Goal: Task Accomplishment & Management: Manage account settings

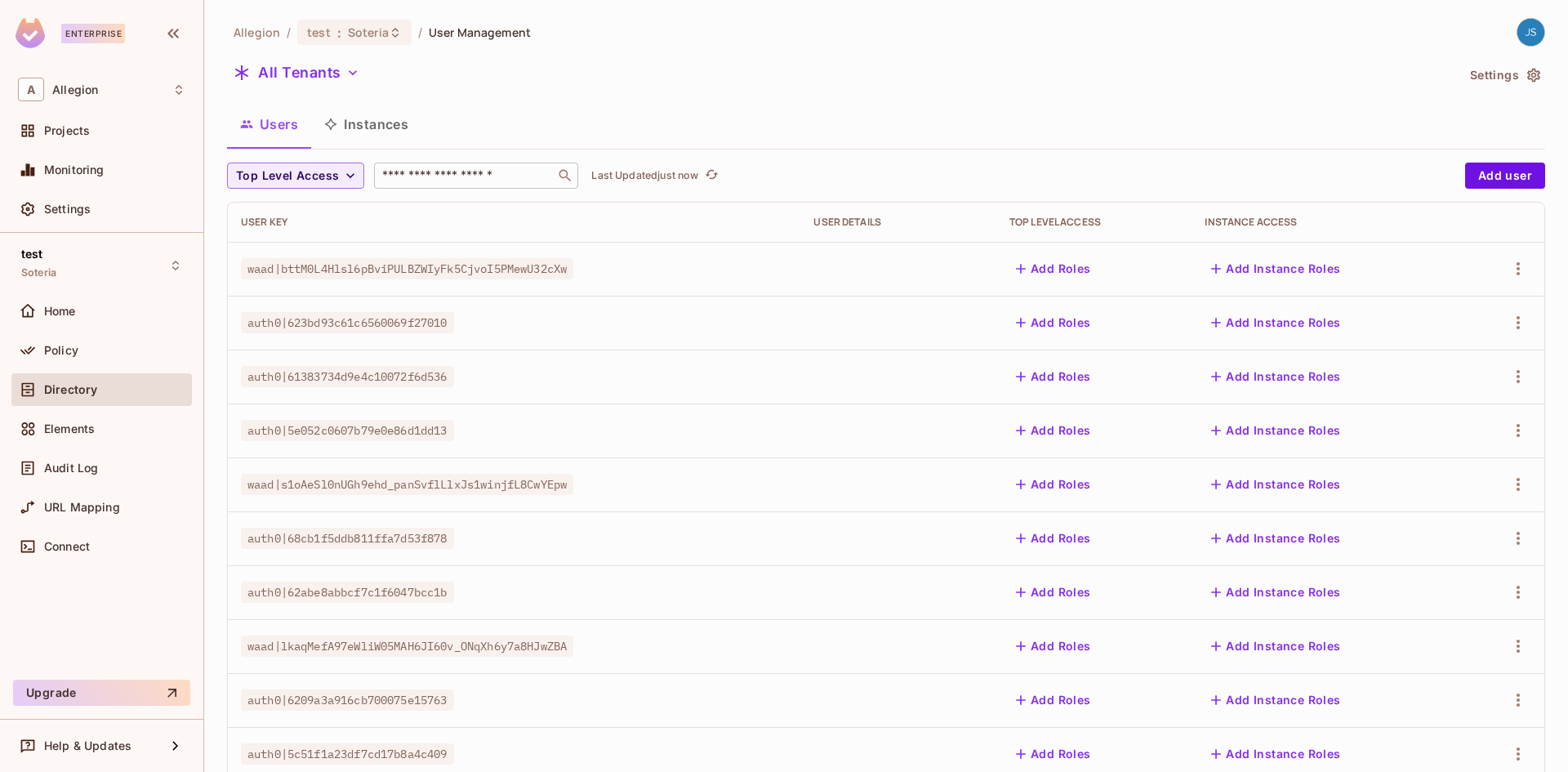
click at [435, 175] on input "text" at bounding box center [465, 175] width 172 height 16
paste input "**********"
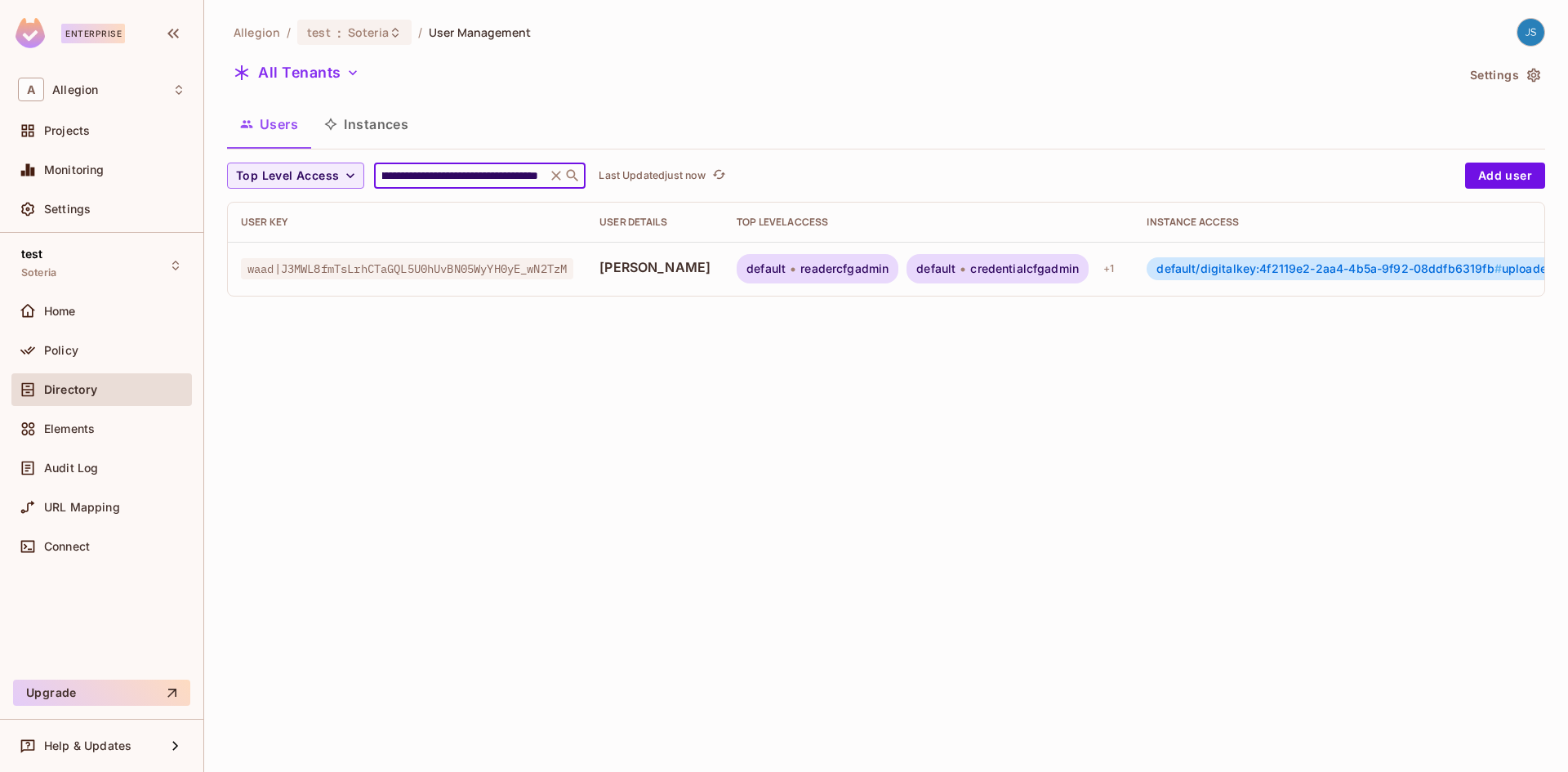
type input "**********"
click at [1057, 296] on div "User Key User Details Top Level Access Instance Access waad|J3MWL8fmTsLrhCTaGQL…" at bounding box center [886, 249] width 1316 height 93
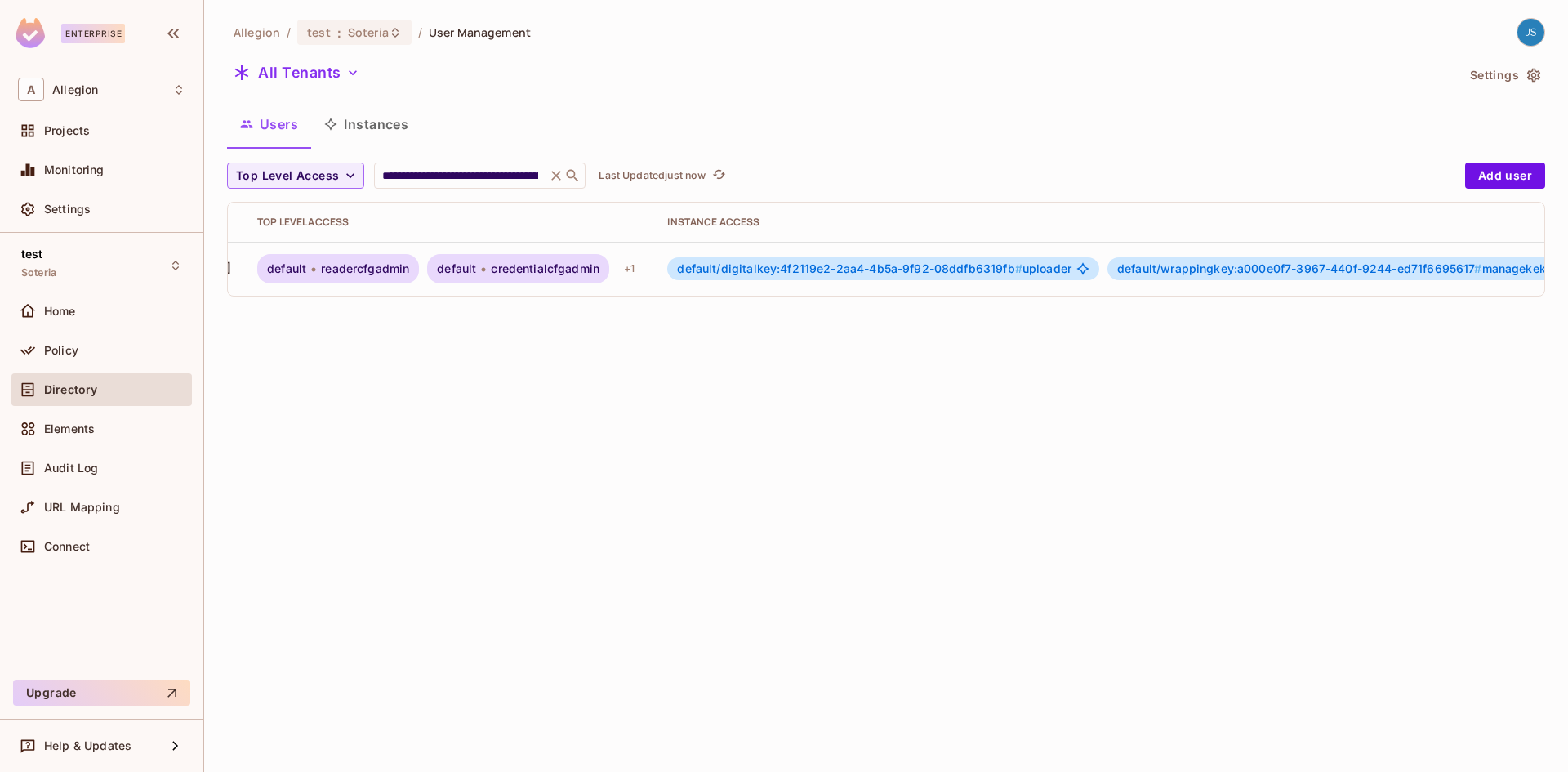
scroll to position [0, 544]
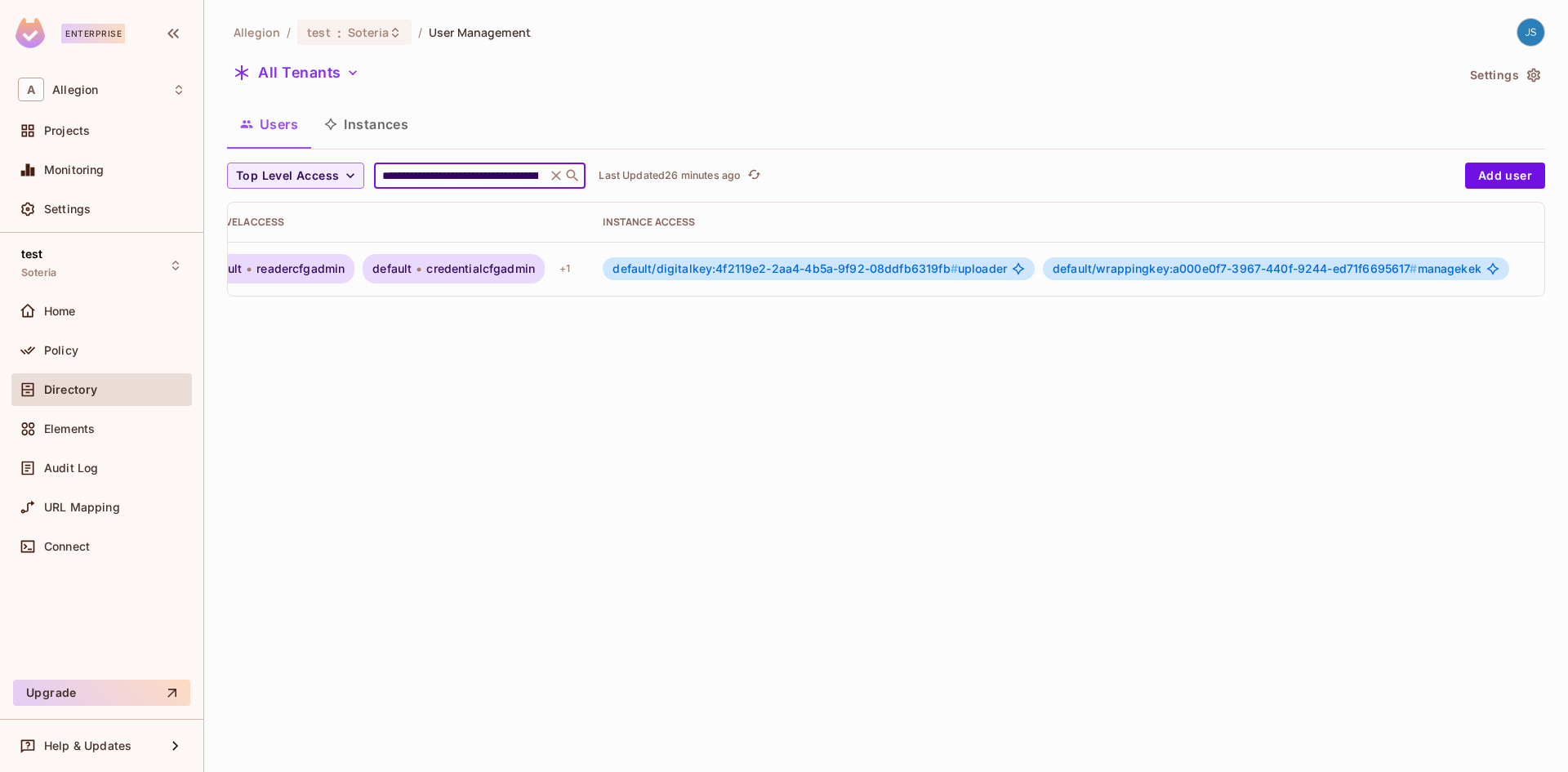
click at [426, 178] on input "**********" at bounding box center [460, 175] width 162 height 16
click at [553, 175] on icon at bounding box center [556, 175] width 16 height 16
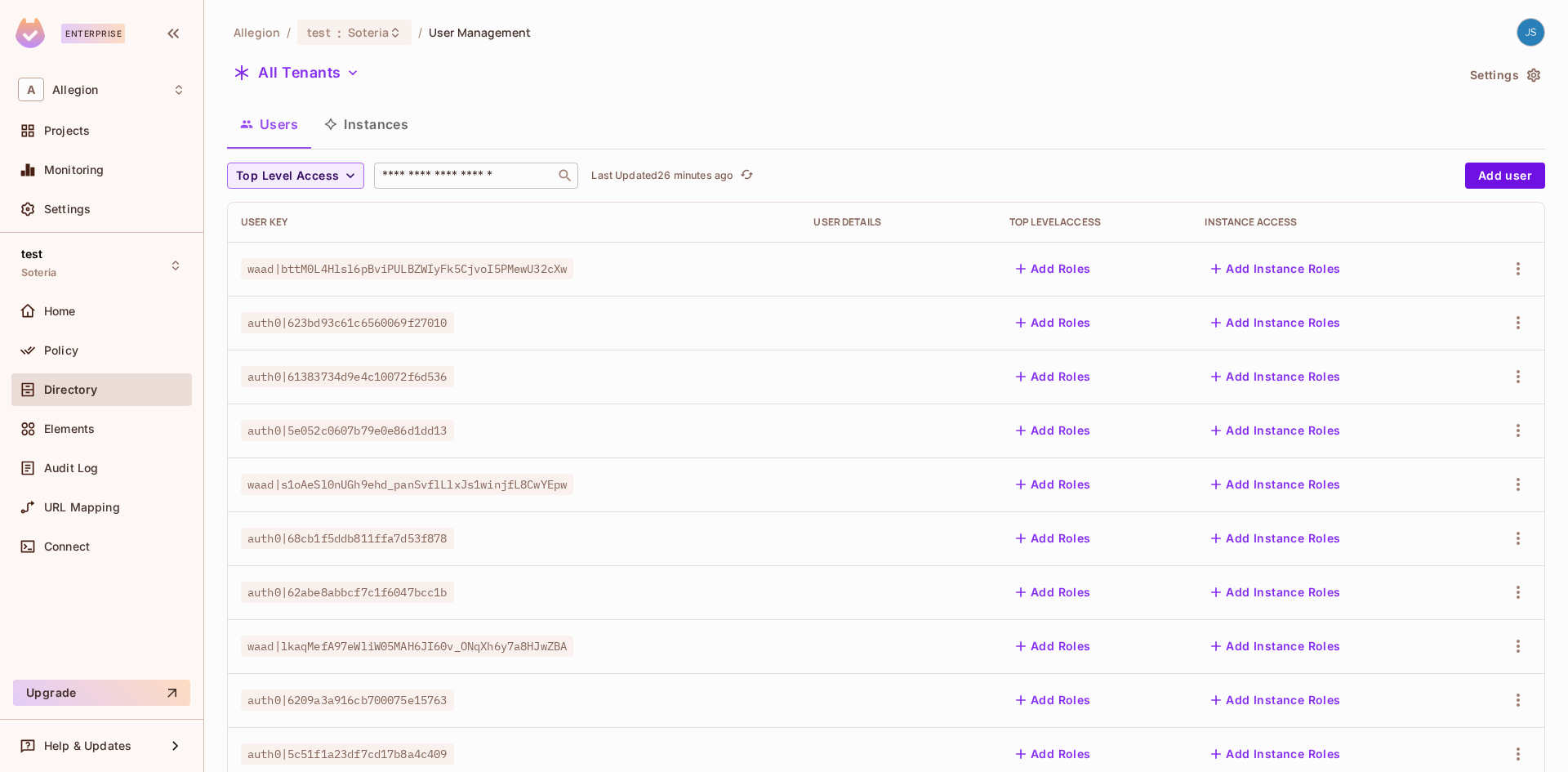
click at [455, 178] on input "text" at bounding box center [465, 175] width 172 height 16
paste input "**********"
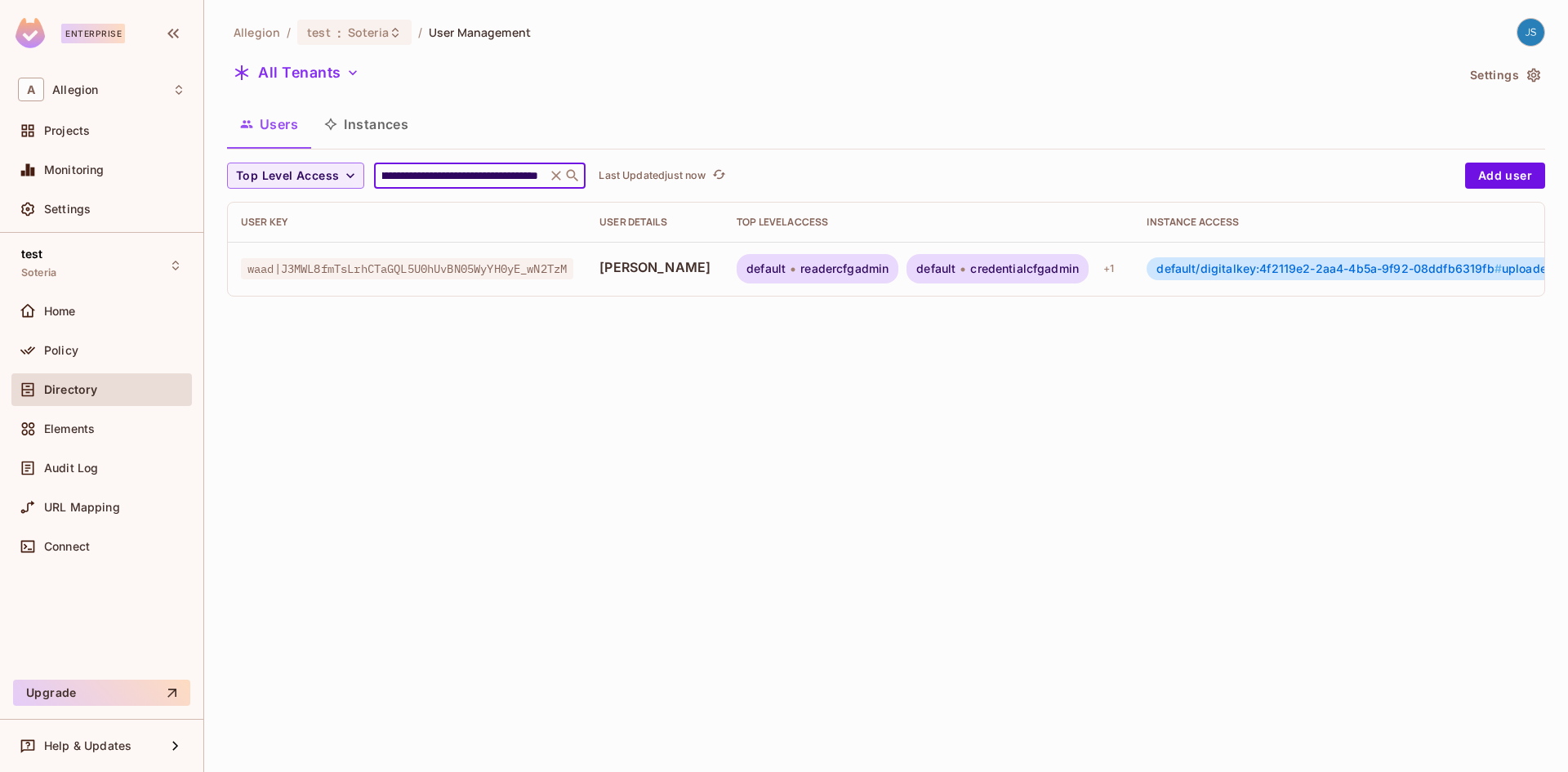
scroll to position [0, 69]
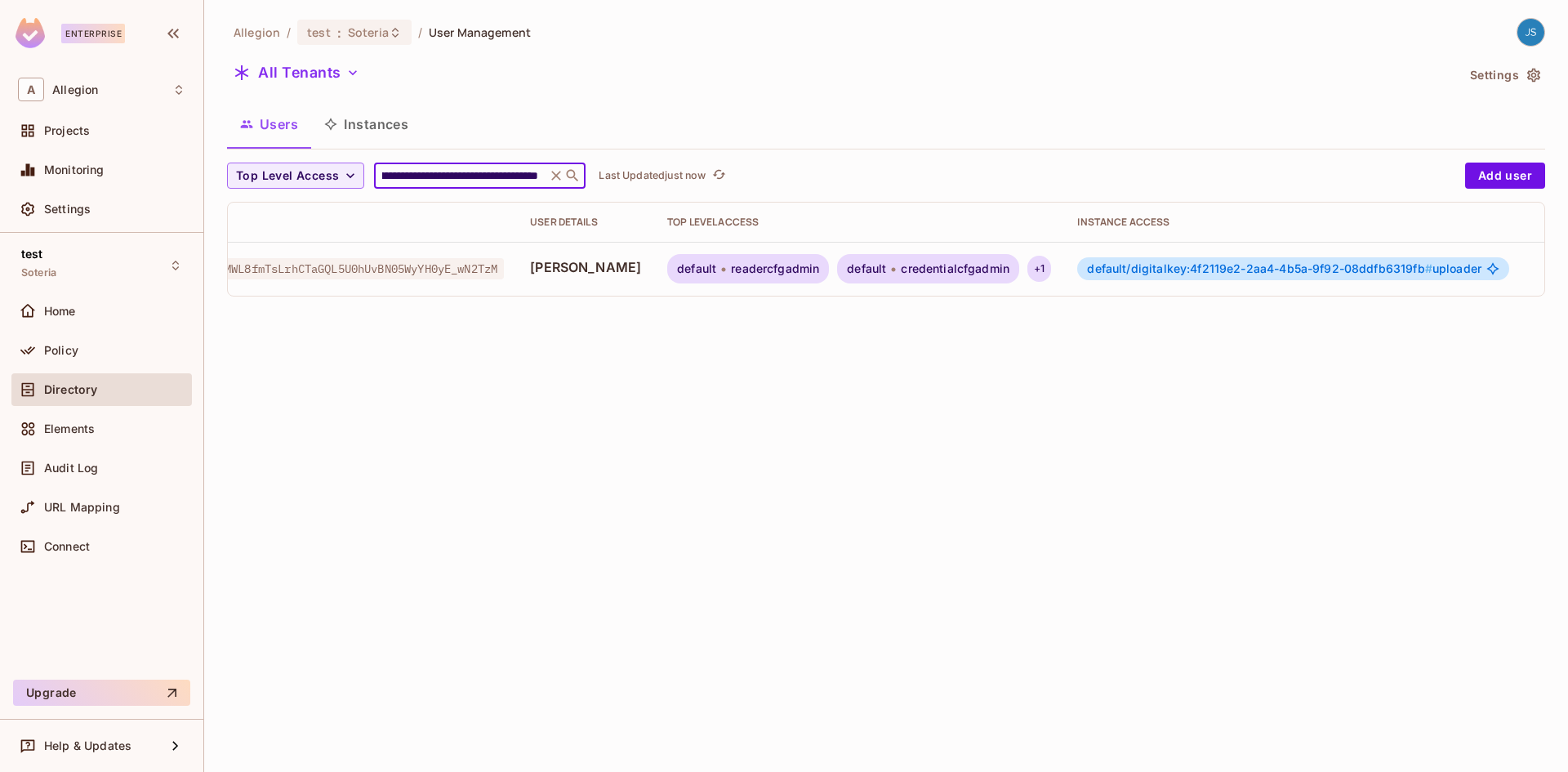
type input "**********"
click at [1027, 271] on div "+ 1" at bounding box center [1038, 269] width 23 height 26
click at [884, 347] on div at bounding box center [784, 386] width 1568 height 772
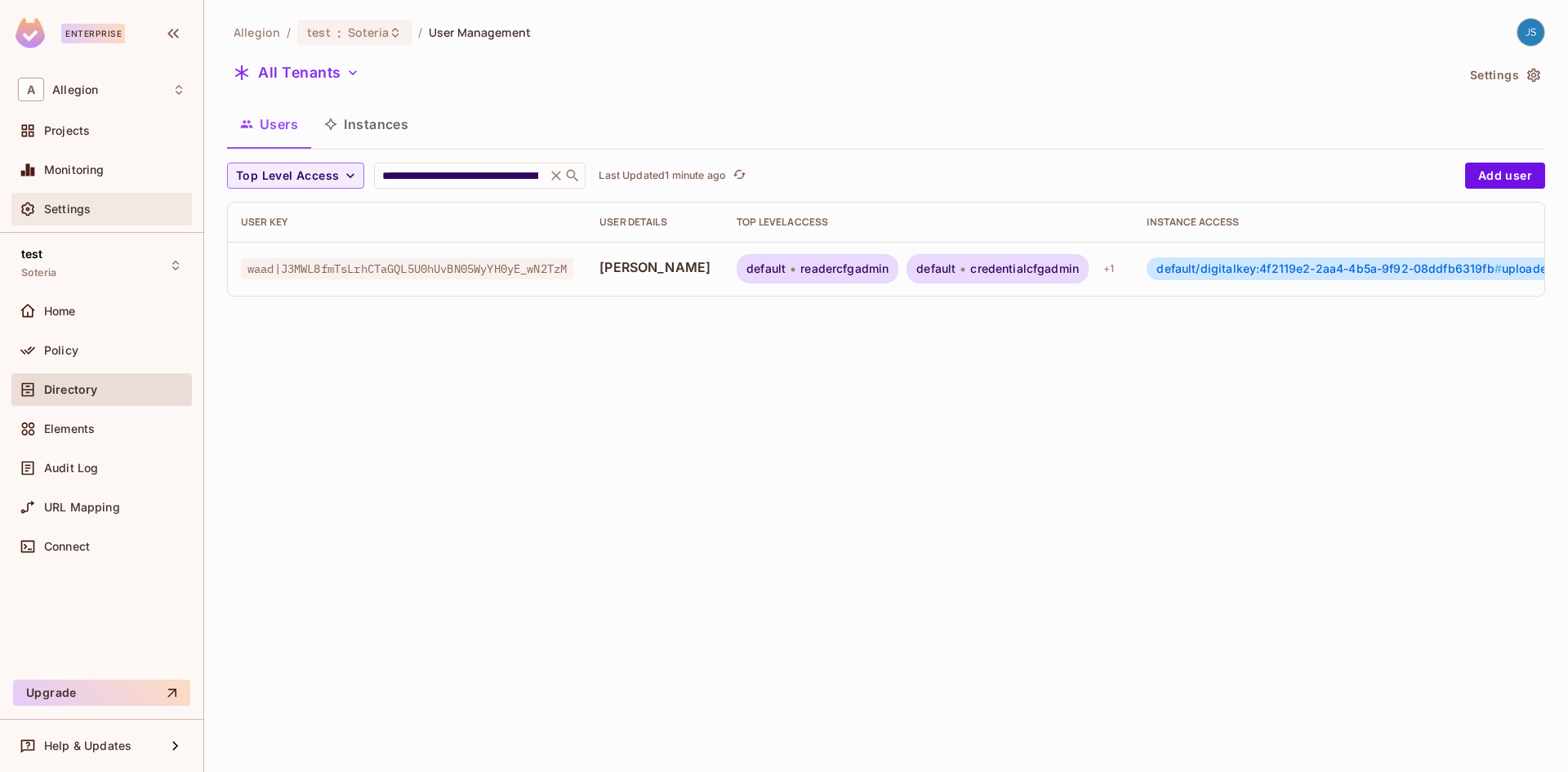
click at [93, 199] on div "Settings" at bounding box center [101, 208] width 167 height 20
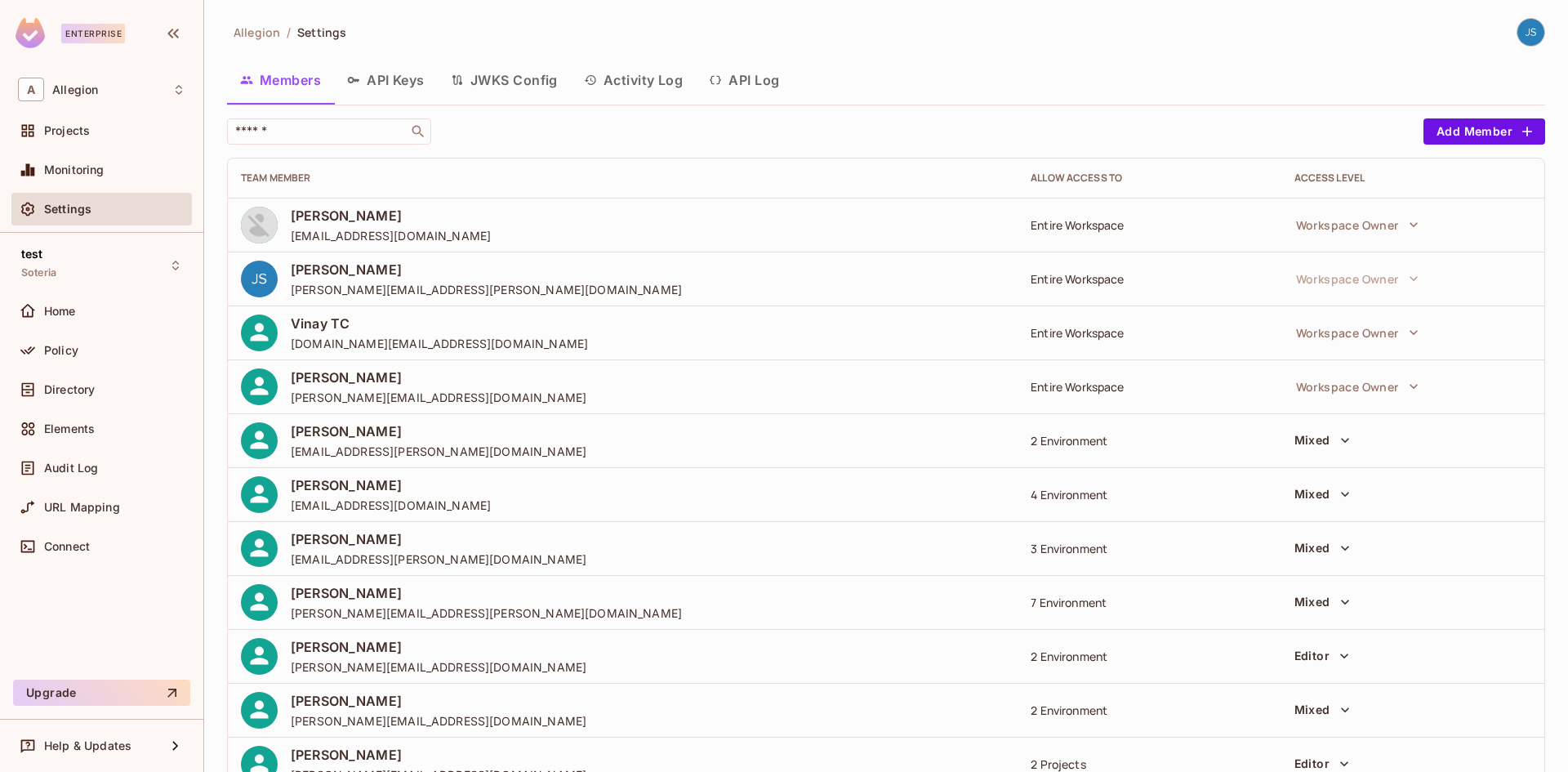
click at [755, 74] on button "API Log" at bounding box center [744, 80] width 97 height 40
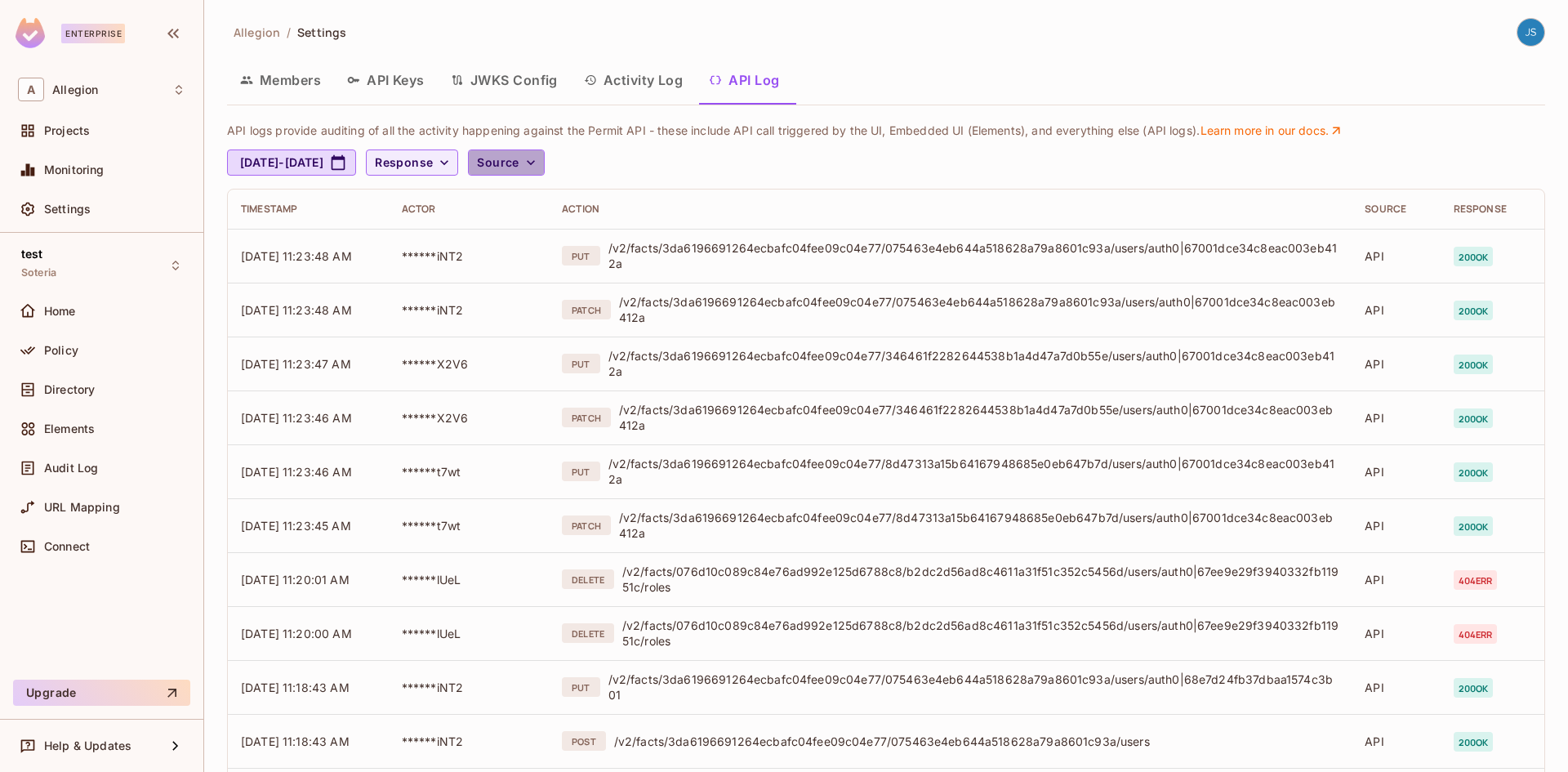
click at [539, 160] on icon "button" at bounding box center [530, 162] width 16 height 16
click at [670, 155] on div at bounding box center [784, 386] width 1568 height 772
click at [458, 164] on button "Response" at bounding box center [412, 162] width 92 height 26
click at [477, 290] on li "400" at bounding box center [473, 304] width 82 height 35
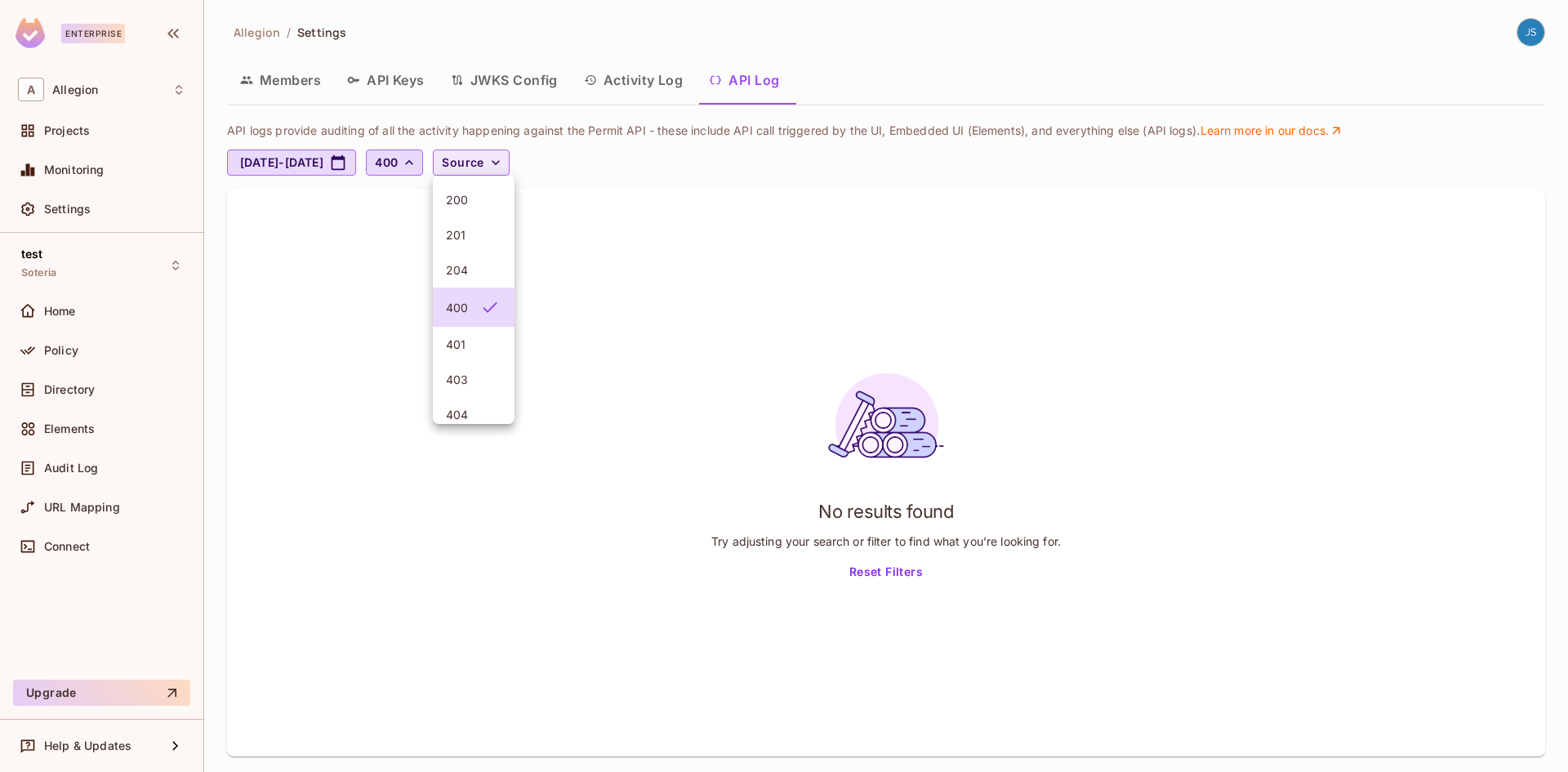
click at [484, 337] on li "401" at bounding box center [473, 344] width 82 height 35
click at [478, 376] on span "403" at bounding box center [473, 383] width 55 height 16
click at [477, 414] on li "404" at bounding box center [473, 422] width 82 height 35
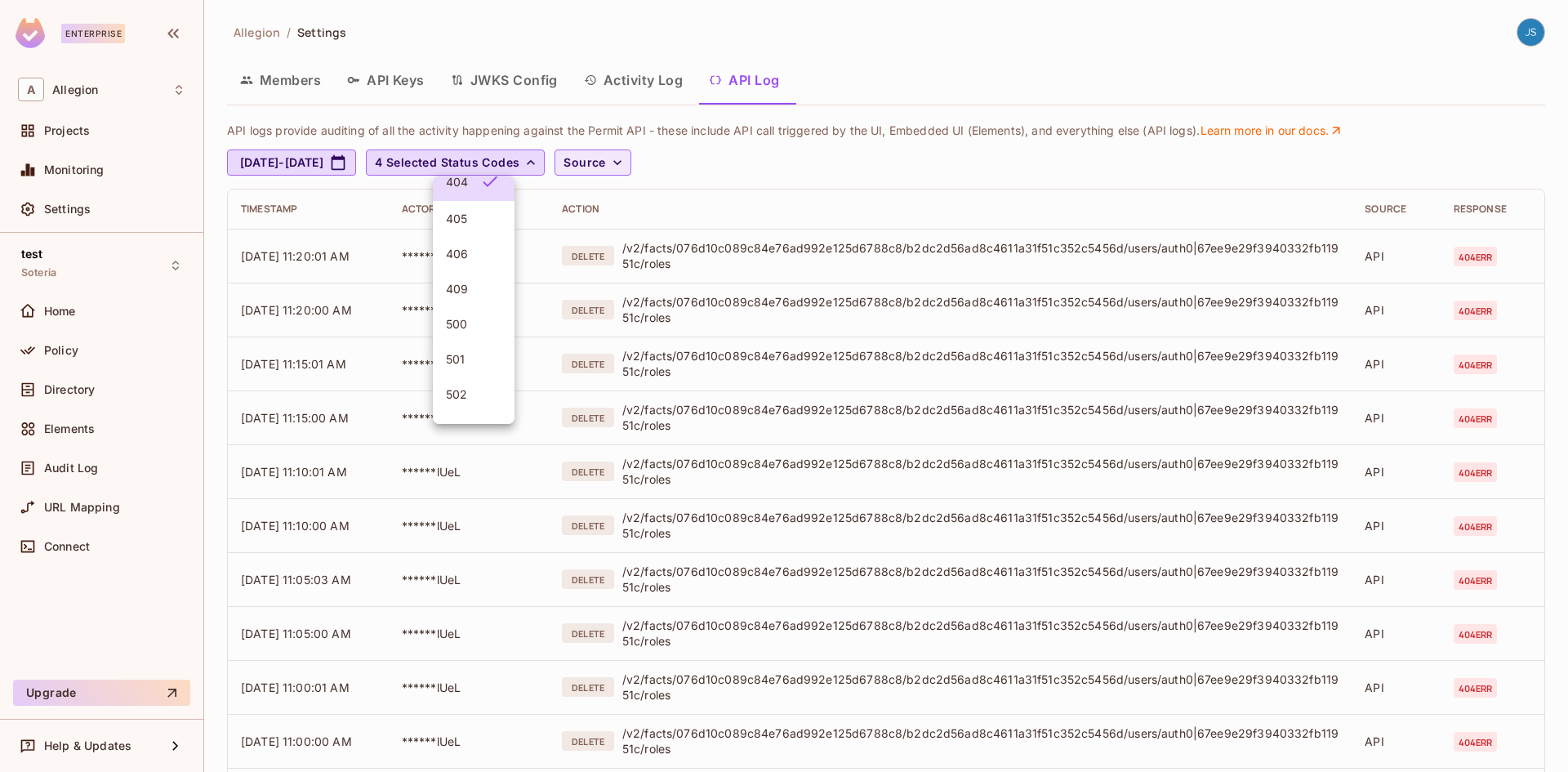
scroll to position [245, 0]
click at [492, 331] on li "500" at bounding box center [473, 321] width 82 height 35
click at [477, 267] on div at bounding box center [486, 261] width 29 height 20
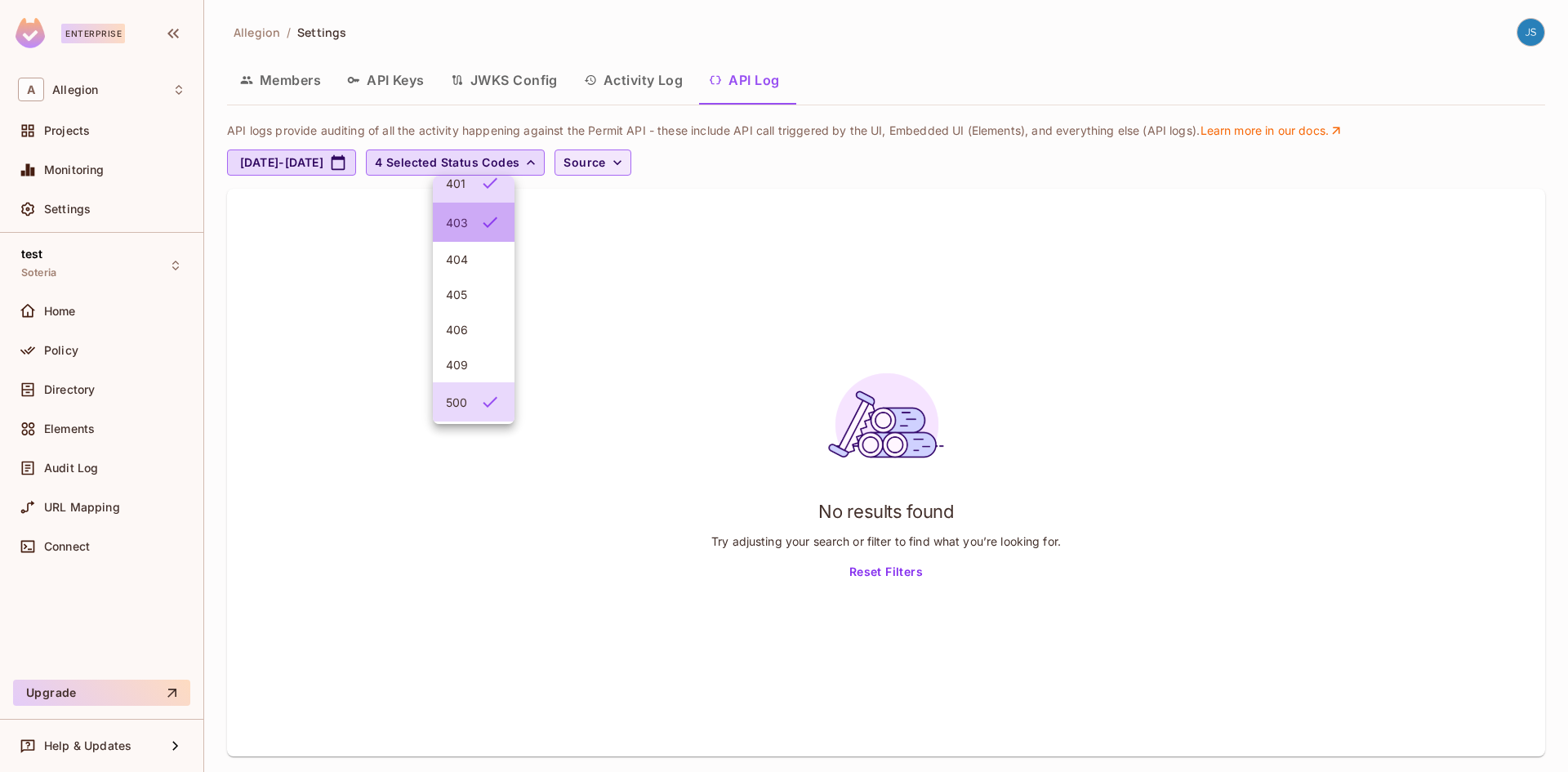
click at [474, 225] on div at bounding box center [486, 222] width 29 height 20
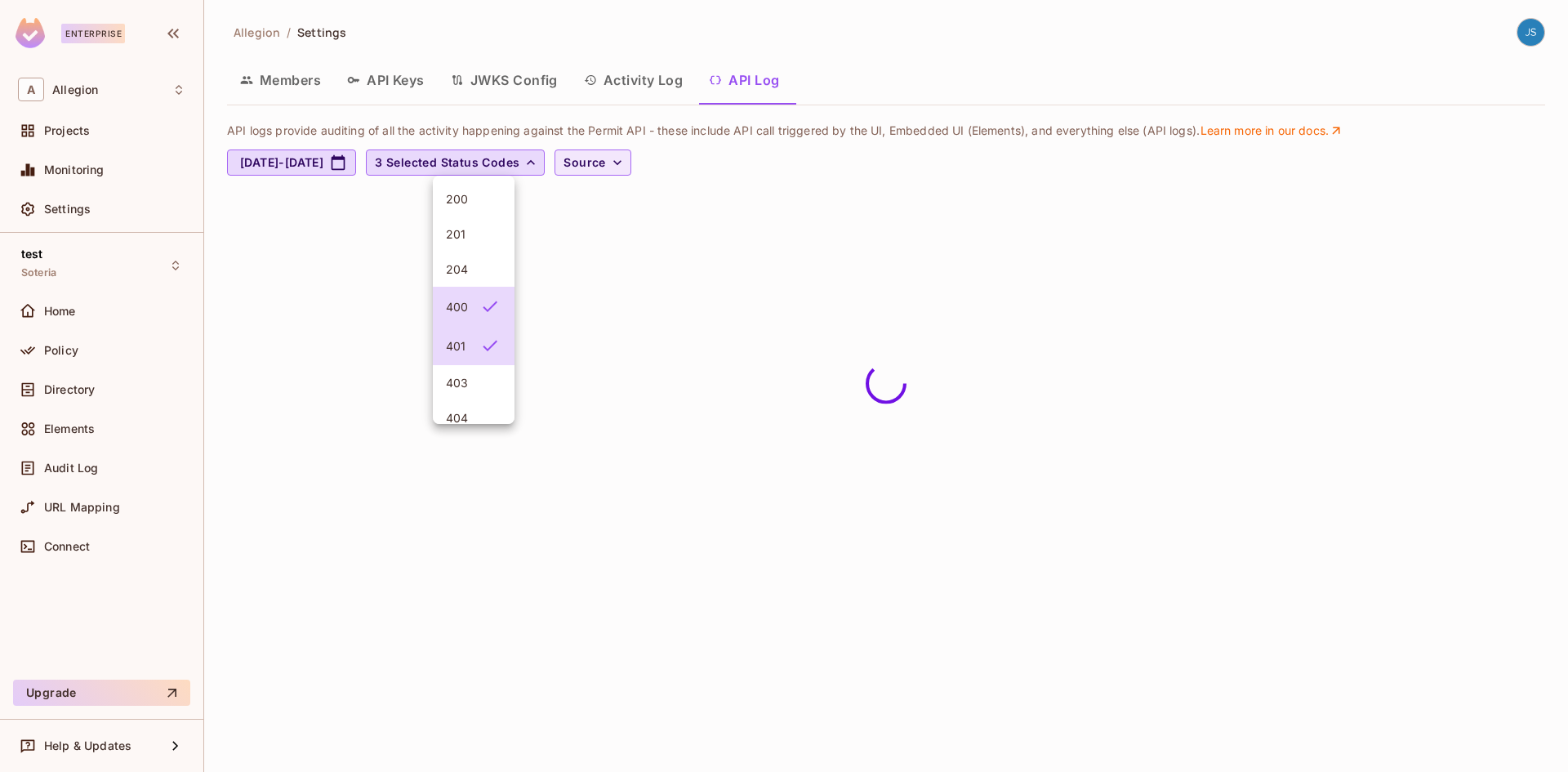
scroll to position [0, 0]
click at [487, 303] on icon at bounding box center [490, 307] width 20 height 20
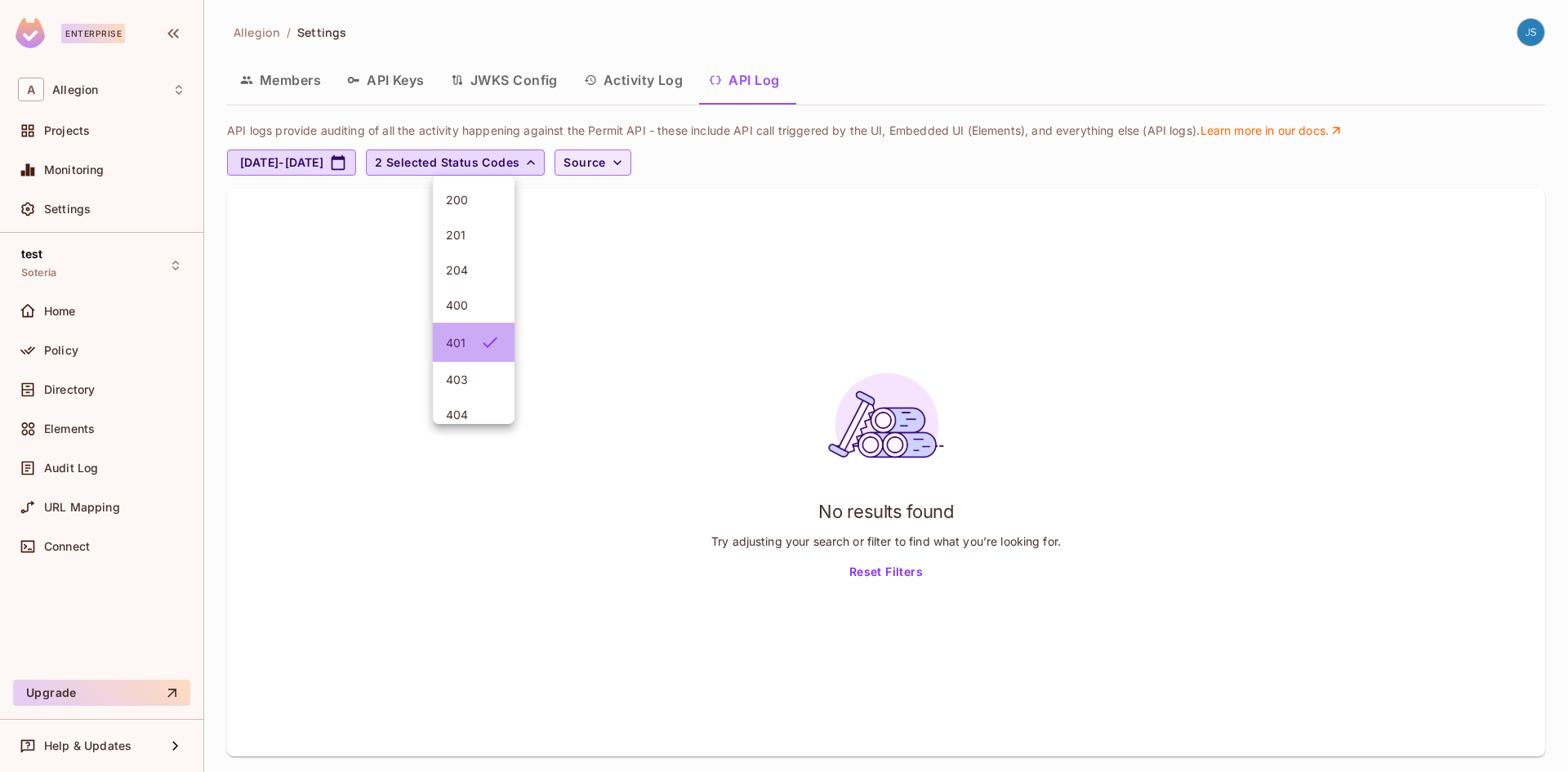
click at [481, 333] on icon at bounding box center [490, 342] width 20 height 20
click at [718, 179] on div at bounding box center [784, 386] width 1568 height 772
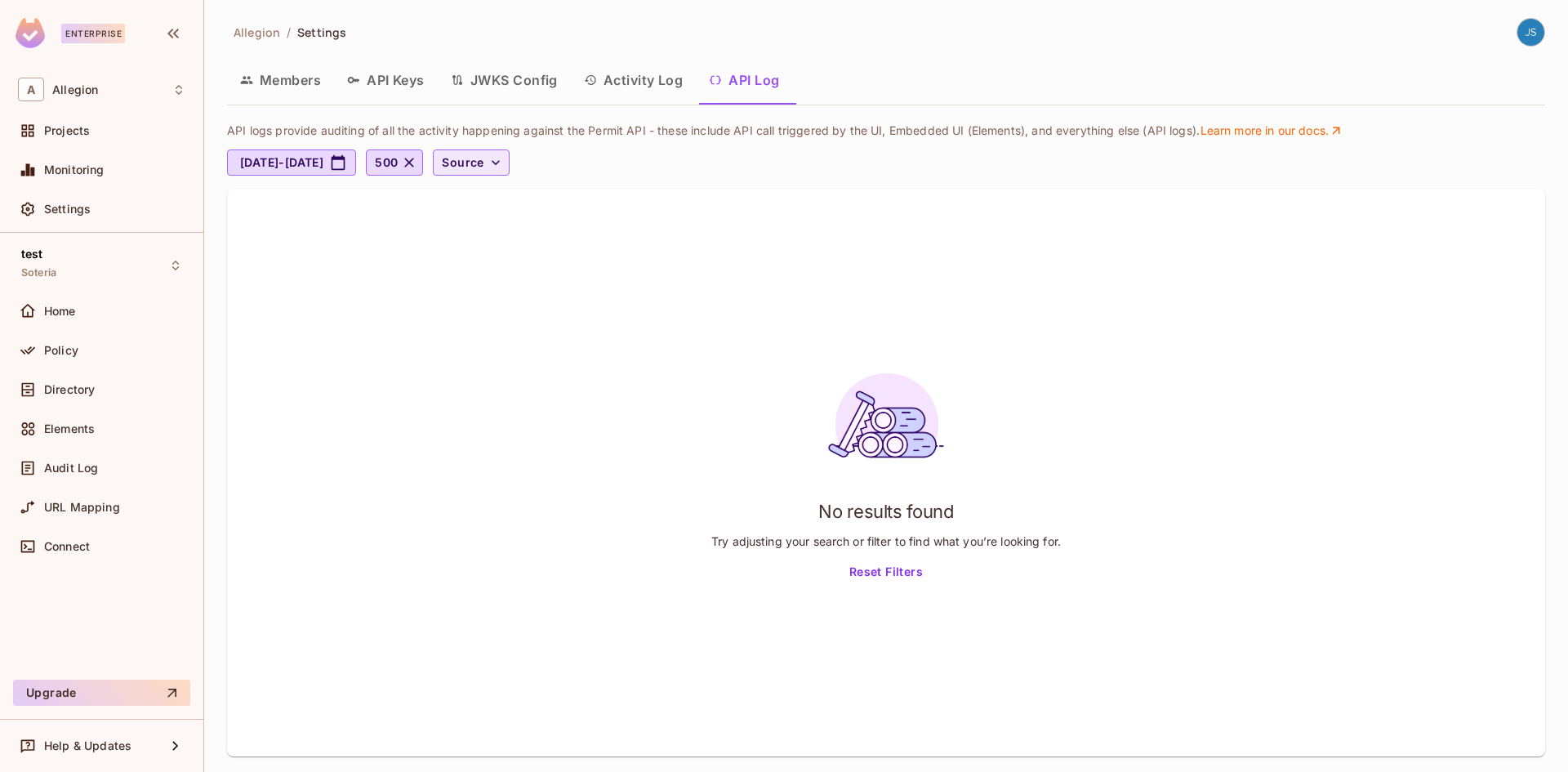
click at [500, 162] on icon "button" at bounding box center [496, 162] width 8 height 5
click at [686, 165] on div at bounding box center [784, 386] width 1568 height 772
click at [97, 355] on div "Policy" at bounding box center [115, 350] width 141 height 13
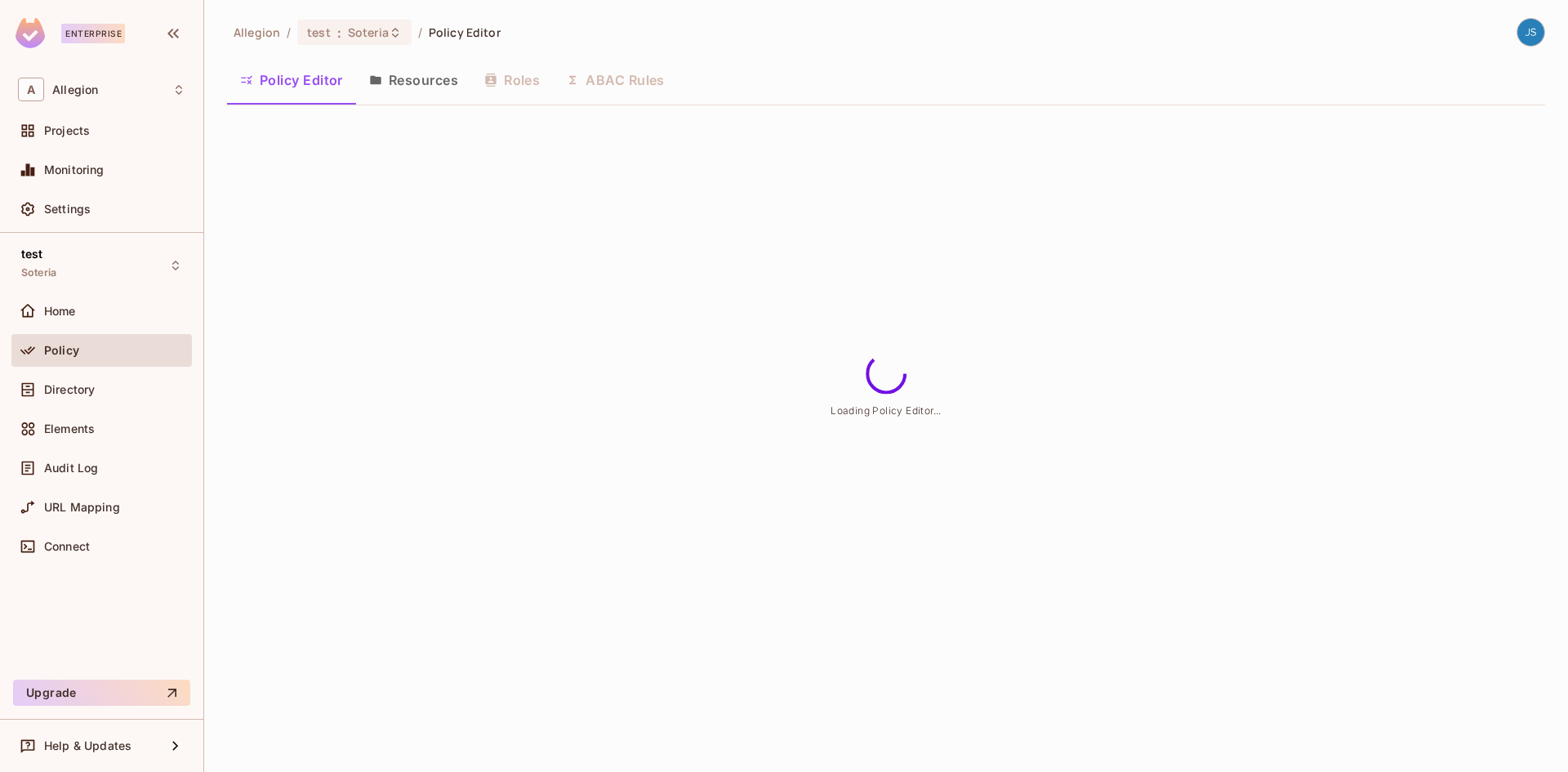
click at [409, 79] on button "Resources" at bounding box center [413, 80] width 115 height 40
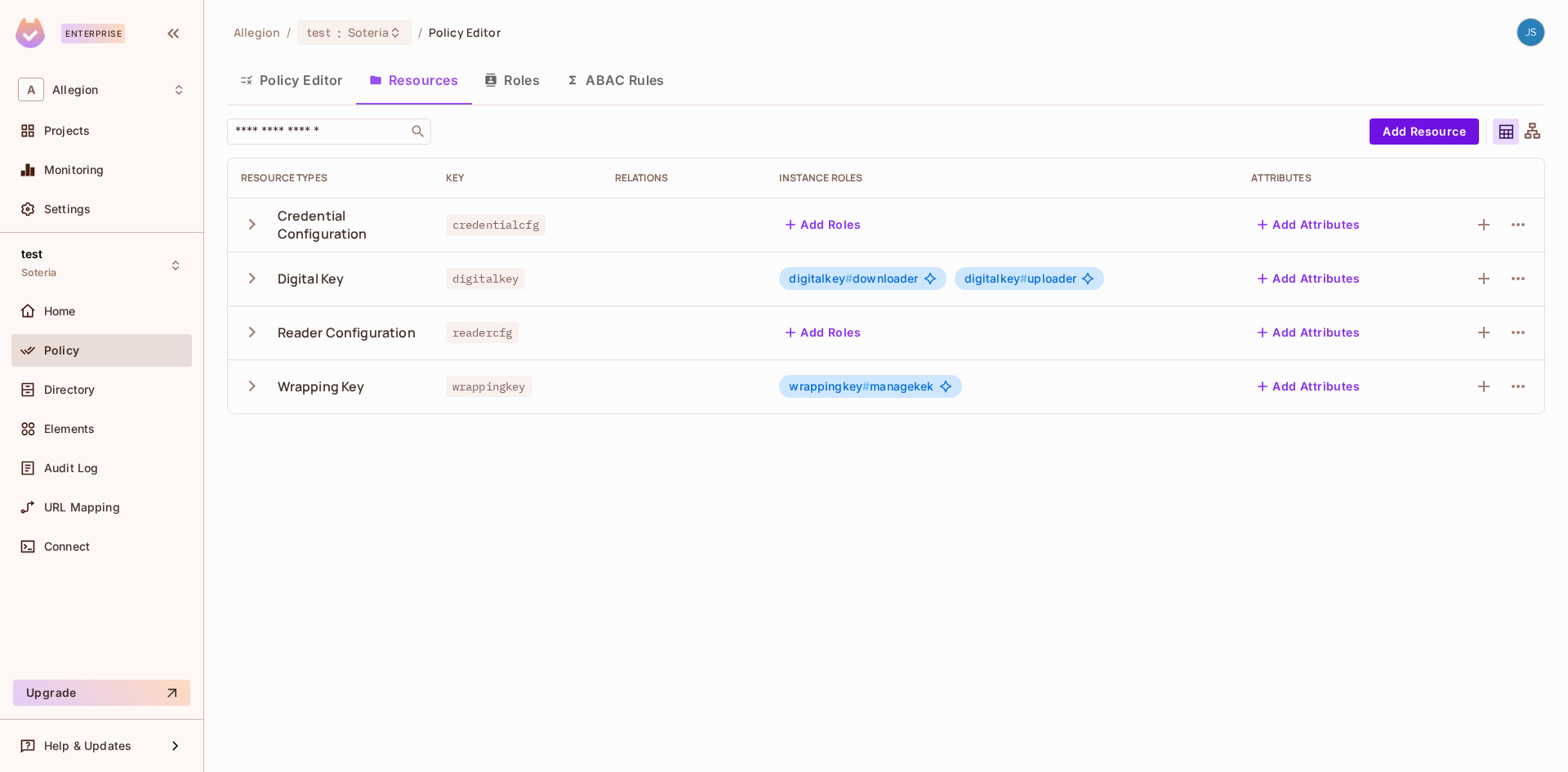
click at [251, 392] on icon "button" at bounding box center [252, 385] width 22 height 22
click at [252, 389] on icon "button" at bounding box center [252, 386] width 10 height 7
click at [542, 80] on button "Roles" at bounding box center [512, 80] width 82 height 40
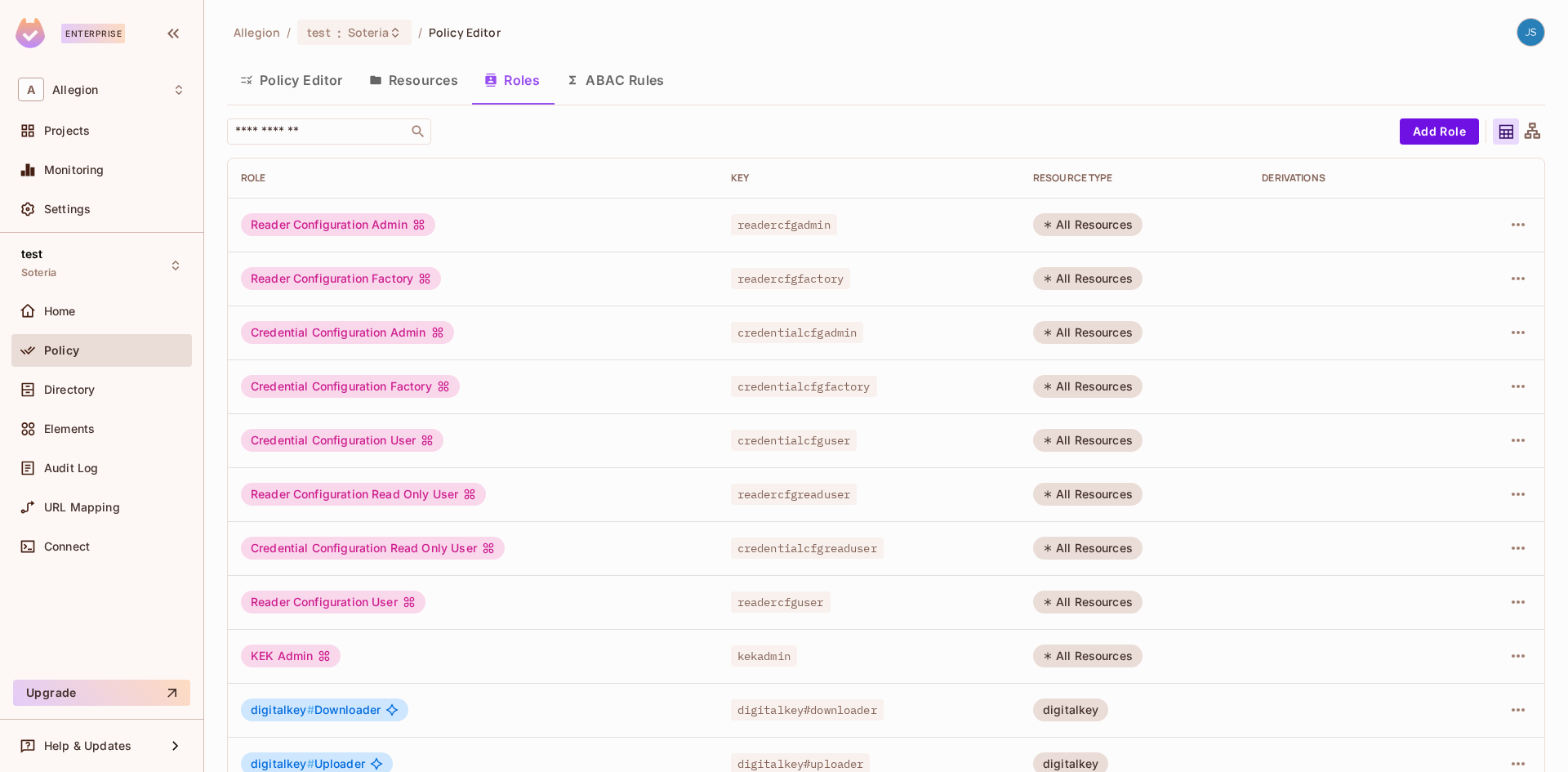
scroll to position [86, 0]
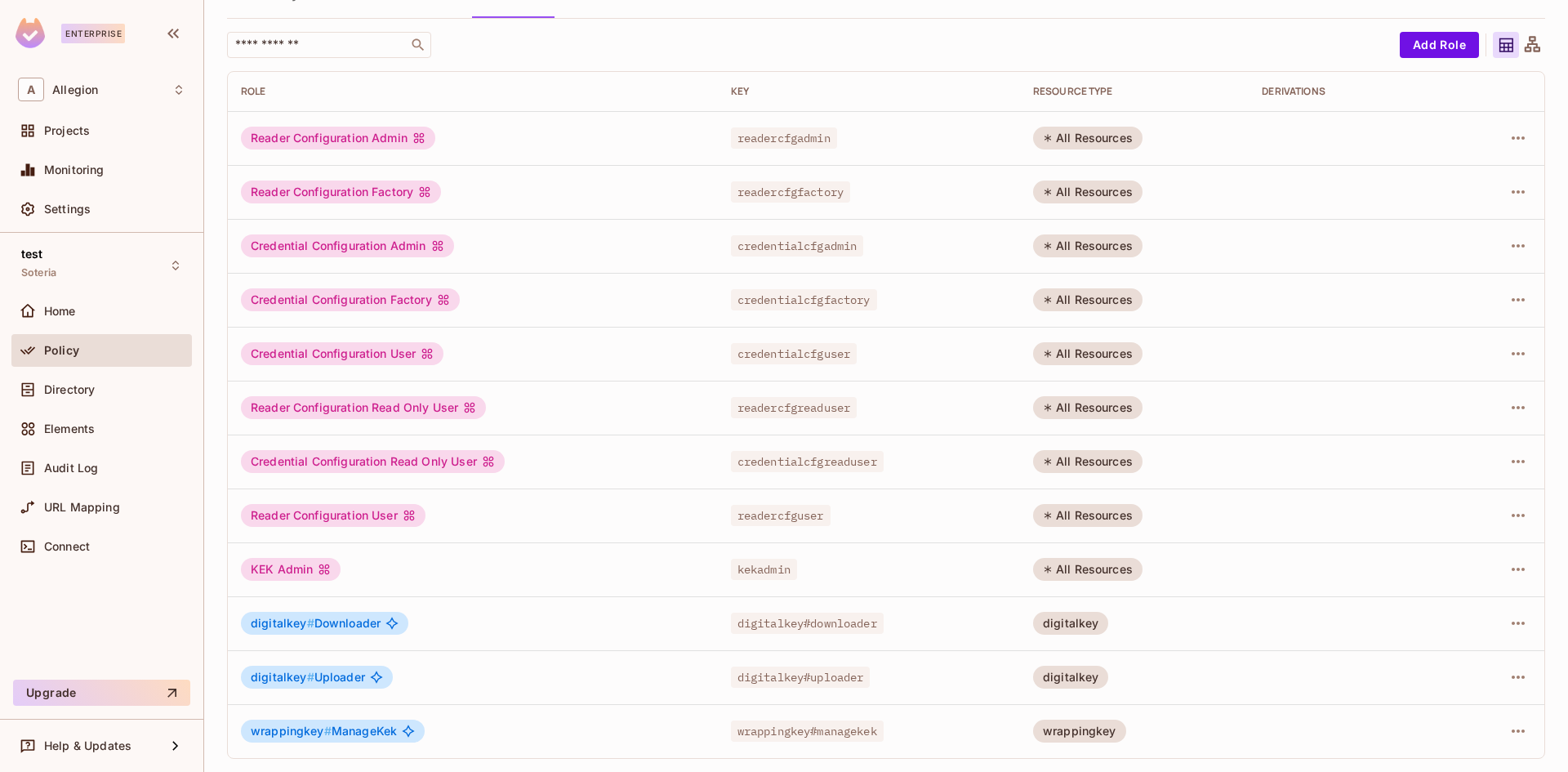
click at [337, 734] on span "wrappingkey # ManageKek" at bounding box center [324, 732] width 146 height 13
copy span "ManageKek"
click at [863, 738] on span "wrappingkey#managekek" at bounding box center [807, 731] width 153 height 22
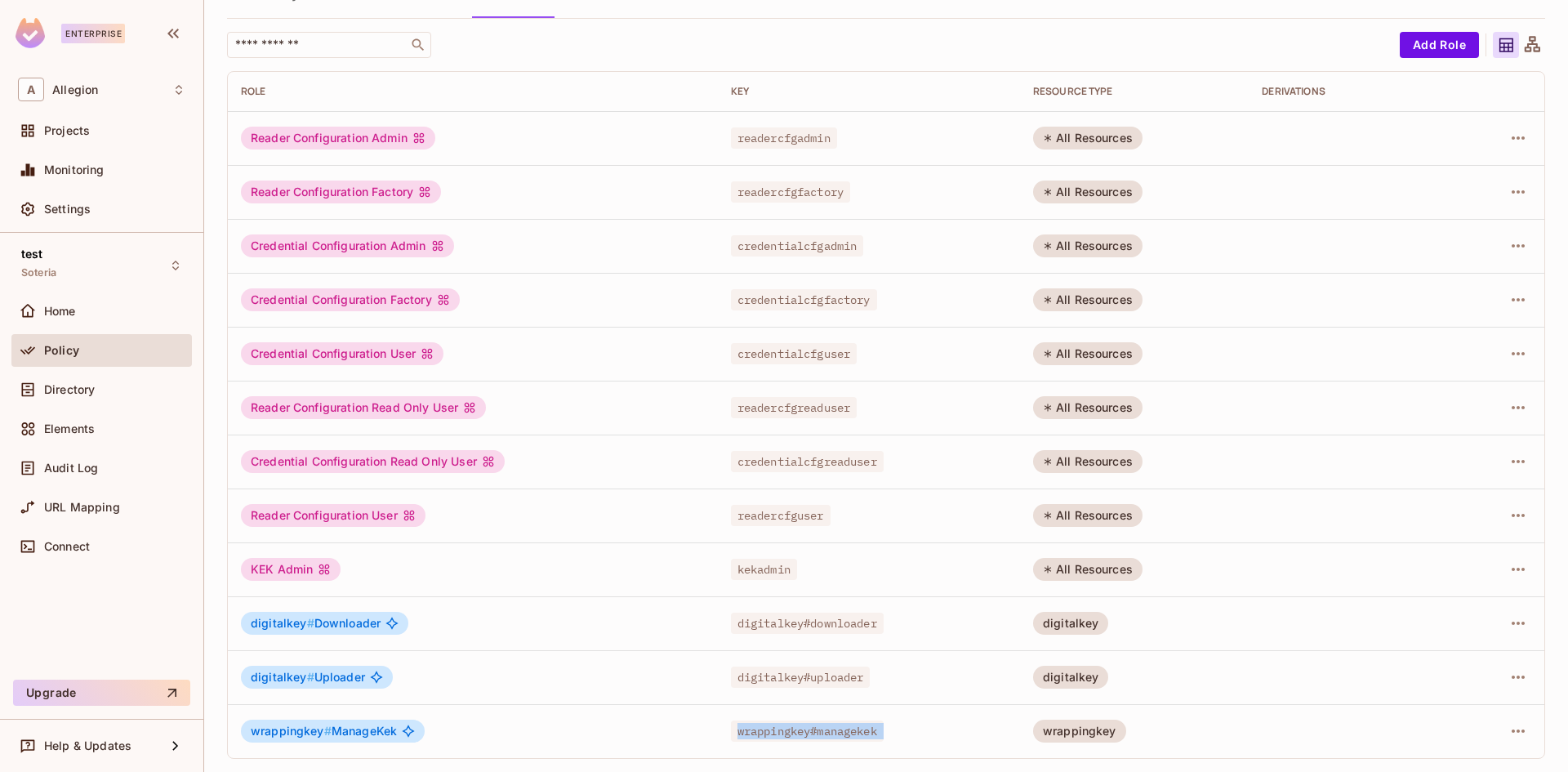
click at [863, 738] on span "wrappingkey#managekek" at bounding box center [807, 731] width 153 height 22
click at [865, 735] on span "wrappingkey#managekek" at bounding box center [807, 731] width 153 height 22
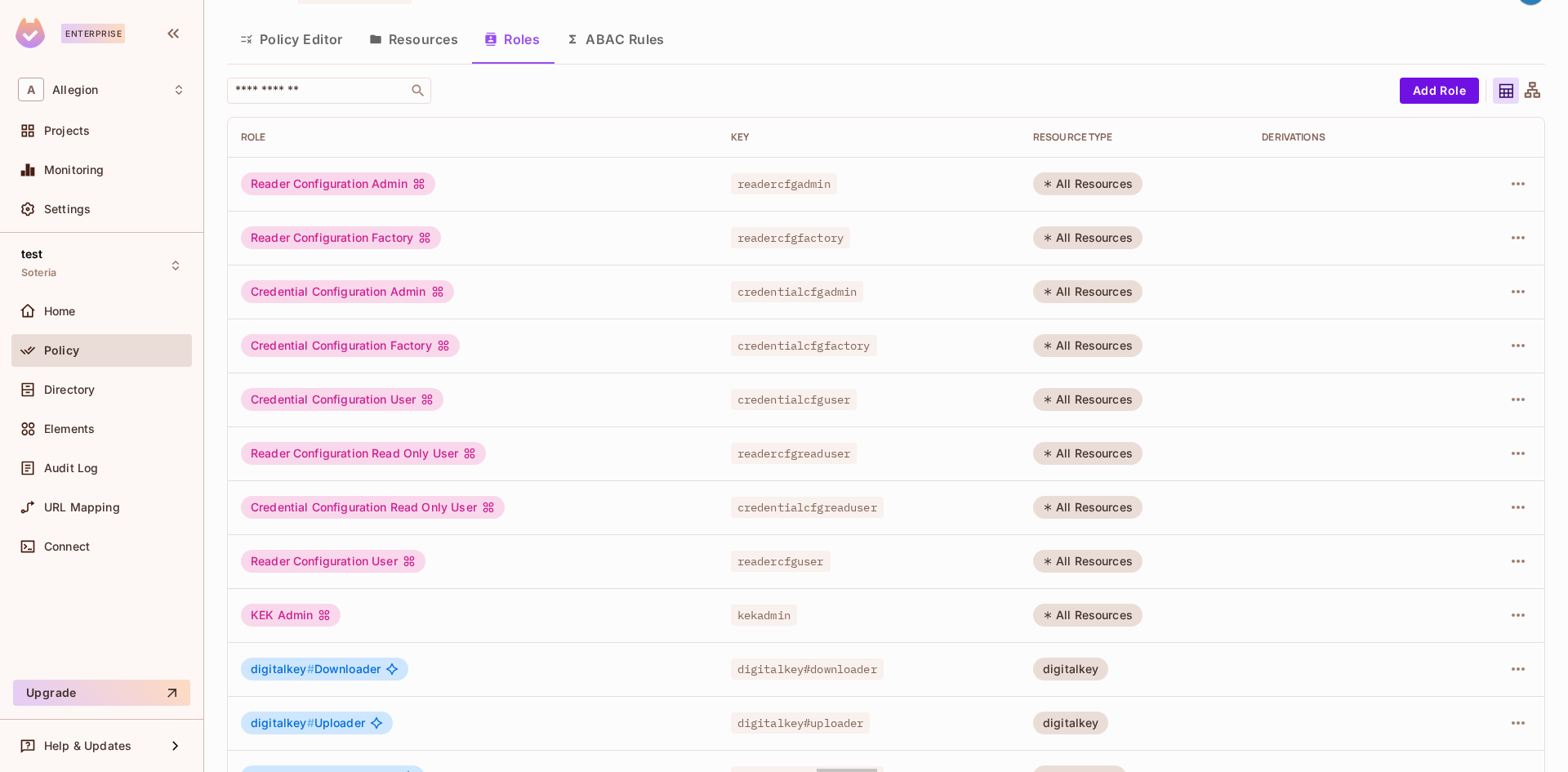
scroll to position [0, 0]
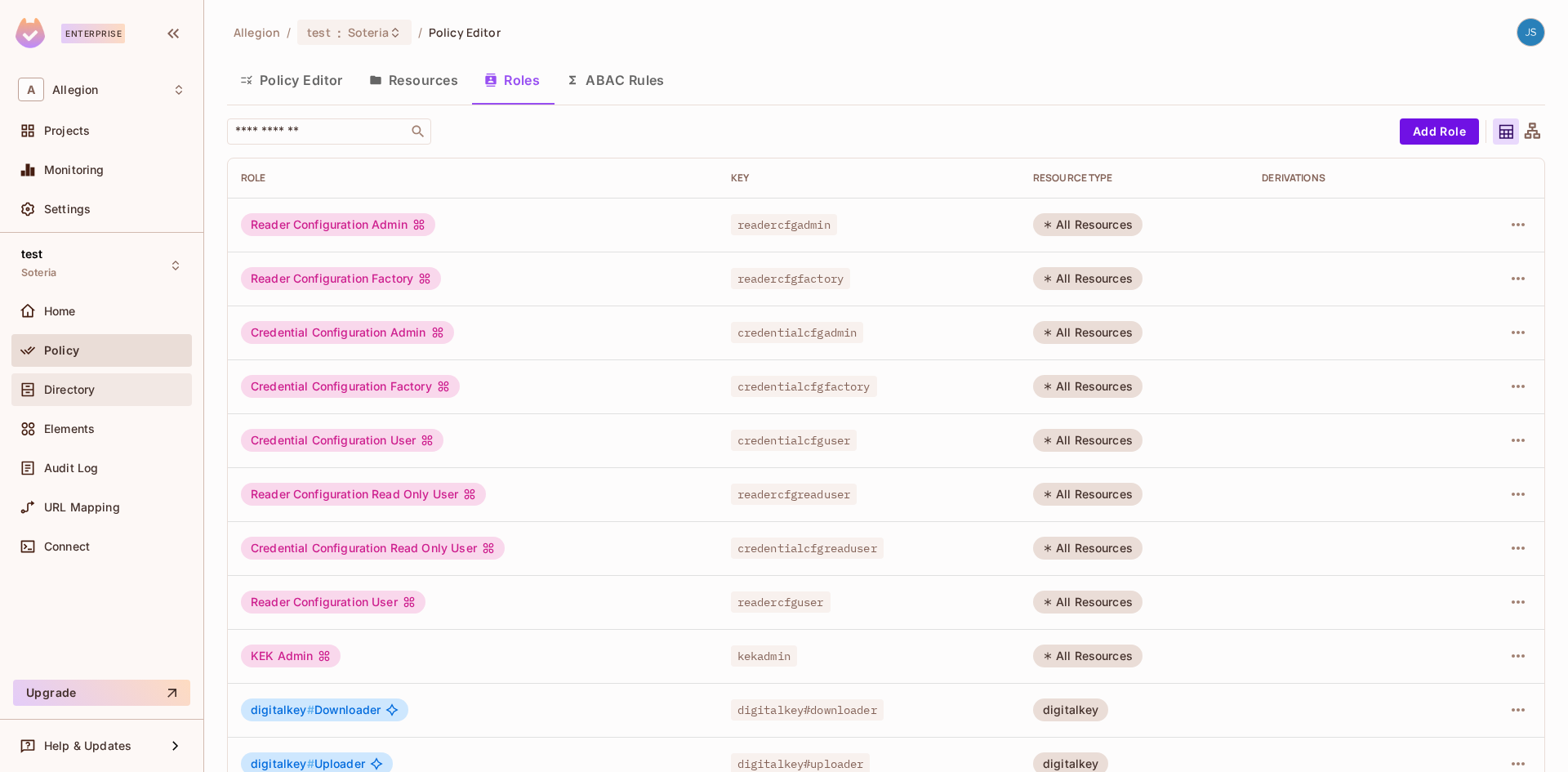
click at [85, 394] on span "Directory" at bounding box center [69, 390] width 51 height 13
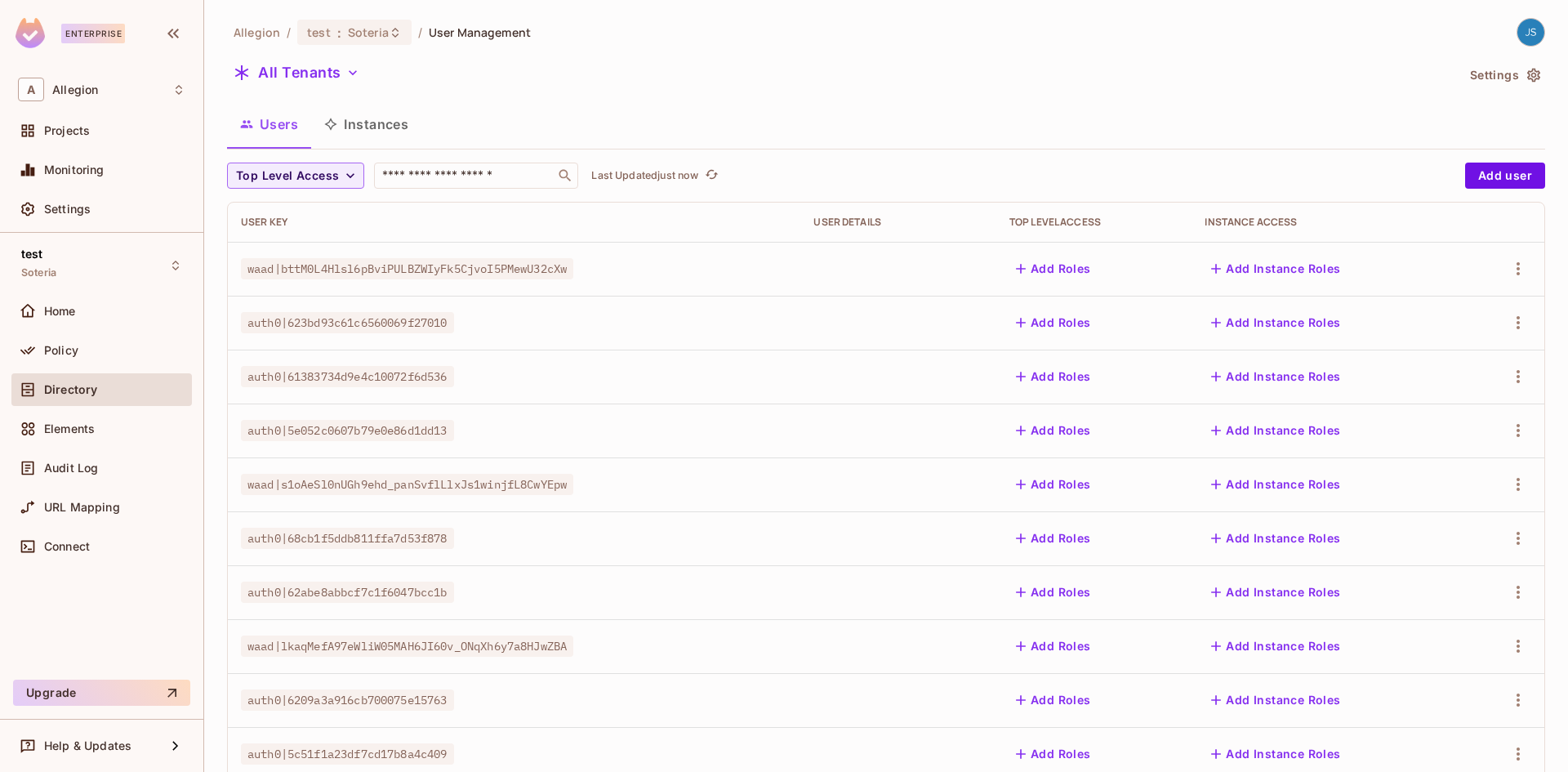
click at [391, 122] on button "Instances" at bounding box center [365, 123] width 110 height 40
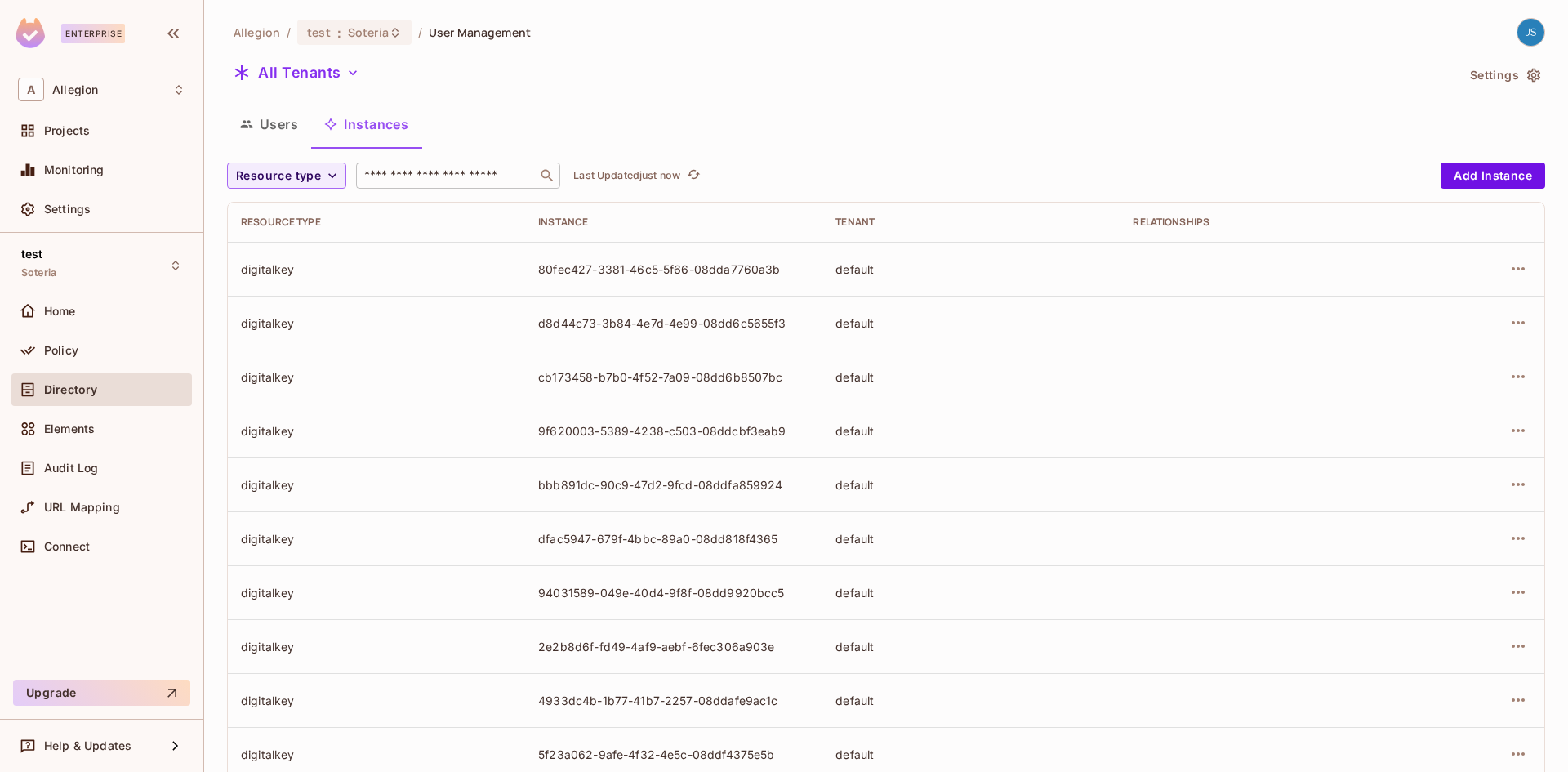
click at [435, 175] on input "text" at bounding box center [447, 175] width 172 height 16
type input "****"
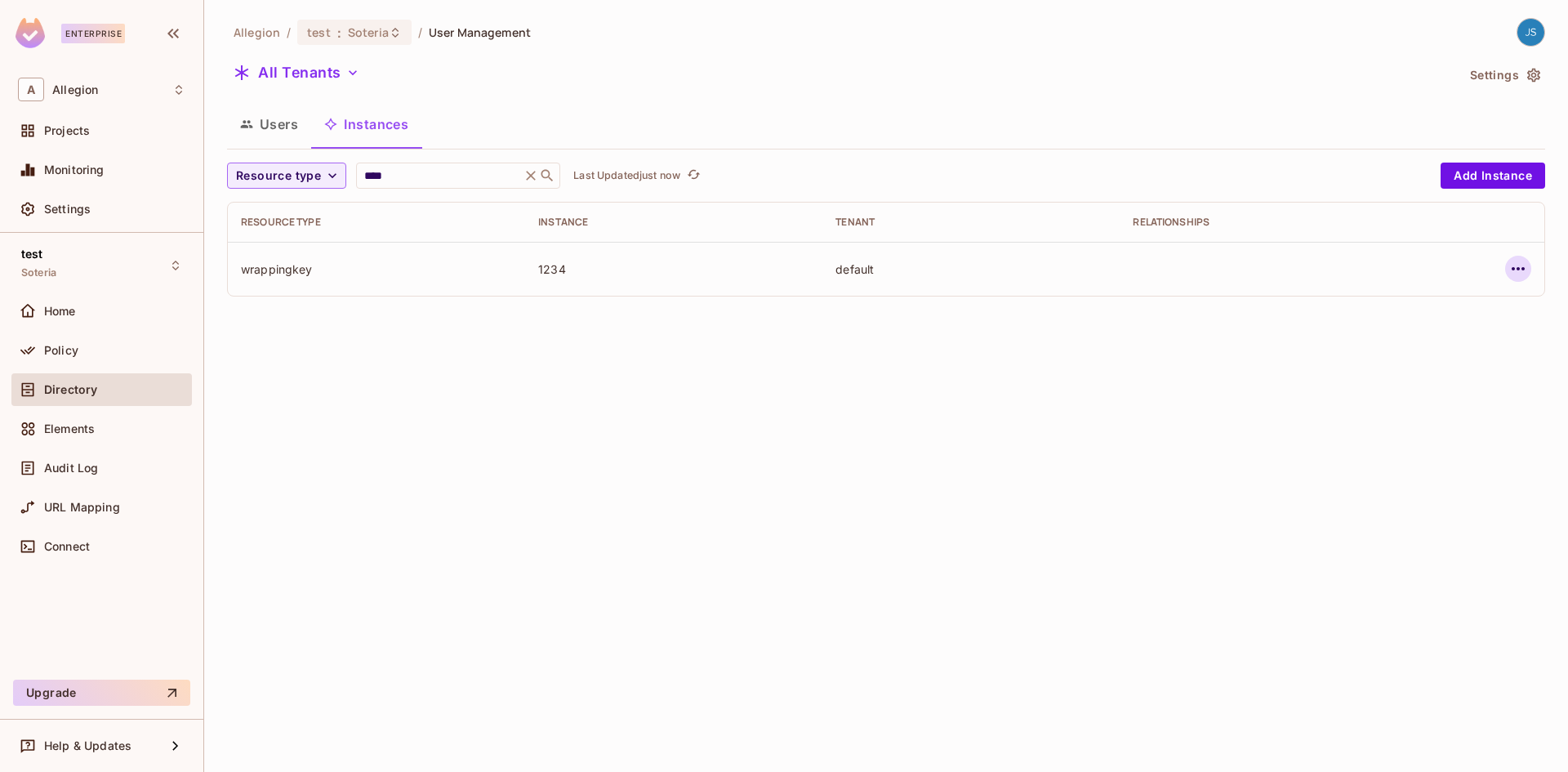
click at [1521, 267] on icon "button" at bounding box center [1518, 269] width 20 height 20
click at [1411, 381] on div "Delete Resource Instance" at bounding box center [1429, 378] width 141 height 16
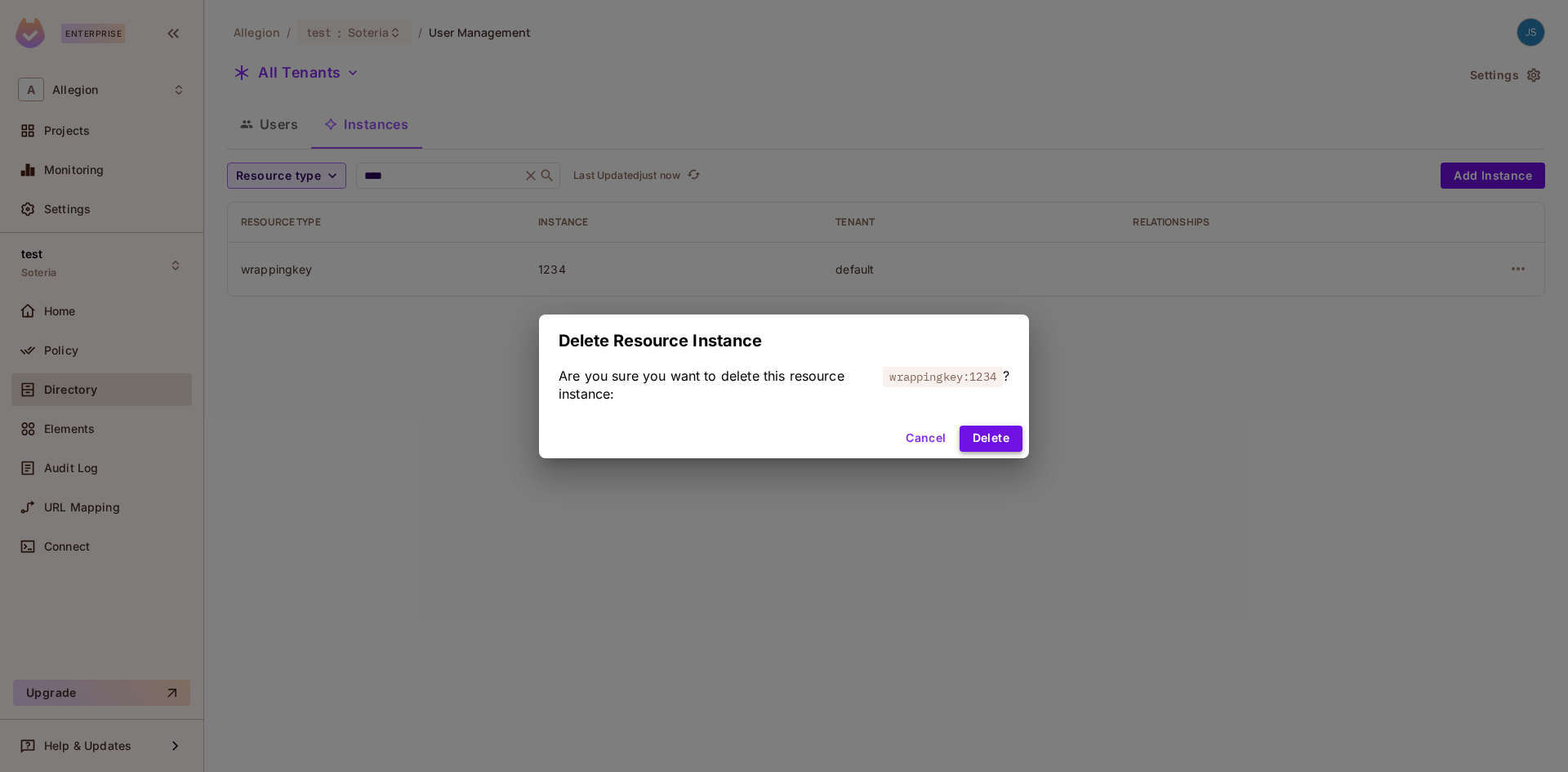
click at [1012, 434] on button "Delete" at bounding box center [991, 439] width 63 height 26
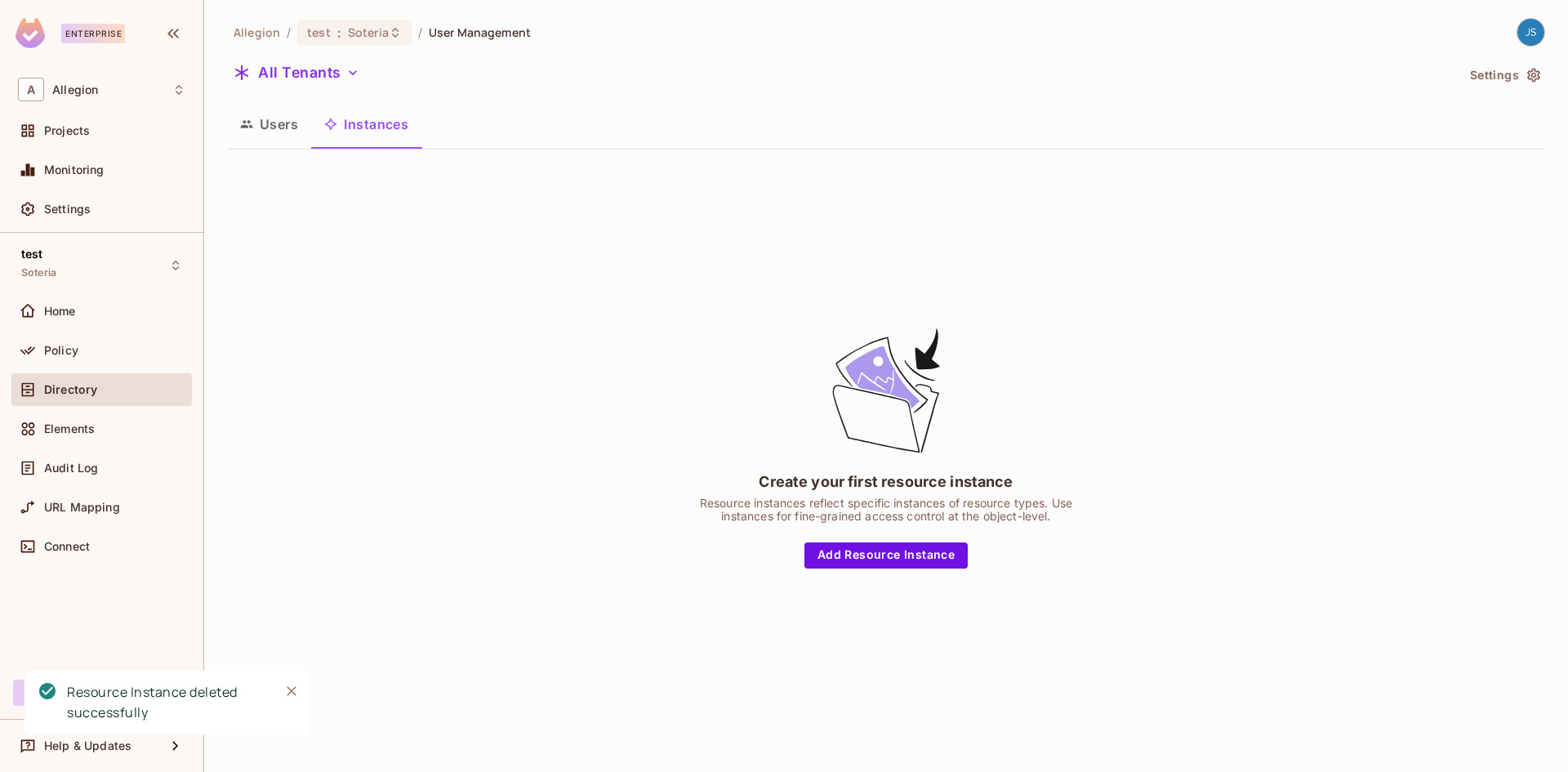
click at [491, 374] on div "Create your first resource instance Resource instances reflect specific instanc…" at bounding box center [886, 446] width 1318 height 568
click at [372, 121] on button "Instances" at bounding box center [365, 123] width 110 height 40
click at [281, 125] on button "Users" at bounding box center [269, 123] width 85 height 40
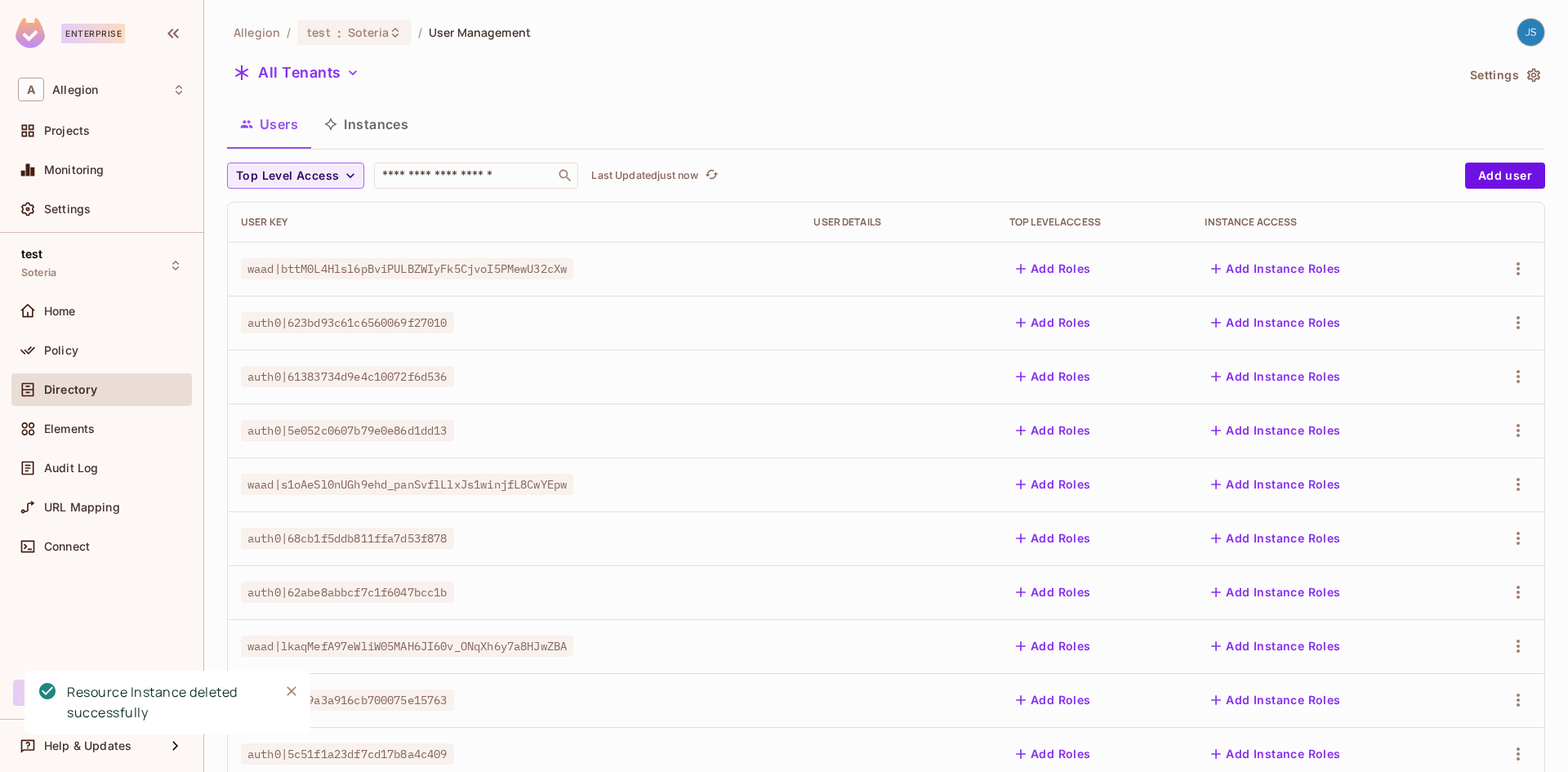
click at [368, 130] on button "Instances" at bounding box center [365, 123] width 110 height 40
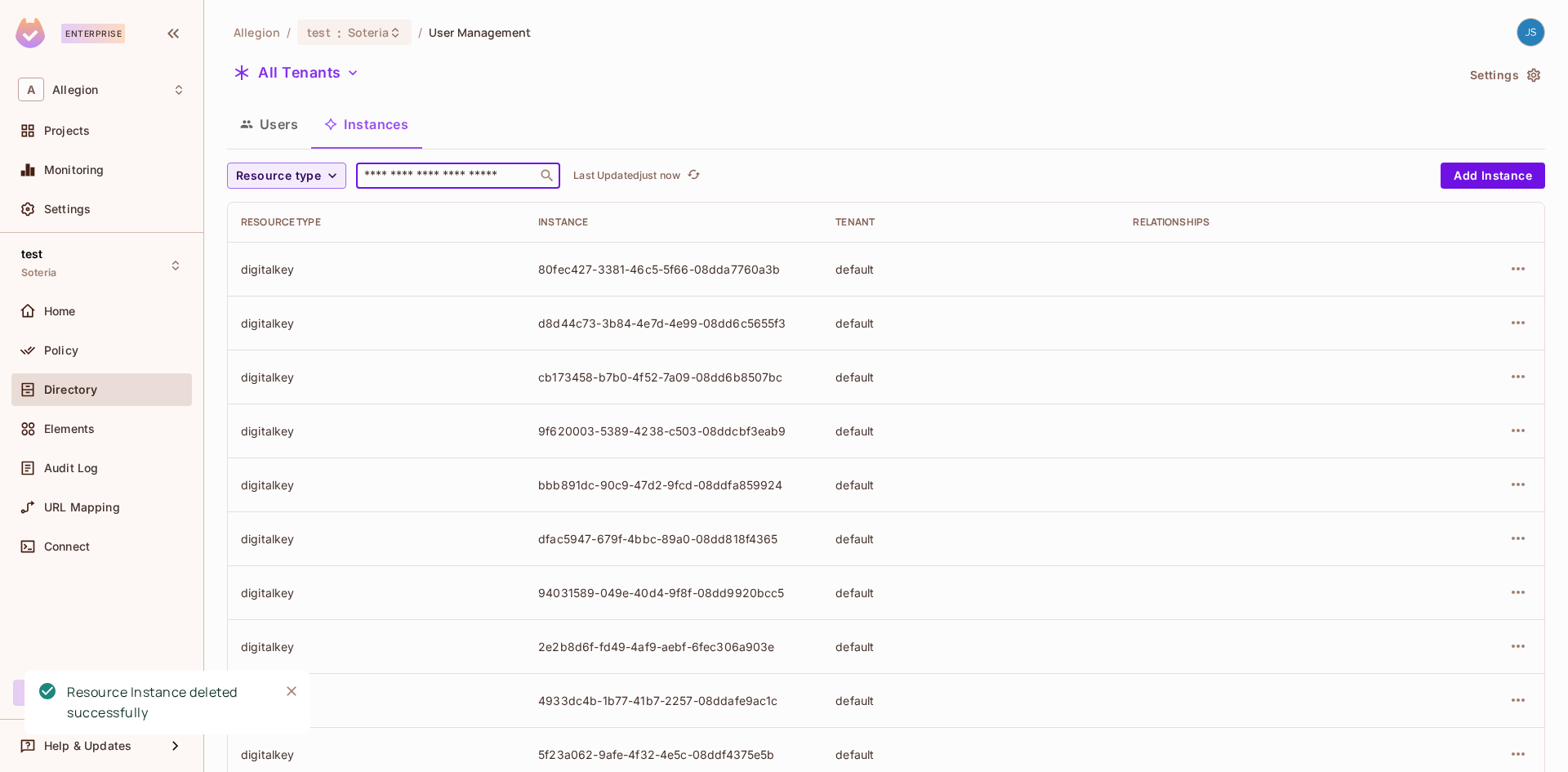
click at [411, 178] on input "text" at bounding box center [447, 175] width 172 height 16
type input "****"
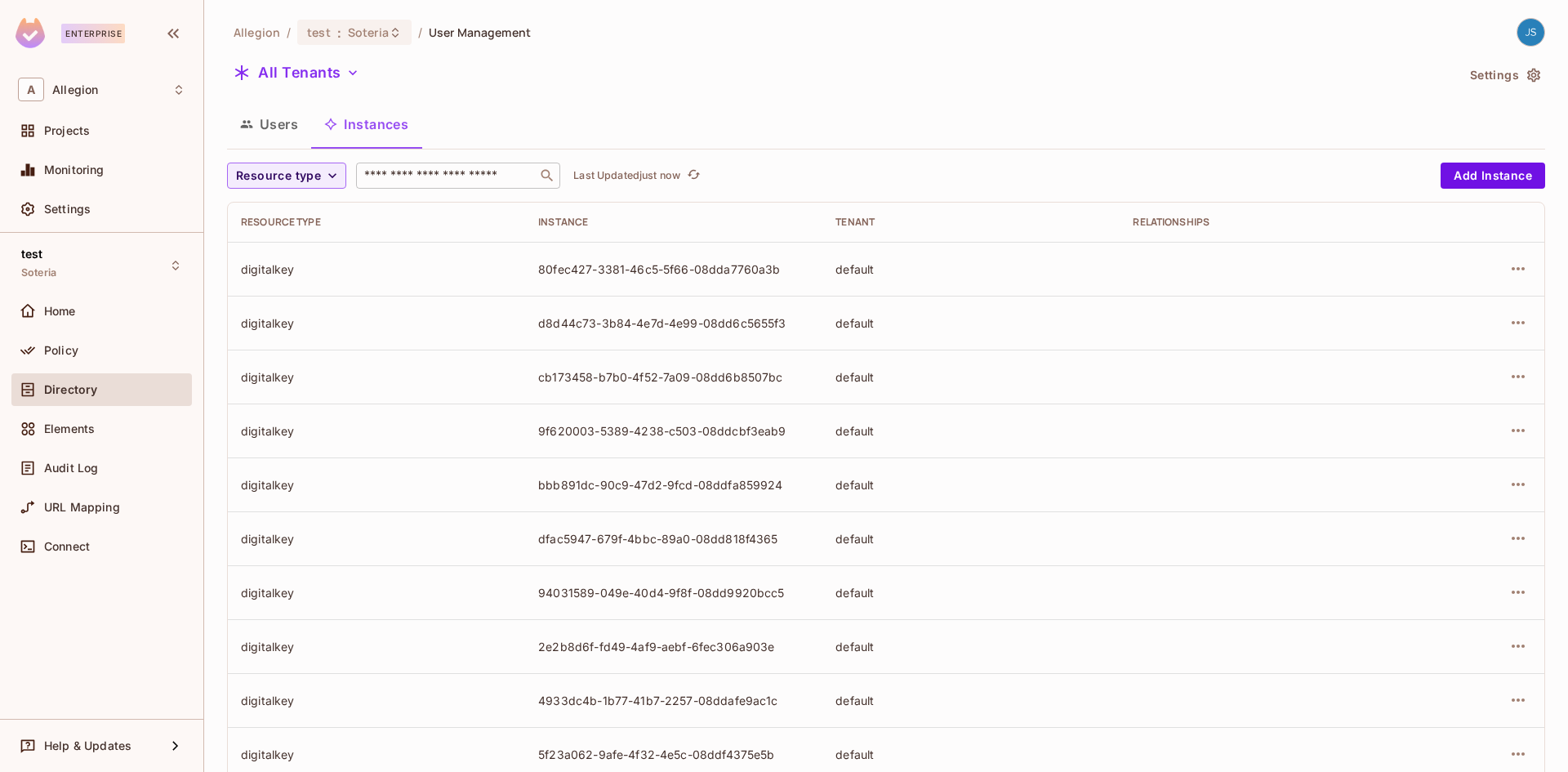
click at [442, 166] on div "​" at bounding box center [457, 176] width 204 height 26
type input "****"
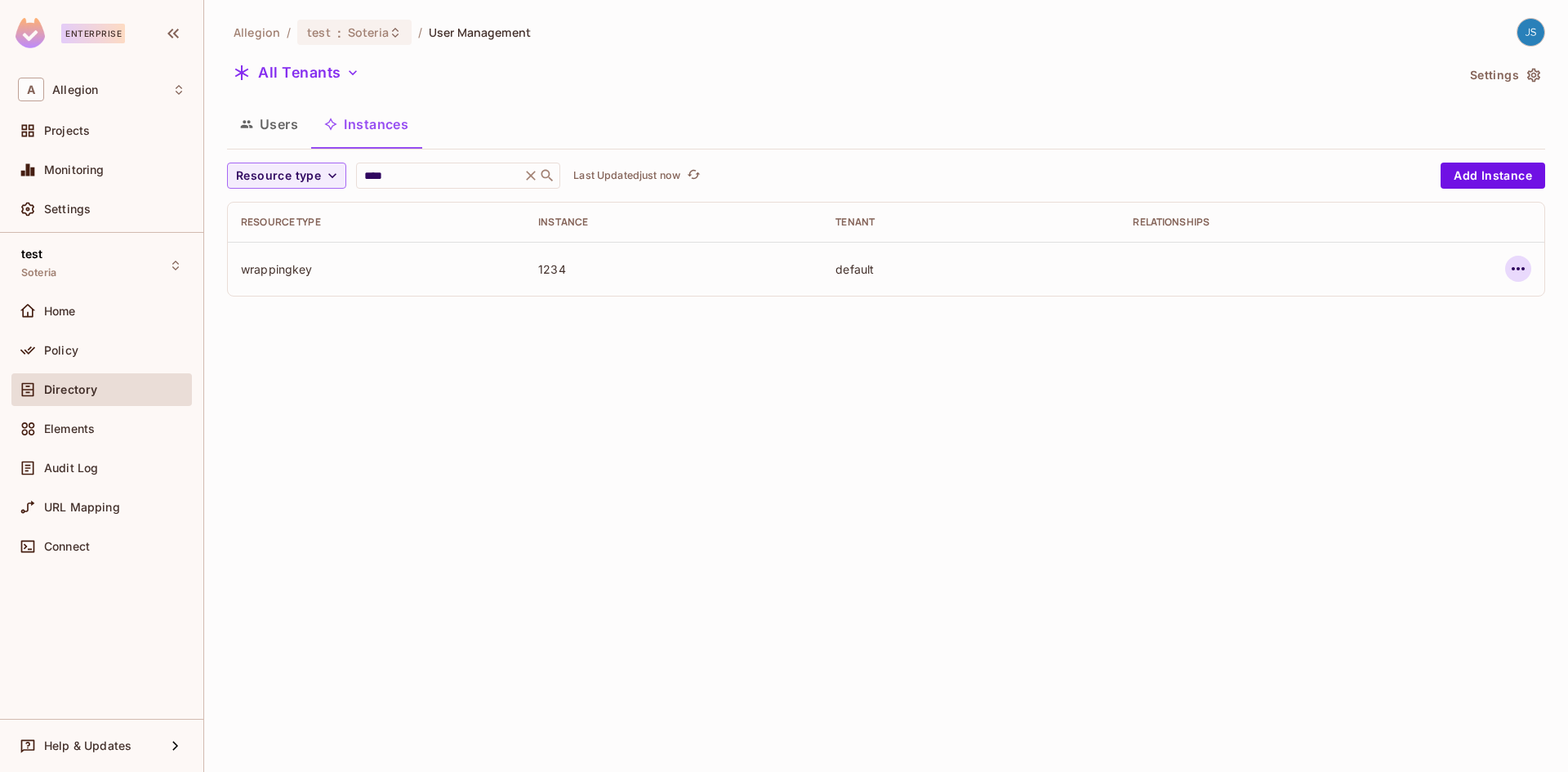
click at [1523, 264] on icon "button" at bounding box center [1518, 269] width 20 height 20
click at [1421, 378] on div "Delete Resource Instance" at bounding box center [1429, 378] width 141 height 16
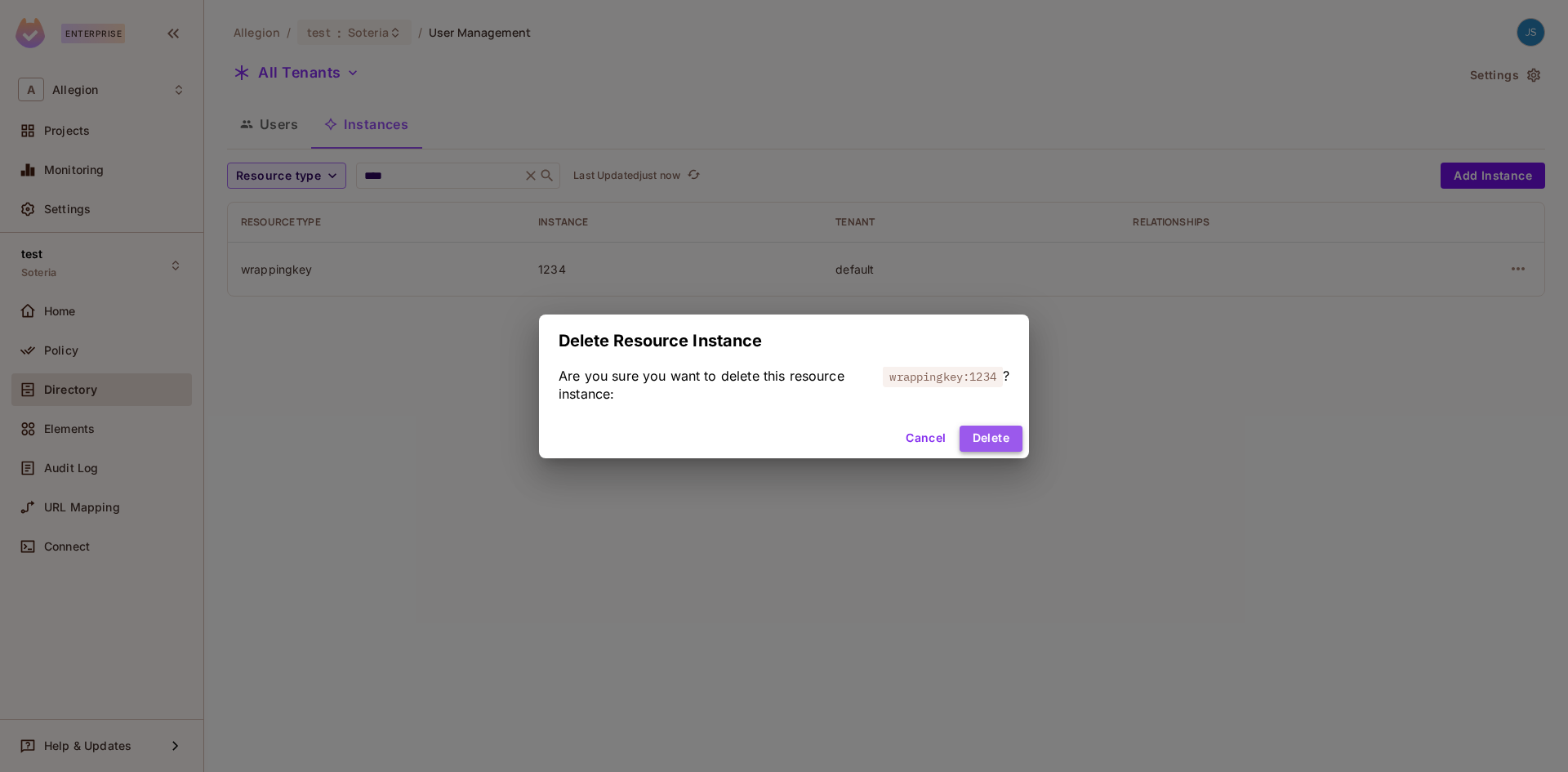
click at [1010, 435] on button "Delete" at bounding box center [991, 439] width 63 height 26
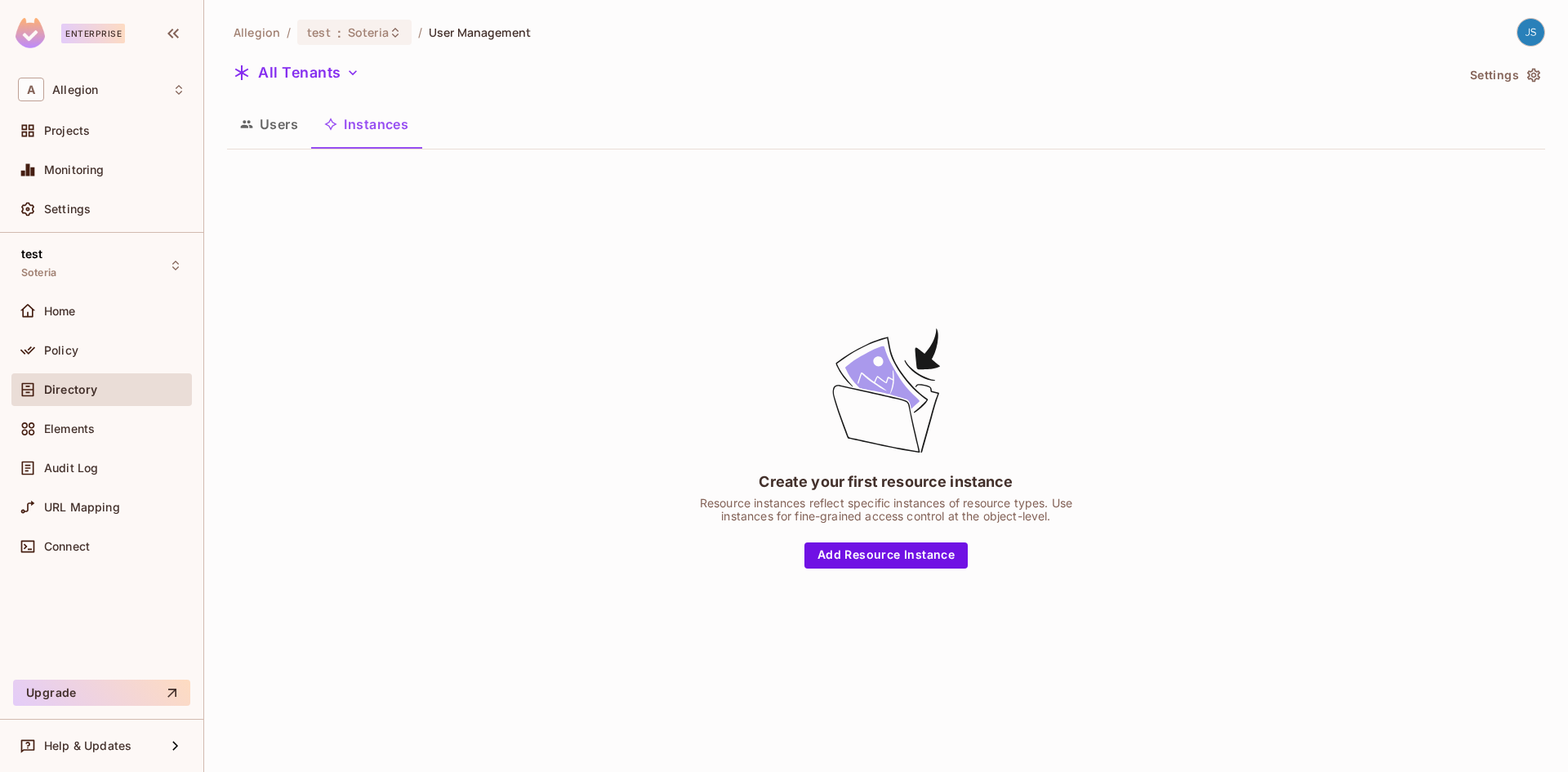
click at [116, 389] on div "Directory" at bounding box center [115, 390] width 141 height 13
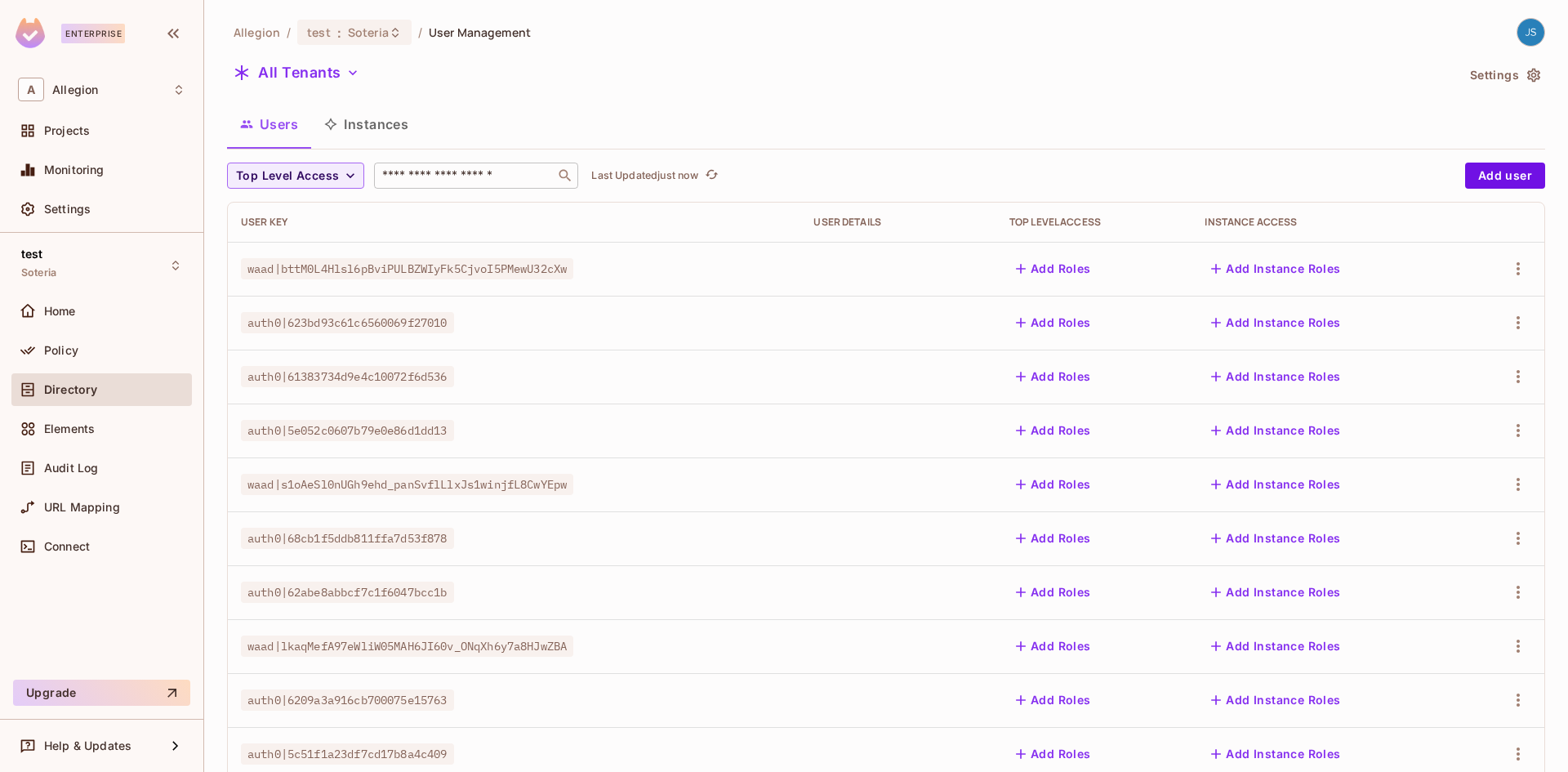
click at [441, 166] on div "​" at bounding box center [475, 176] width 204 height 26
paste input "**********"
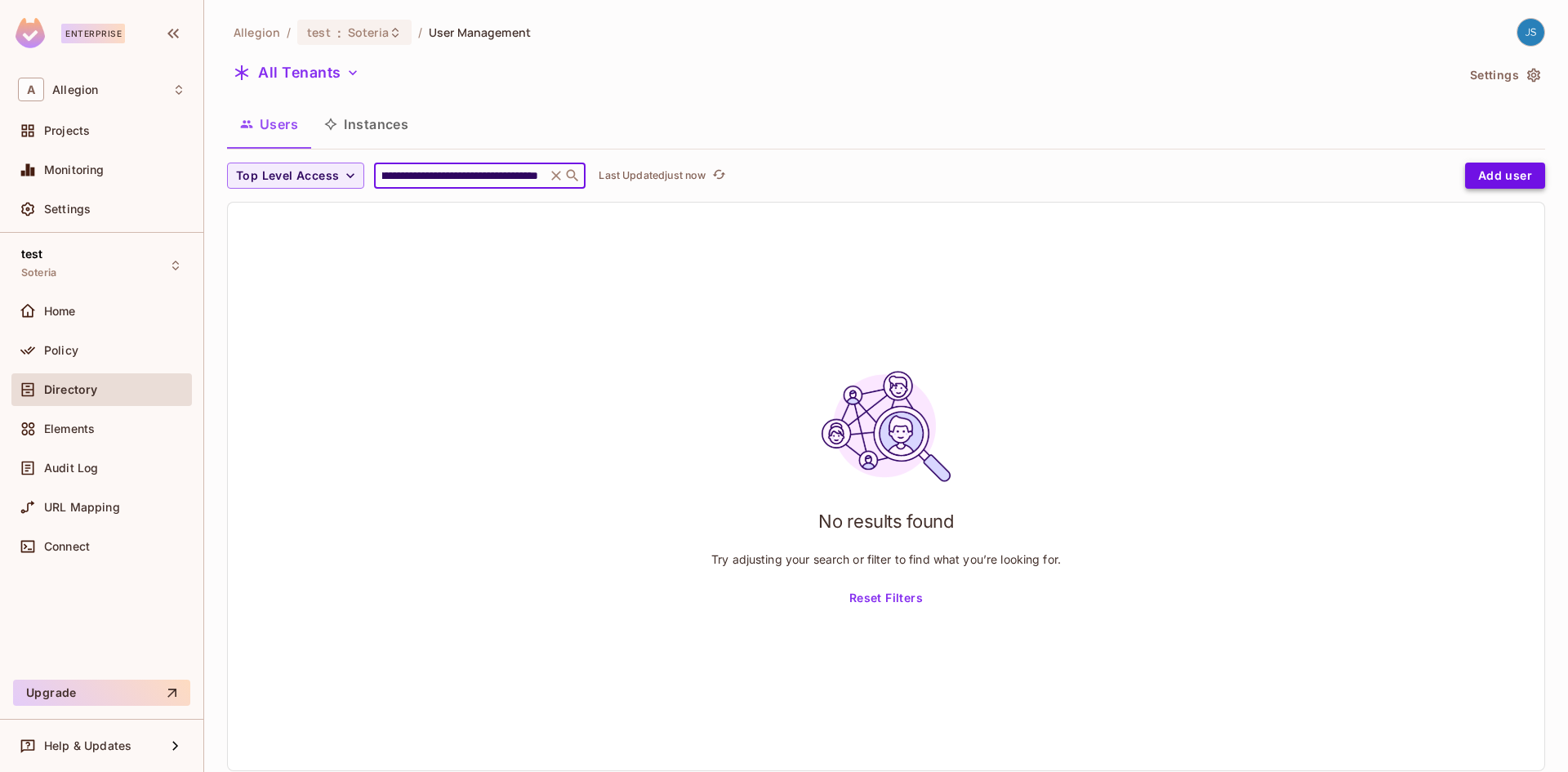
type input "**********"
click at [1486, 173] on button "Add user" at bounding box center [1505, 176] width 80 height 26
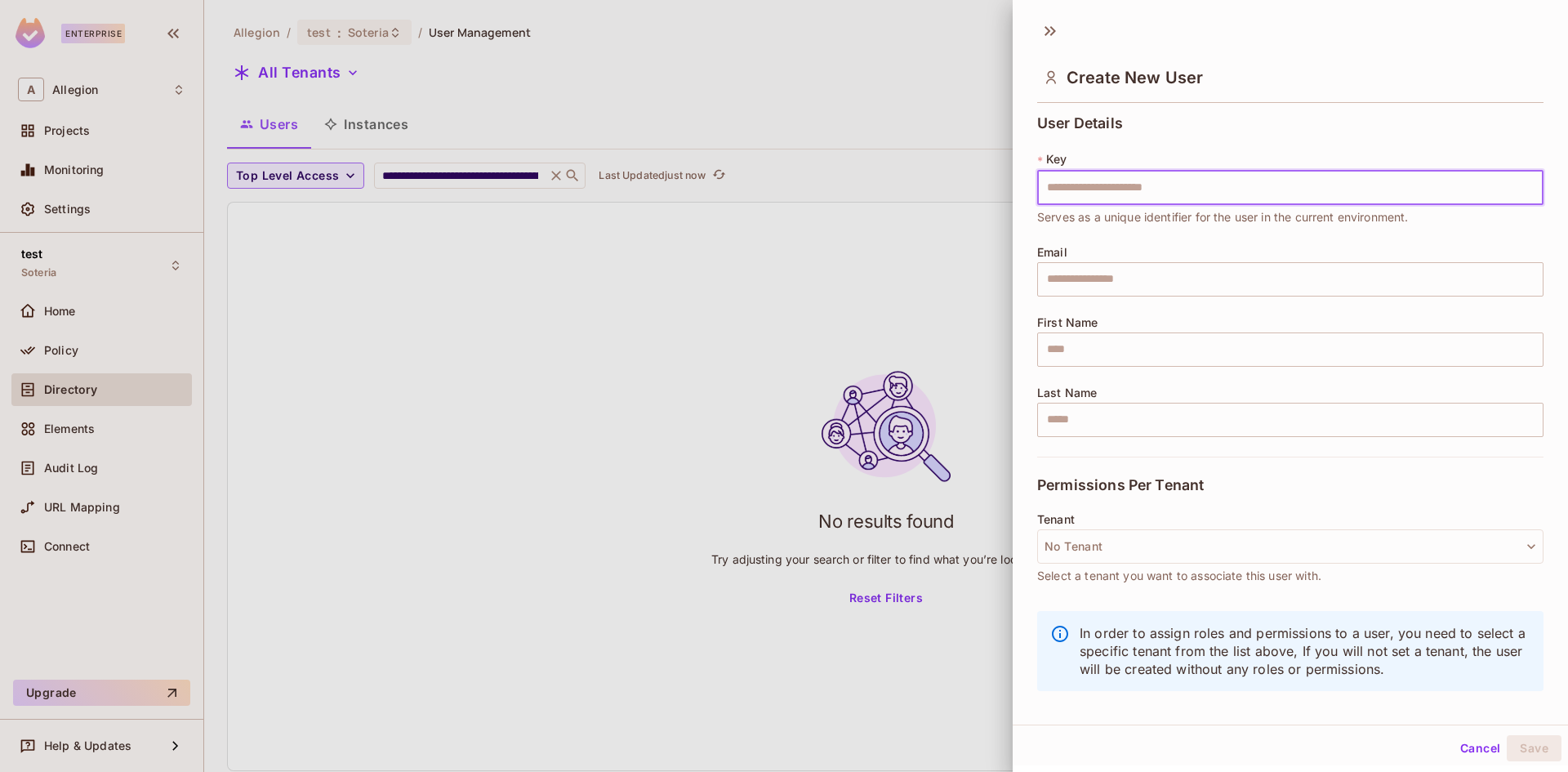
click at [1197, 203] on input "text" at bounding box center [1290, 188] width 506 height 35
type input "**********"
click at [1212, 131] on div "**********" at bounding box center [1290, 286] width 506 height 342
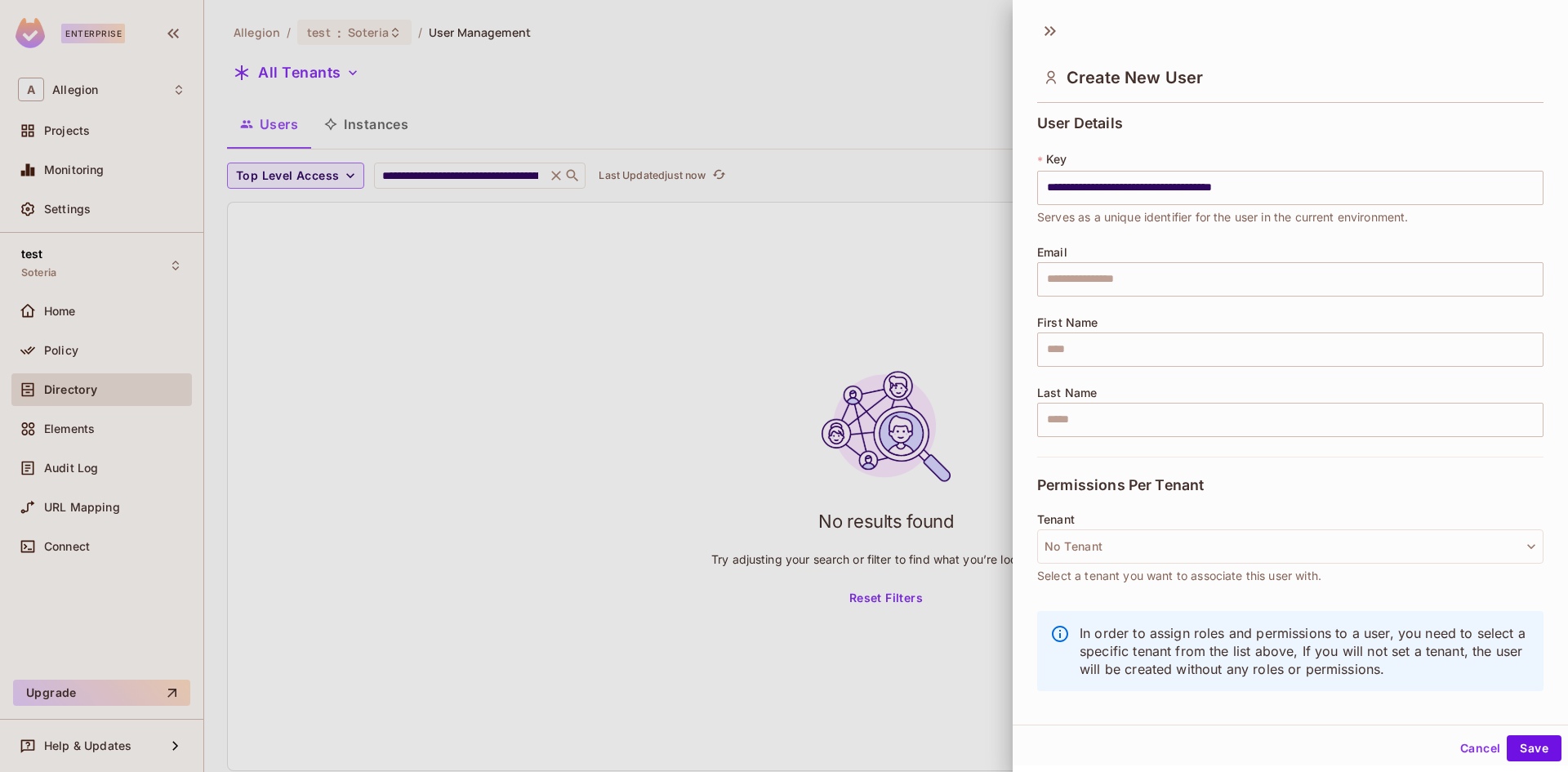
scroll to position [3, 0]
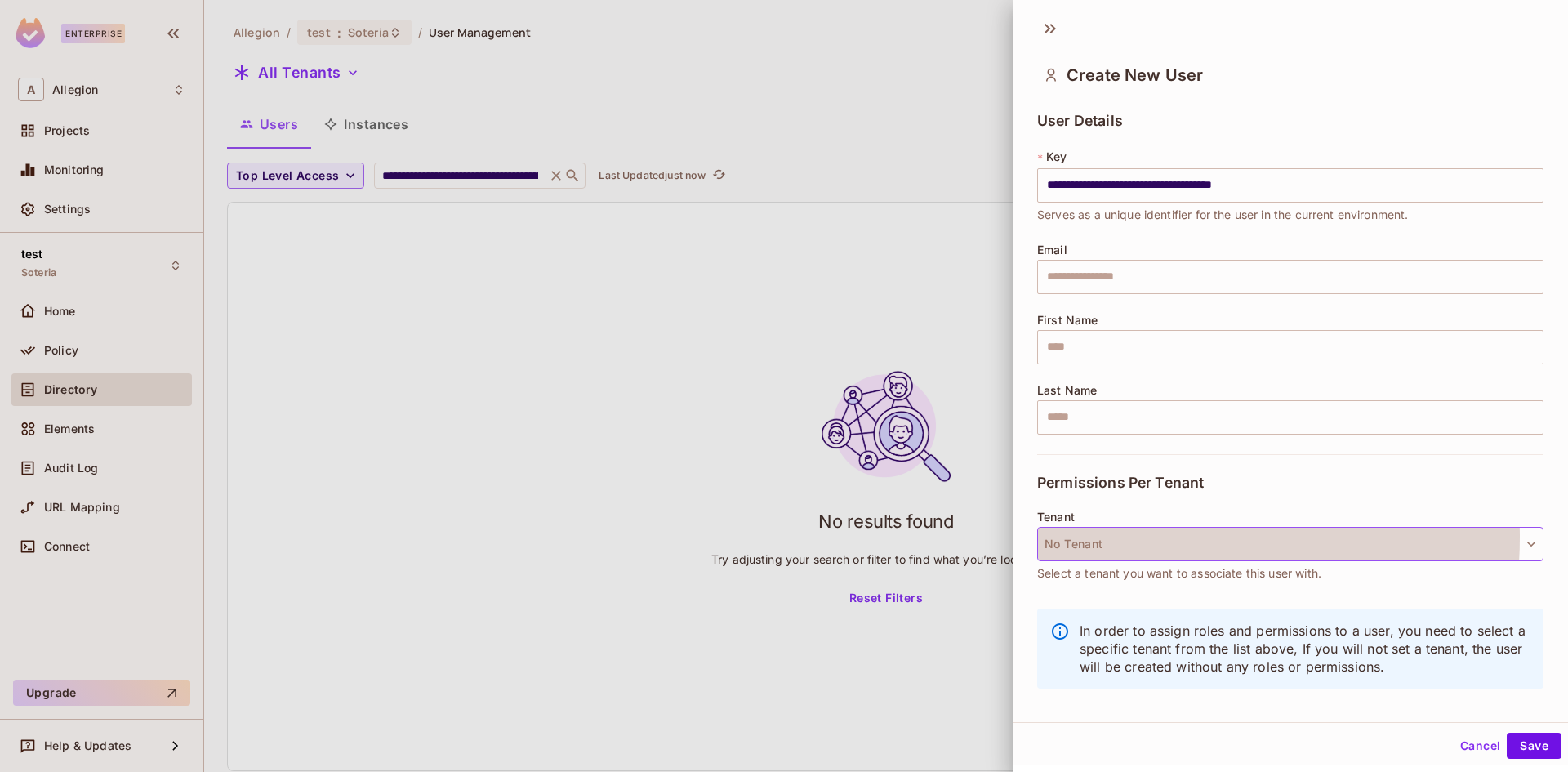
click at [1161, 537] on button "No Tenant" at bounding box center [1290, 544] width 506 height 35
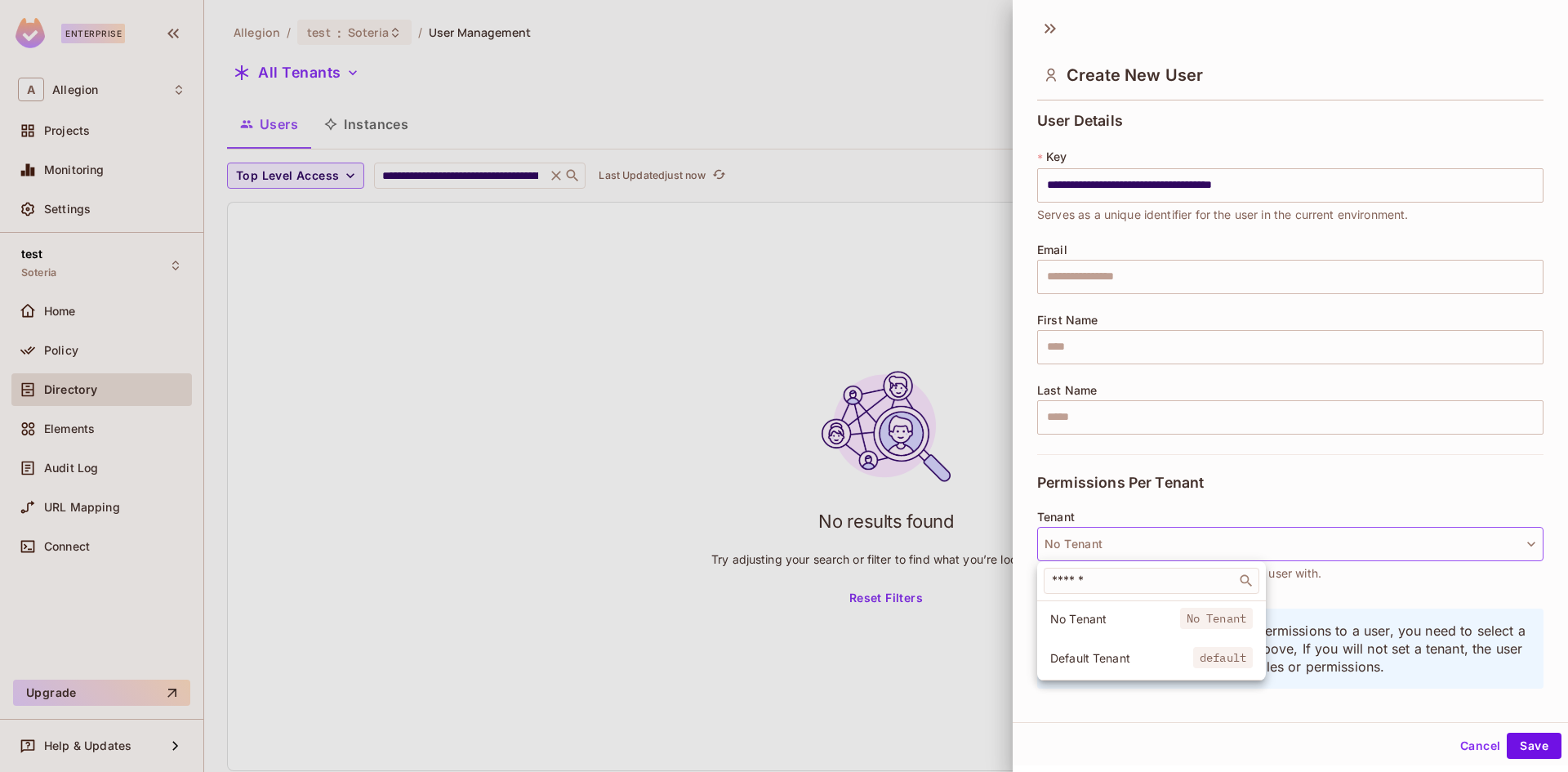
click at [1128, 643] on li "Default Tenant default" at bounding box center [1152, 657] width 229 height 35
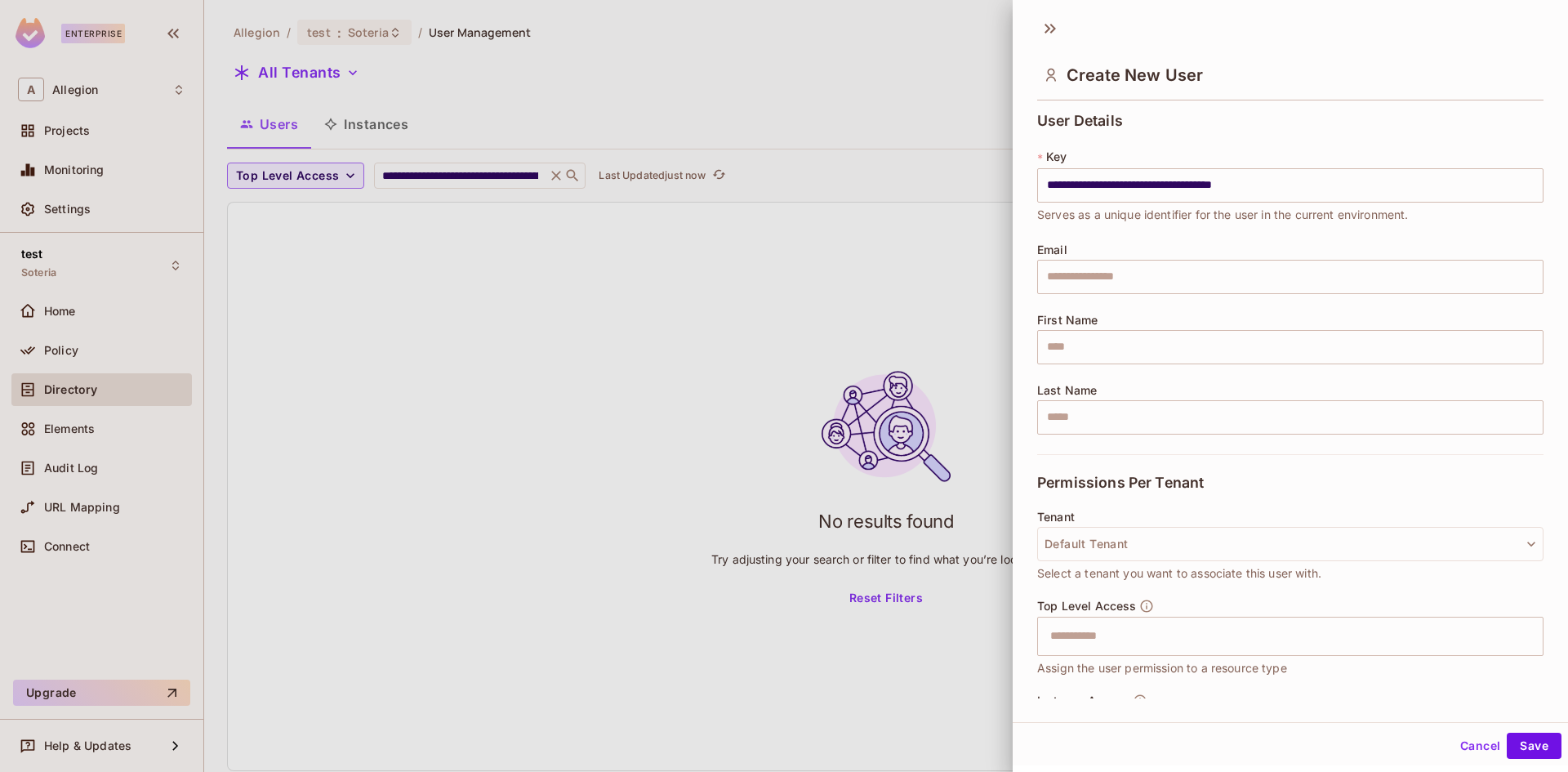
click at [1301, 459] on div "Permissions Per Tenant" at bounding box center [1290, 483] width 506 height 56
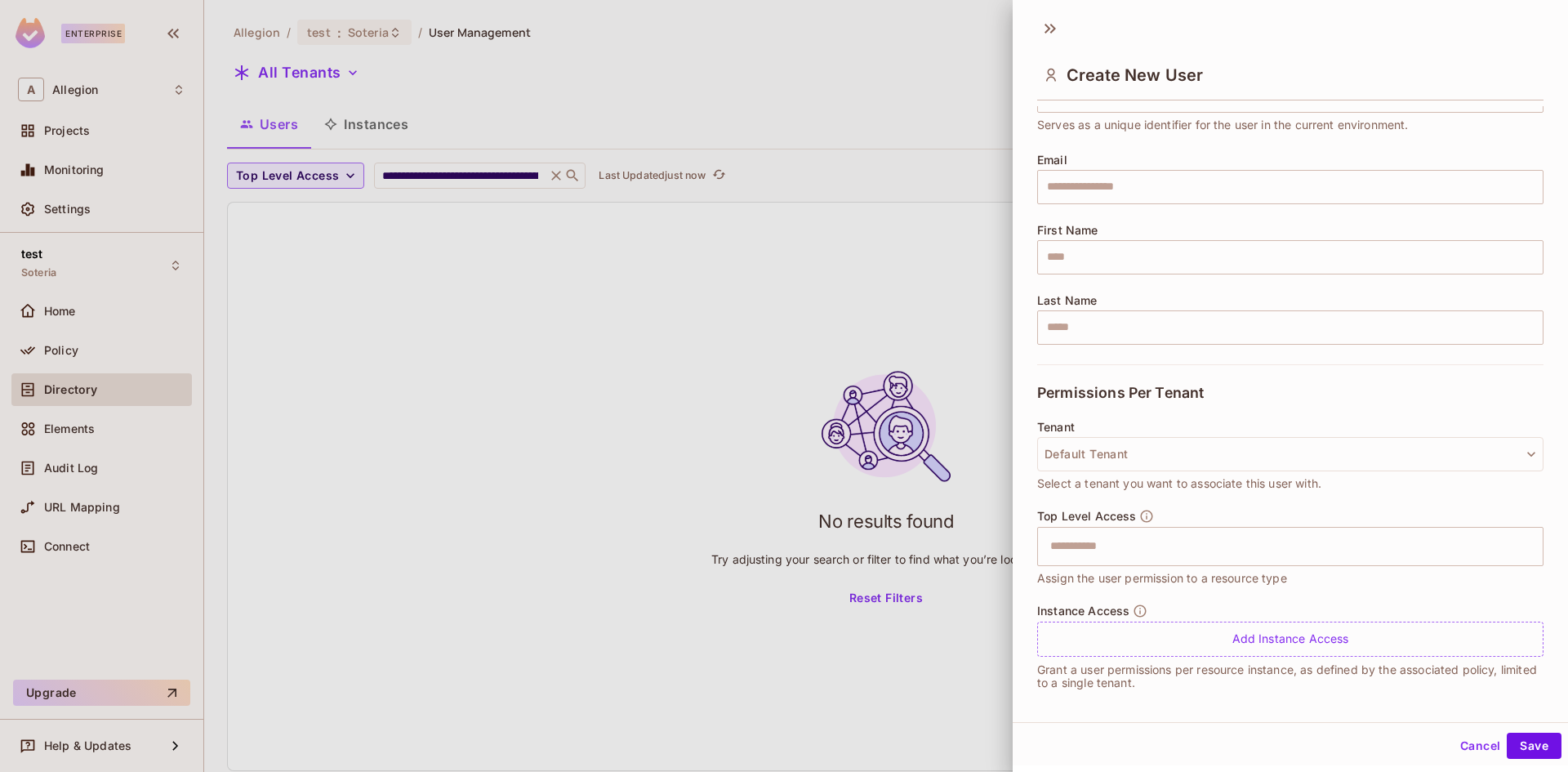
scroll to position [98, 0]
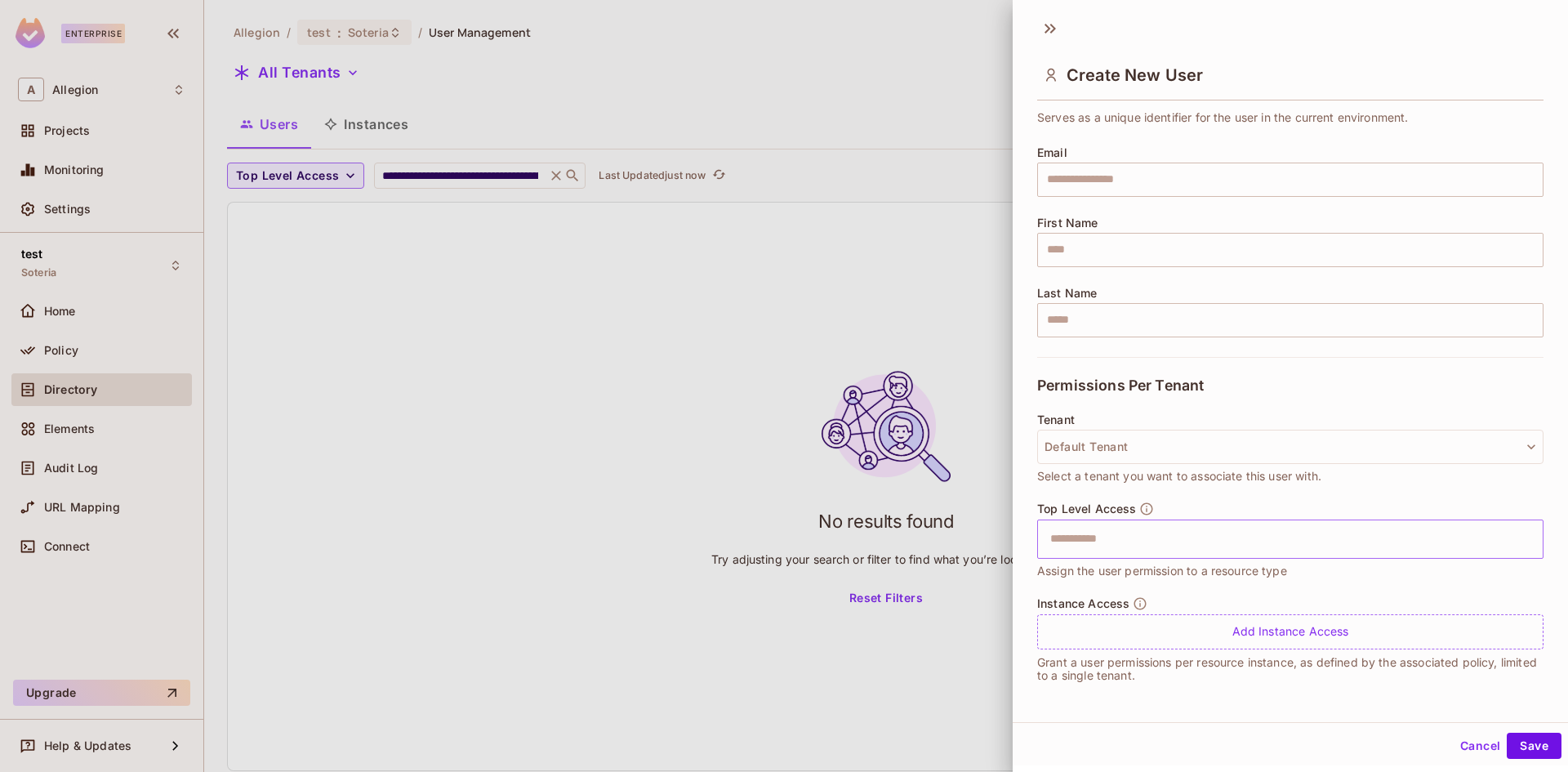
click at [1145, 543] on input "text" at bounding box center [1276, 539] width 471 height 33
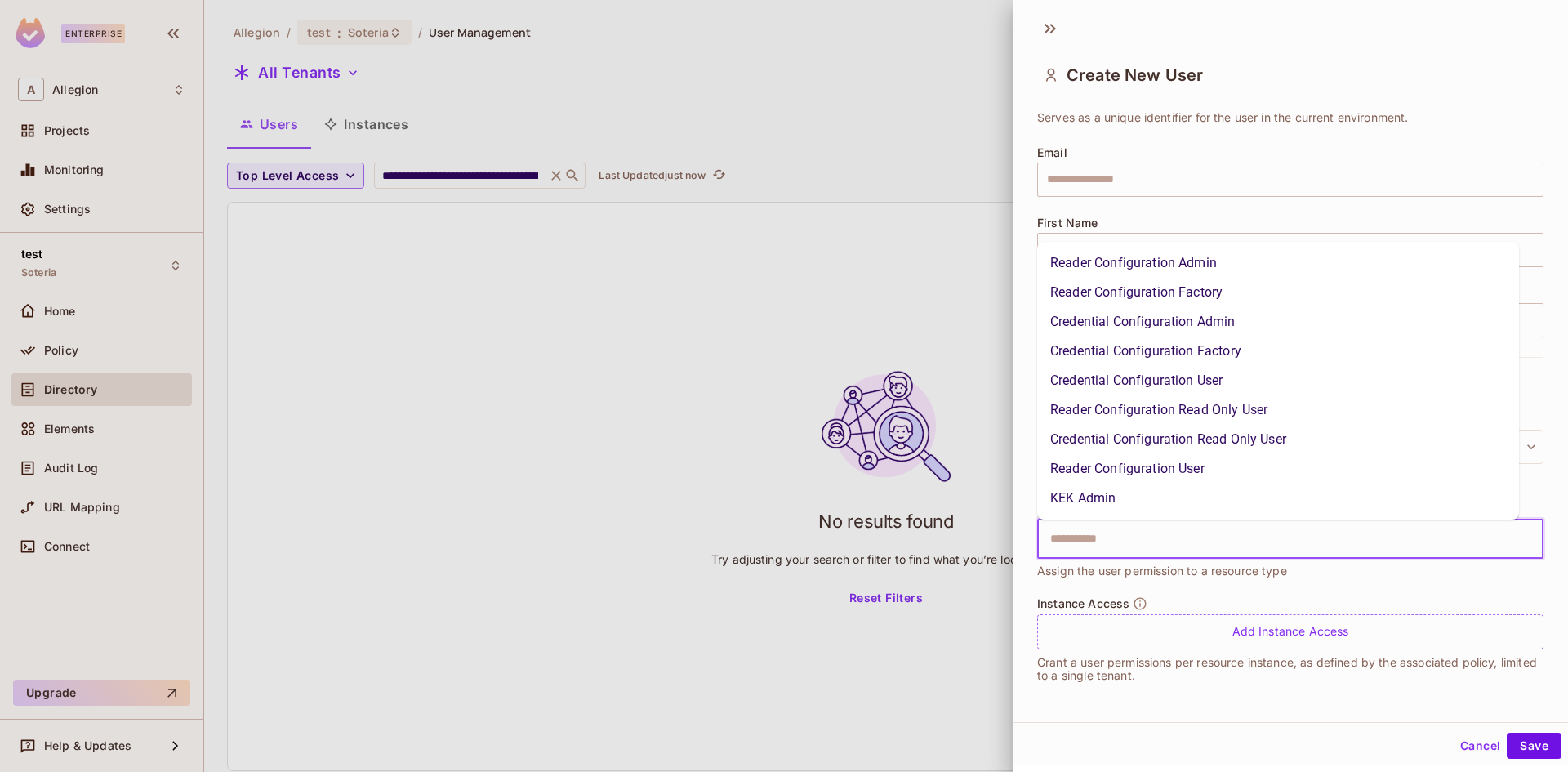
click at [1126, 487] on li "KEK Admin" at bounding box center [1278, 498] width 482 height 29
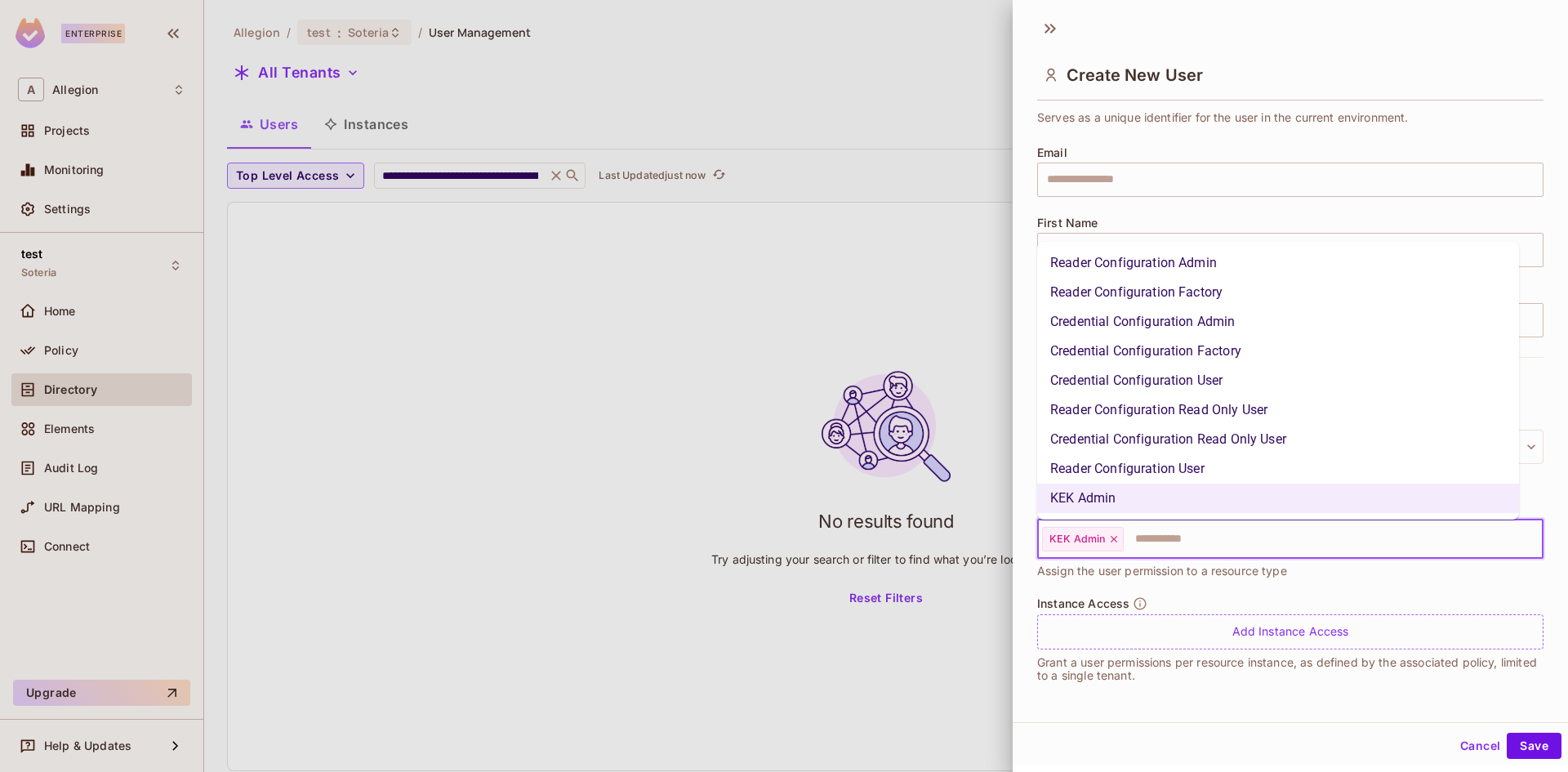
click at [1204, 535] on input "text" at bounding box center [1318, 539] width 386 height 33
click at [1161, 259] on li "Reader Configuration Admin" at bounding box center [1278, 262] width 482 height 29
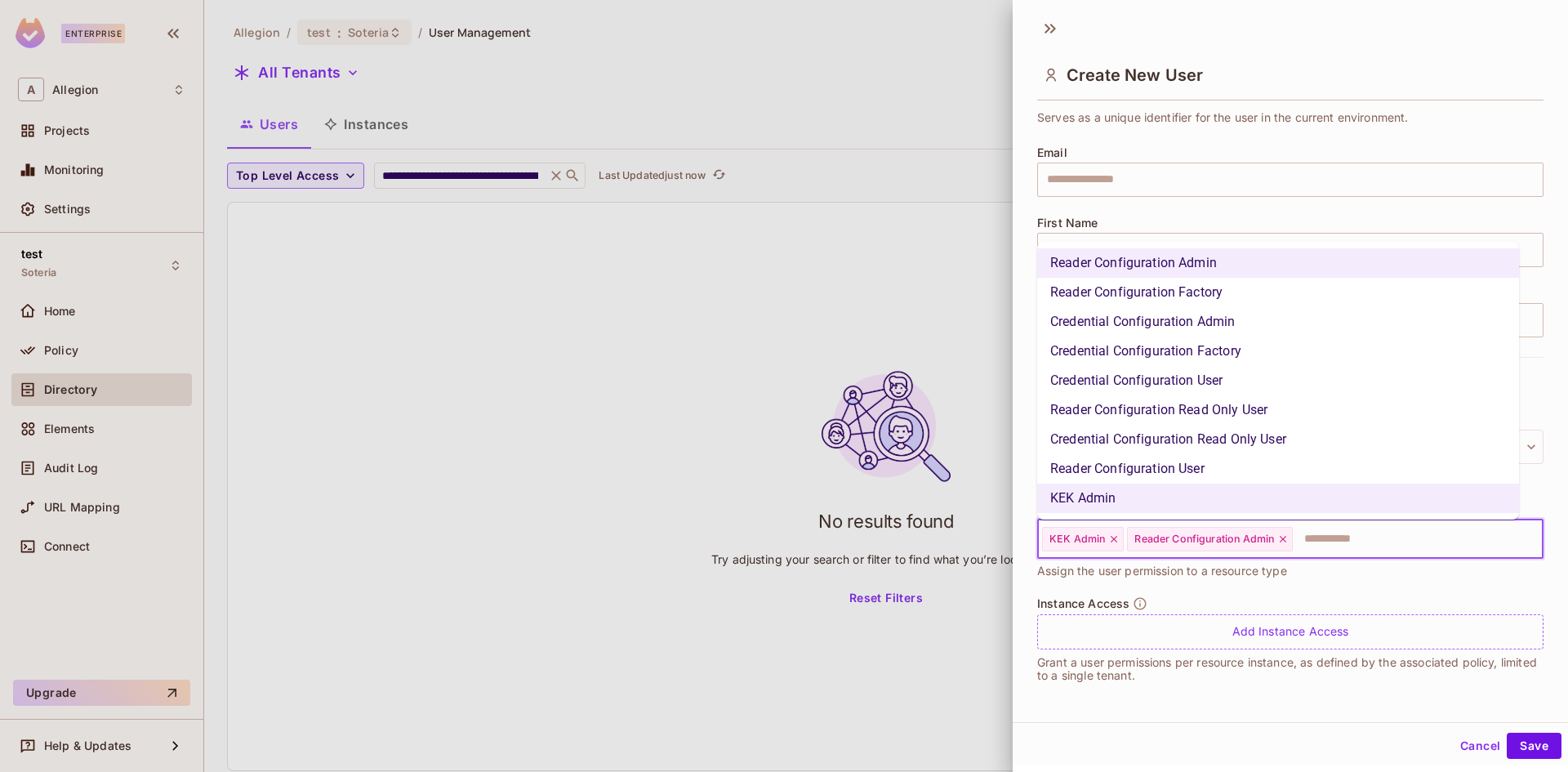
click at [1330, 539] on input "text" at bounding box center [1403, 539] width 217 height 33
click at [1208, 323] on li "Credential Configuration Admin" at bounding box center [1278, 321] width 482 height 29
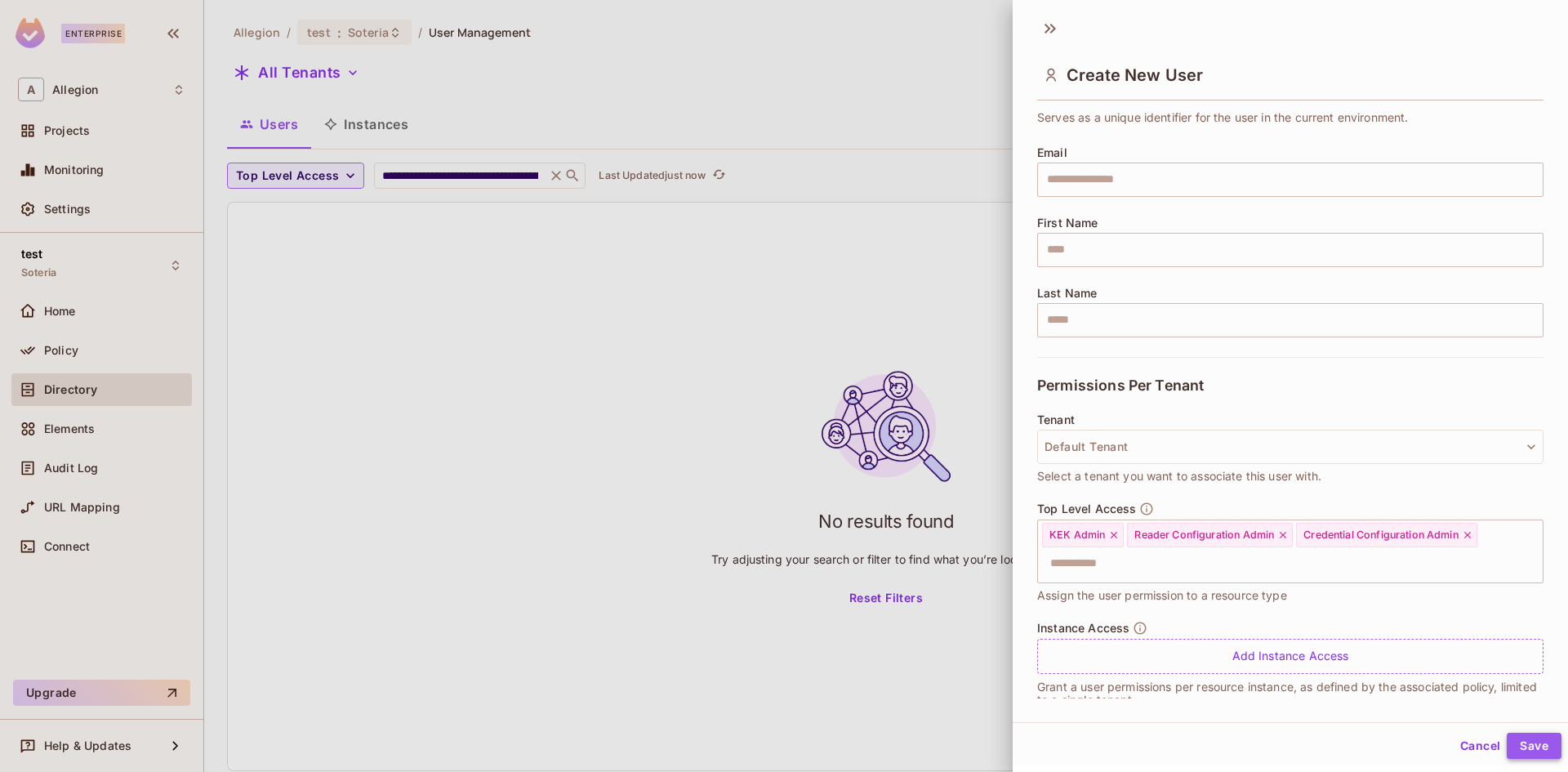
click at [1519, 740] on button "Save" at bounding box center [1534, 746] width 54 height 26
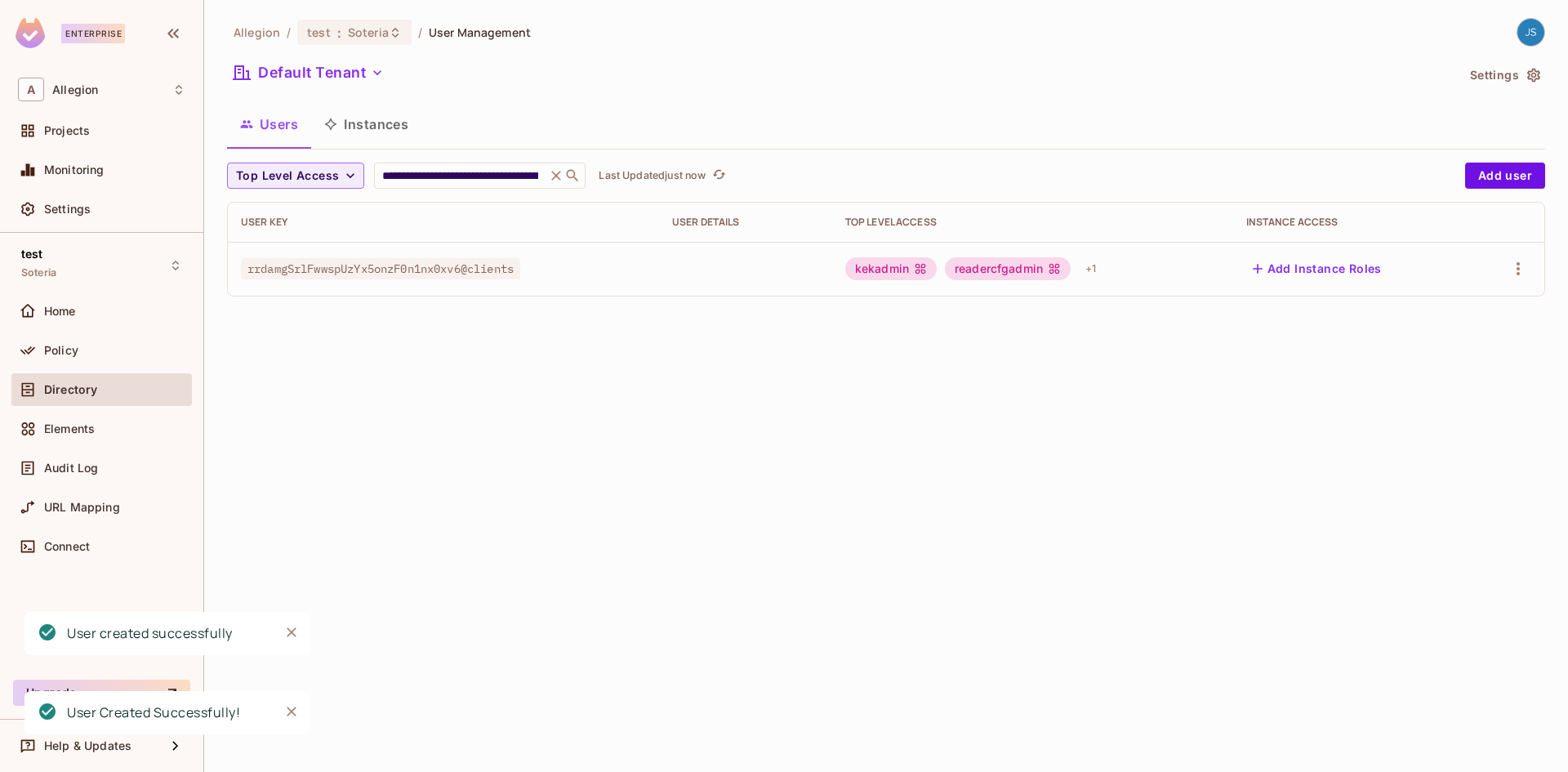
click at [638, 353] on div "**********" at bounding box center [885, 386] width 1364 height 772
click at [374, 125] on button "Instances" at bounding box center [365, 123] width 110 height 40
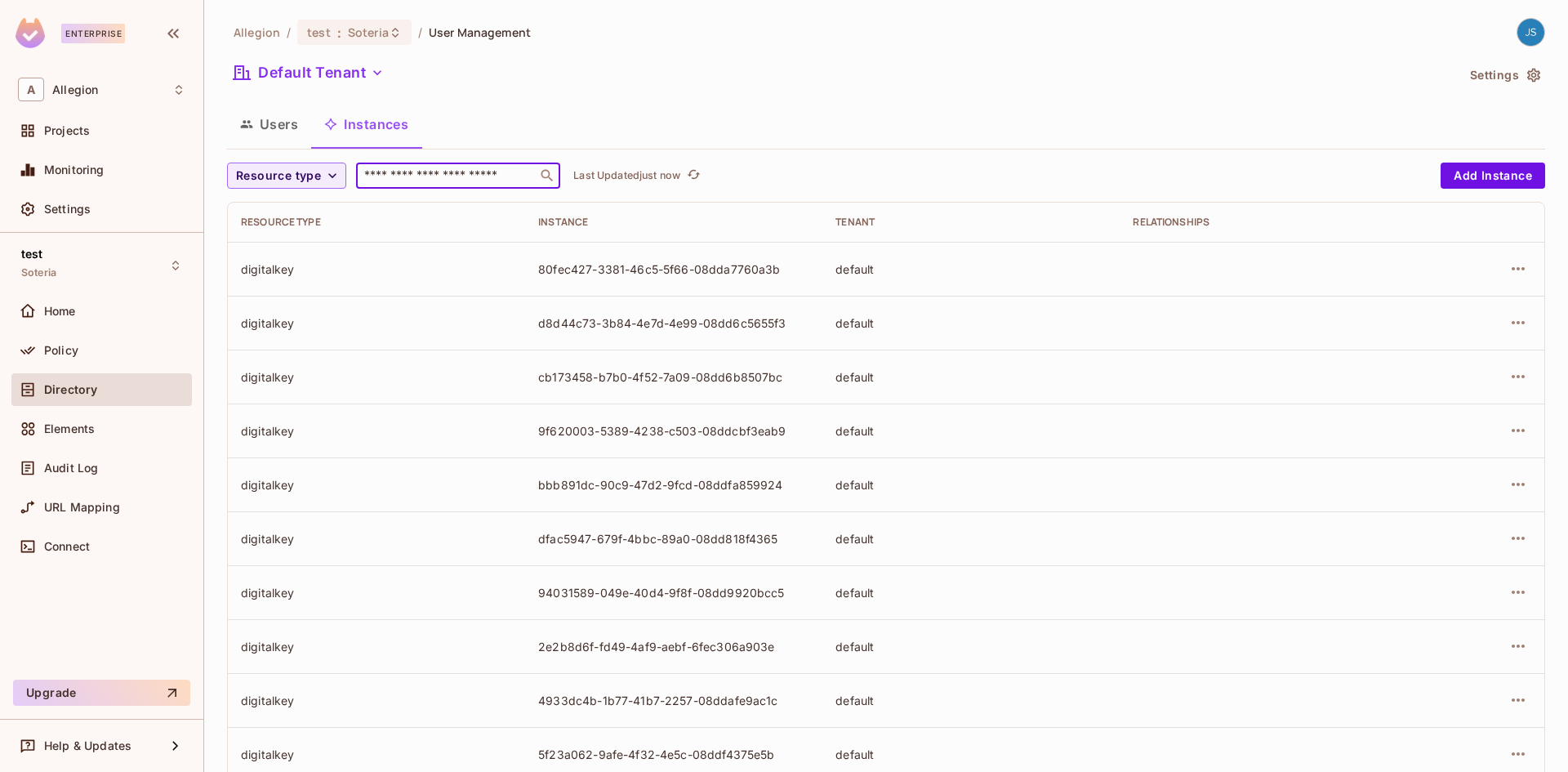
click at [511, 182] on input "text" at bounding box center [447, 175] width 172 height 16
type input "**"
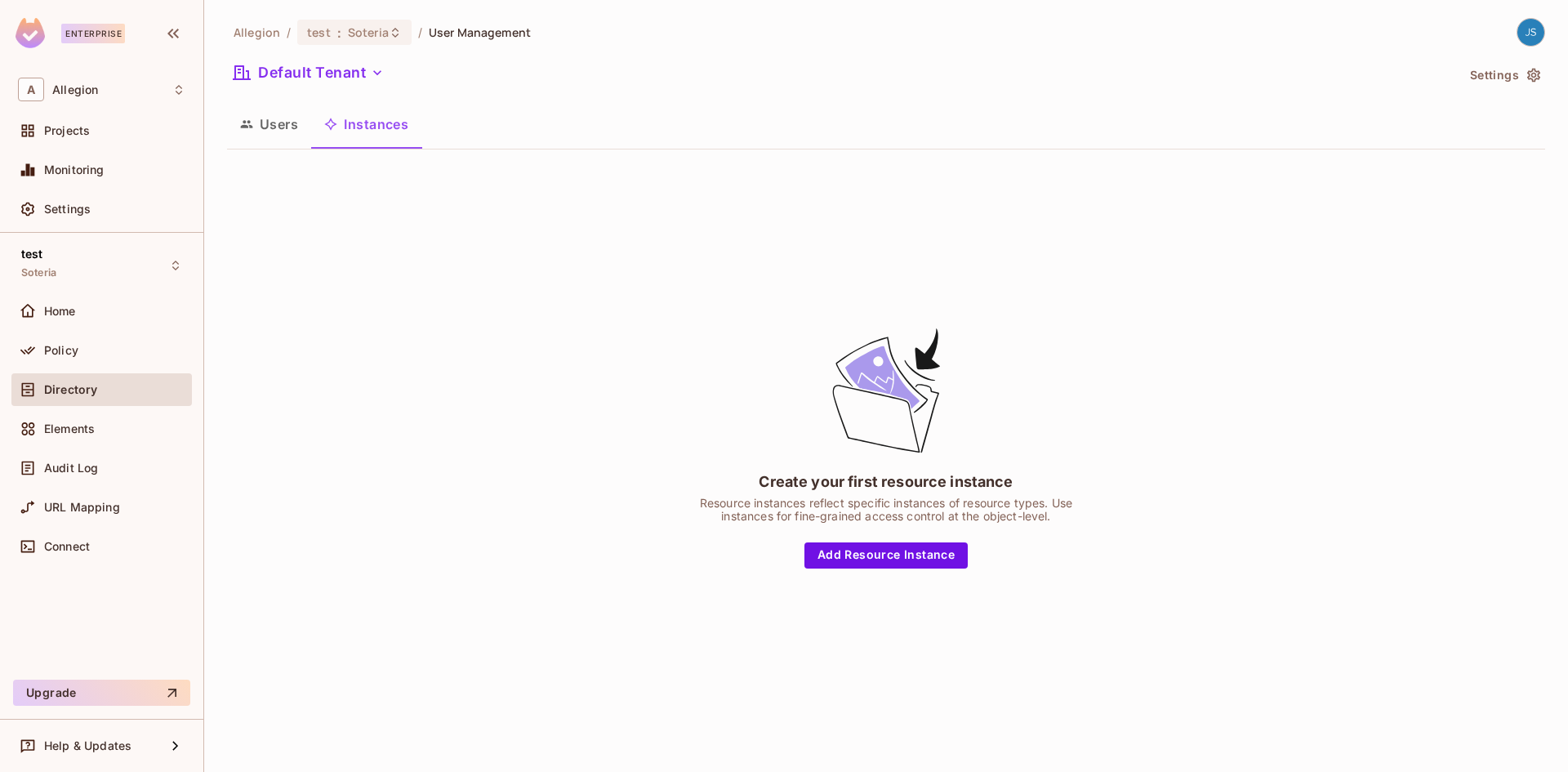
click at [399, 125] on button "Instances" at bounding box center [365, 123] width 110 height 40
click at [283, 126] on button "Users" at bounding box center [269, 123] width 85 height 40
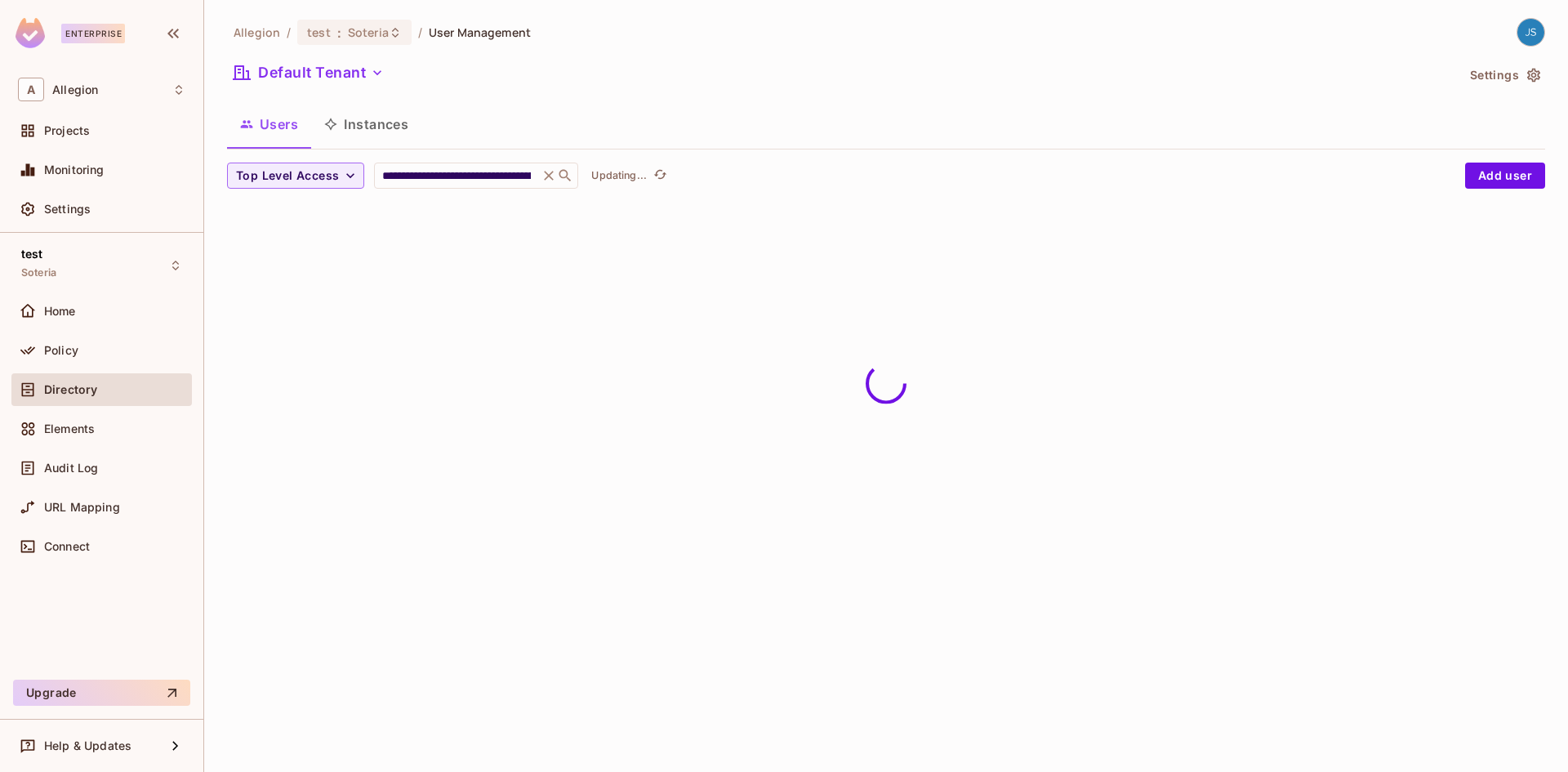
click at [392, 130] on button "Instances" at bounding box center [365, 123] width 110 height 40
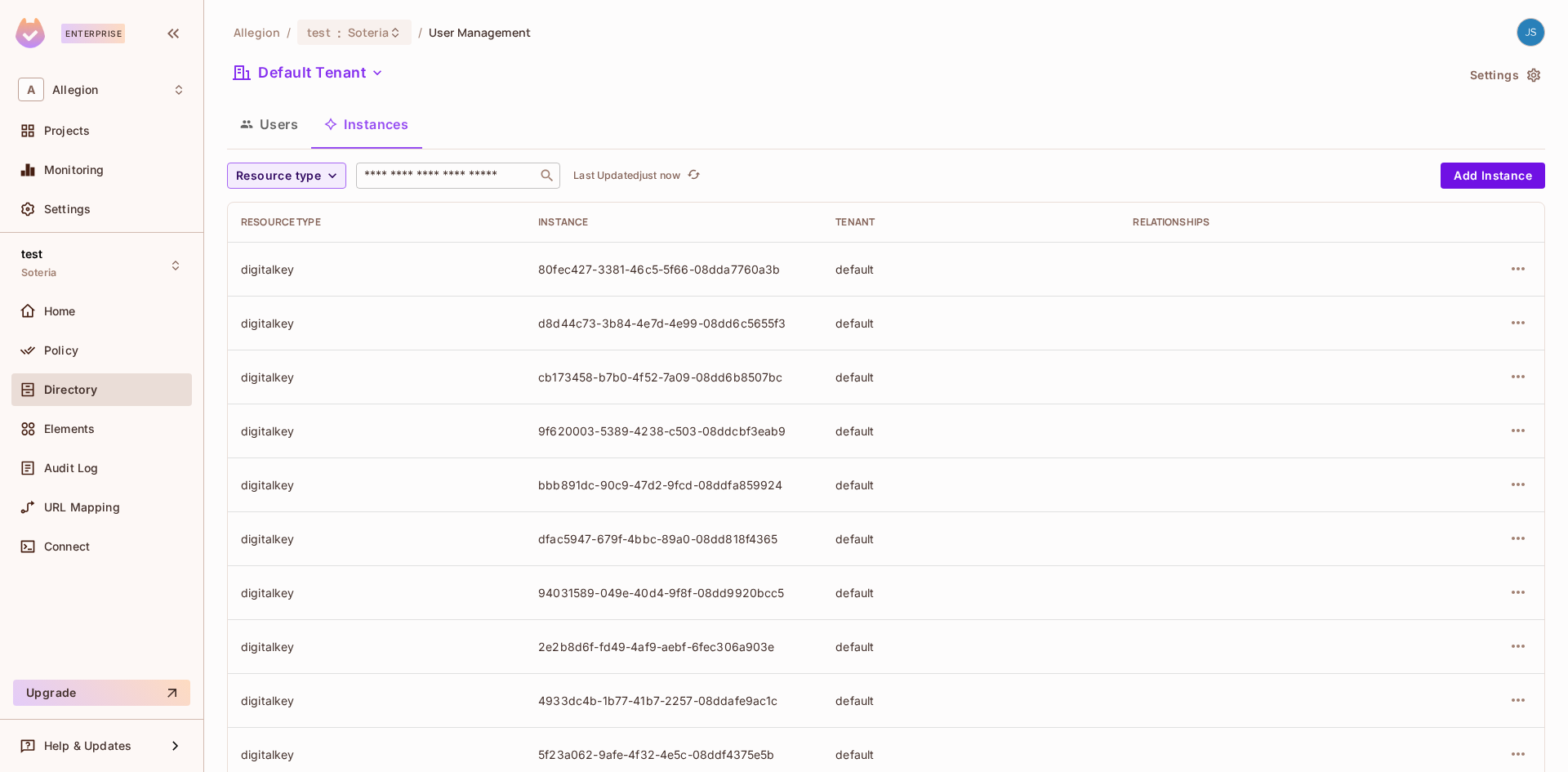
click at [401, 173] on input "text" at bounding box center [447, 175] width 172 height 16
type input "****"
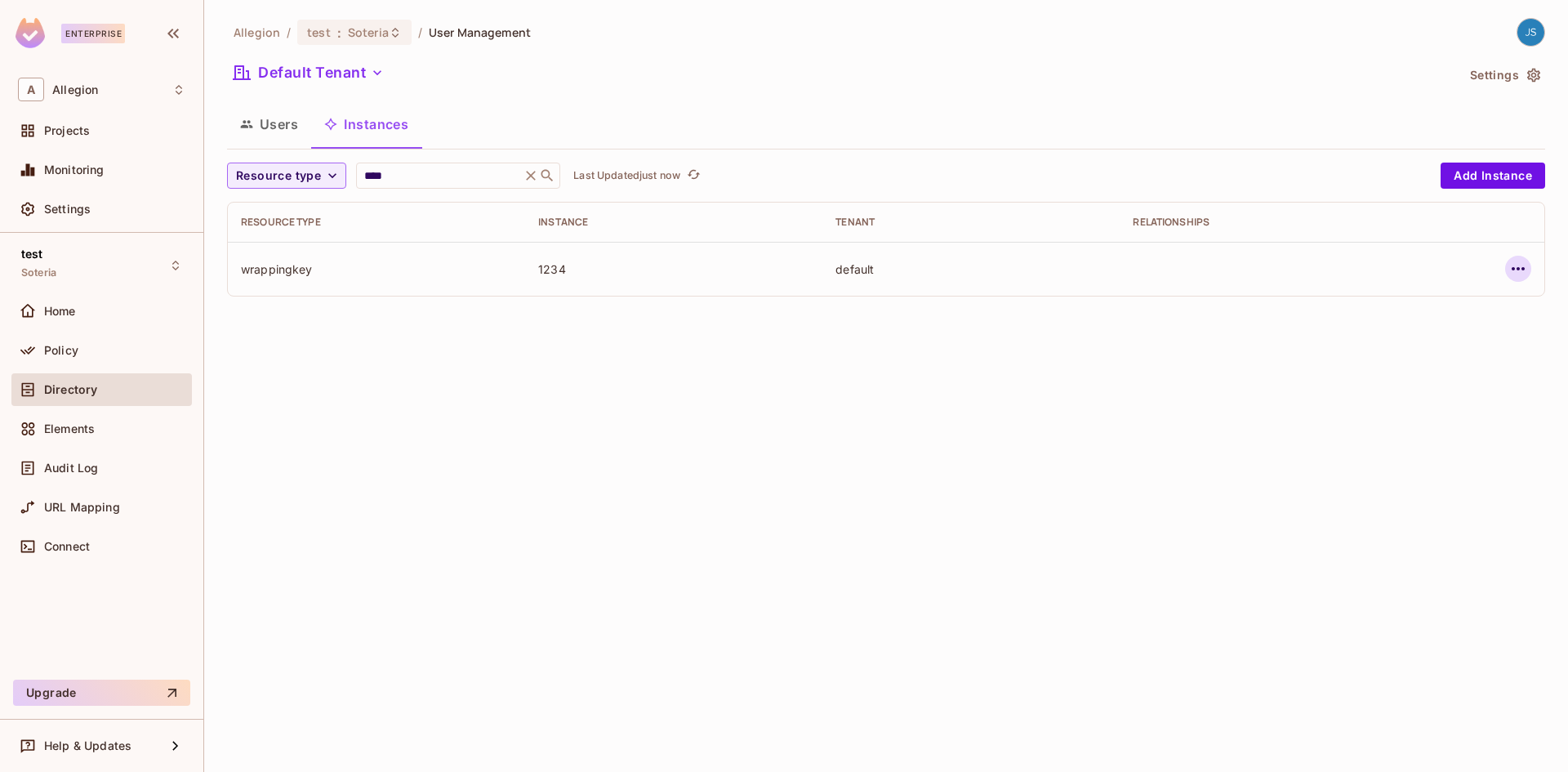
click at [1530, 270] on button "button" at bounding box center [1518, 269] width 26 height 26
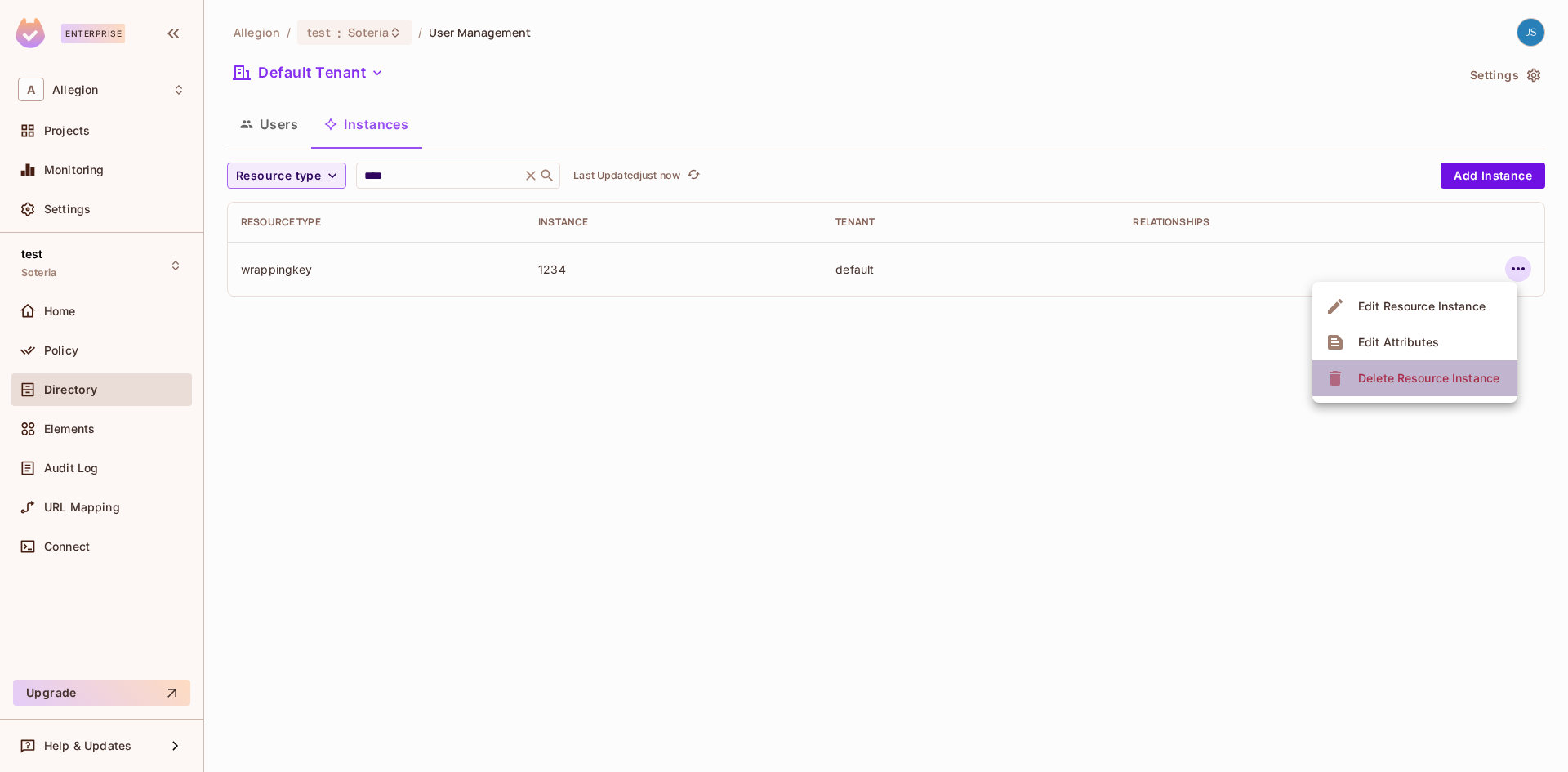
click at [1436, 374] on div "Delete Resource Instance" at bounding box center [1429, 378] width 141 height 16
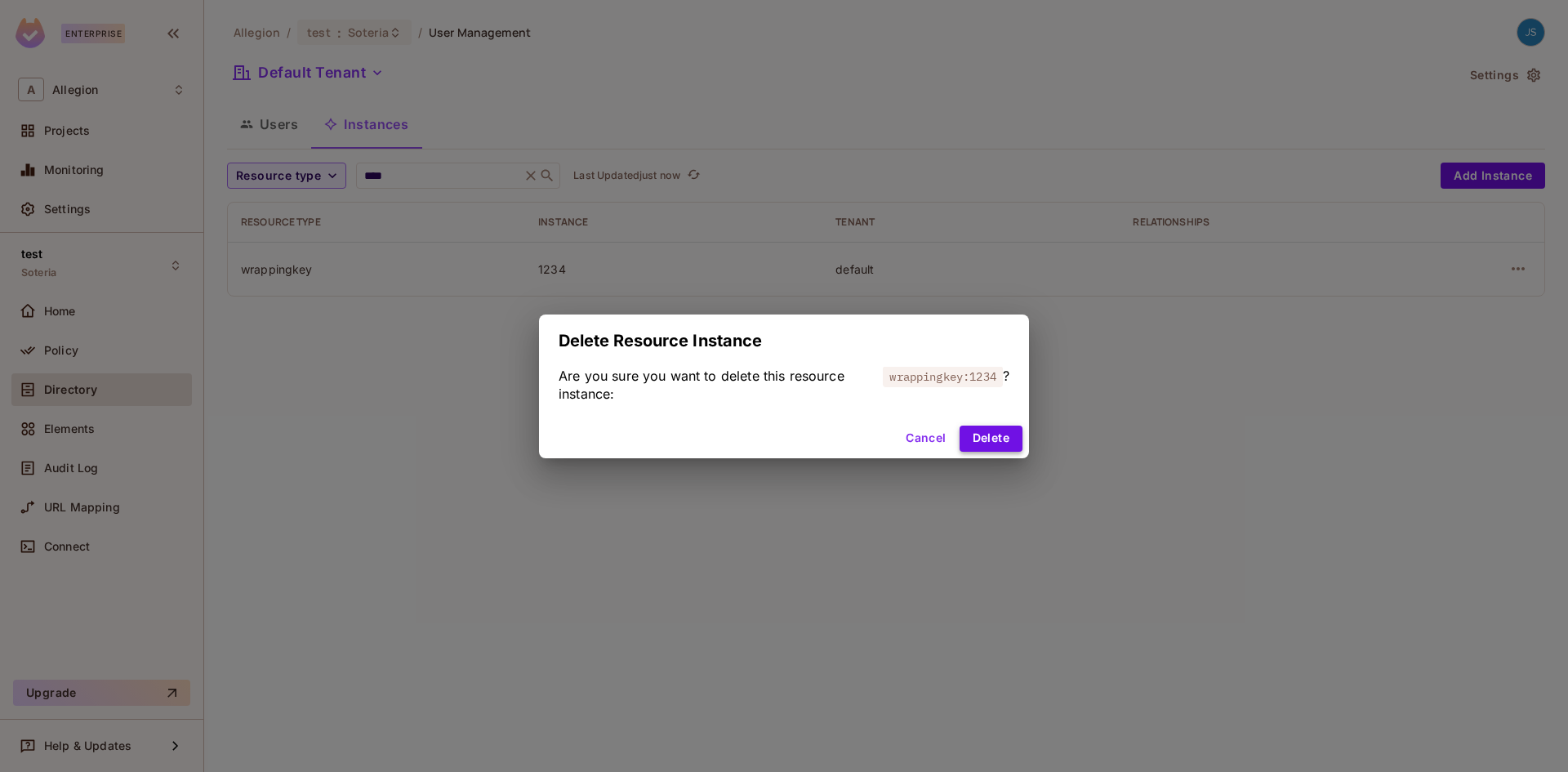
click at [993, 438] on button "Delete" at bounding box center [991, 439] width 63 height 26
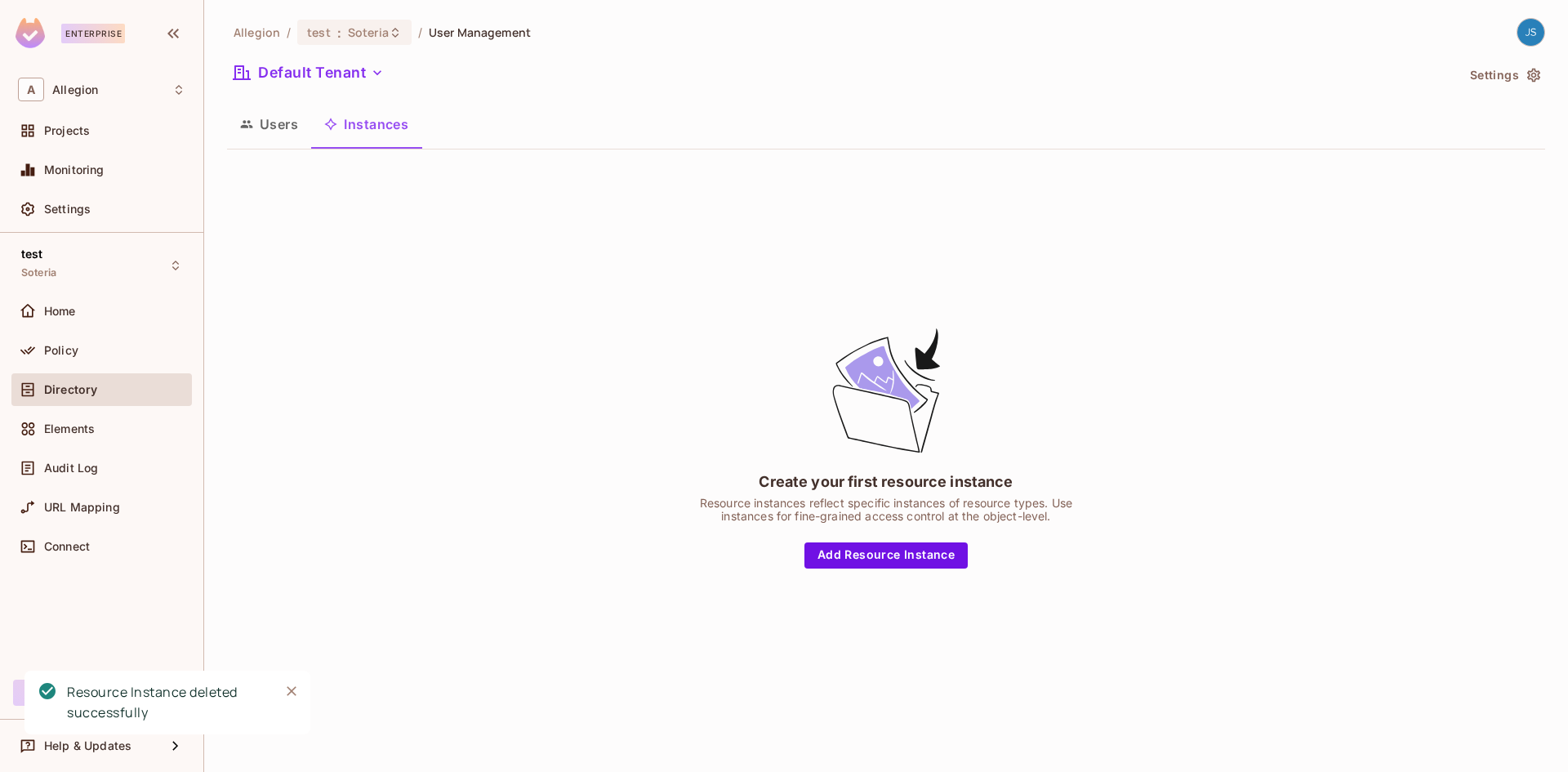
click at [369, 141] on button "Instances" at bounding box center [365, 123] width 110 height 40
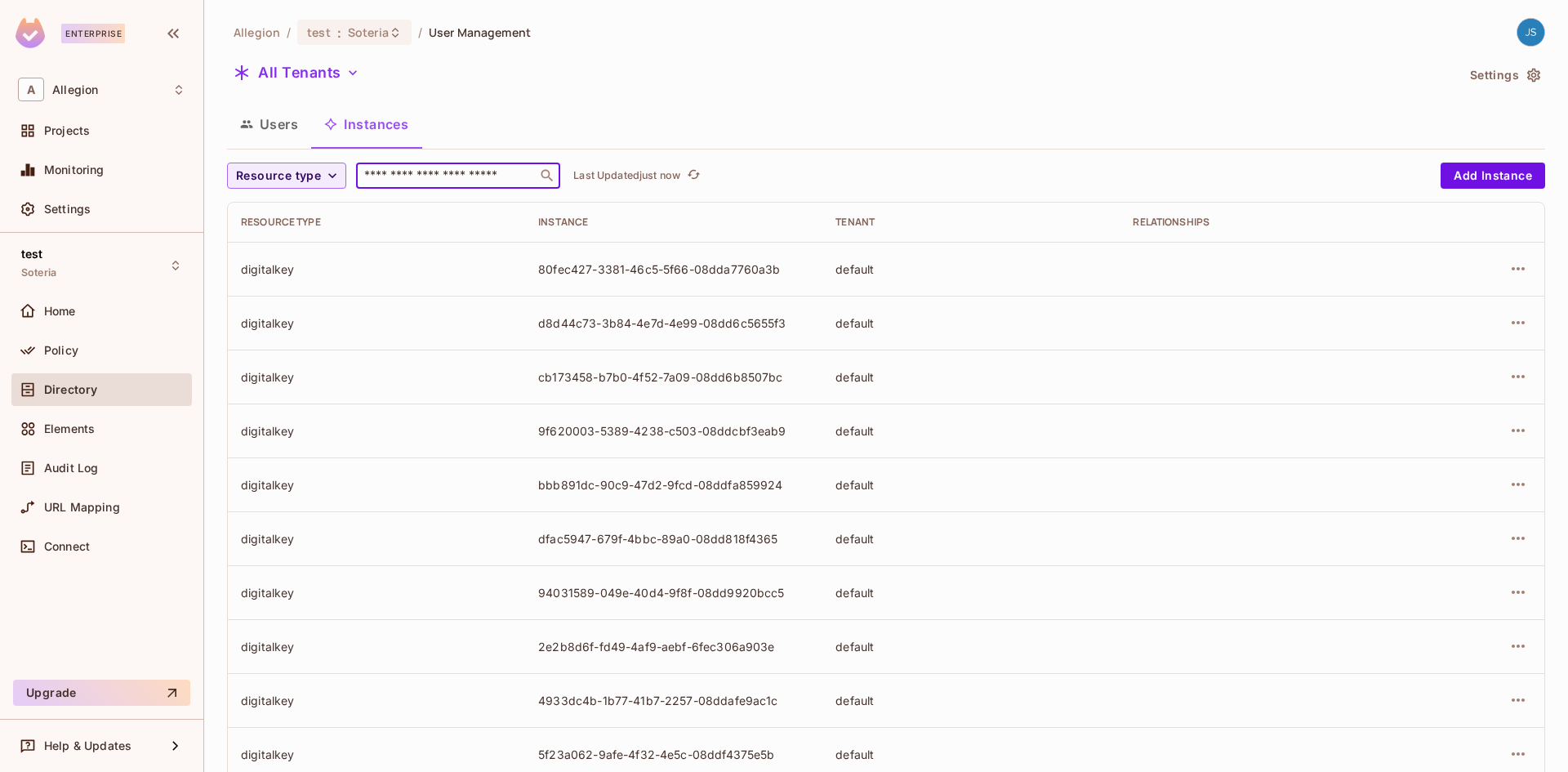
click at [438, 178] on input "text" at bounding box center [447, 175] width 172 height 16
type input "****"
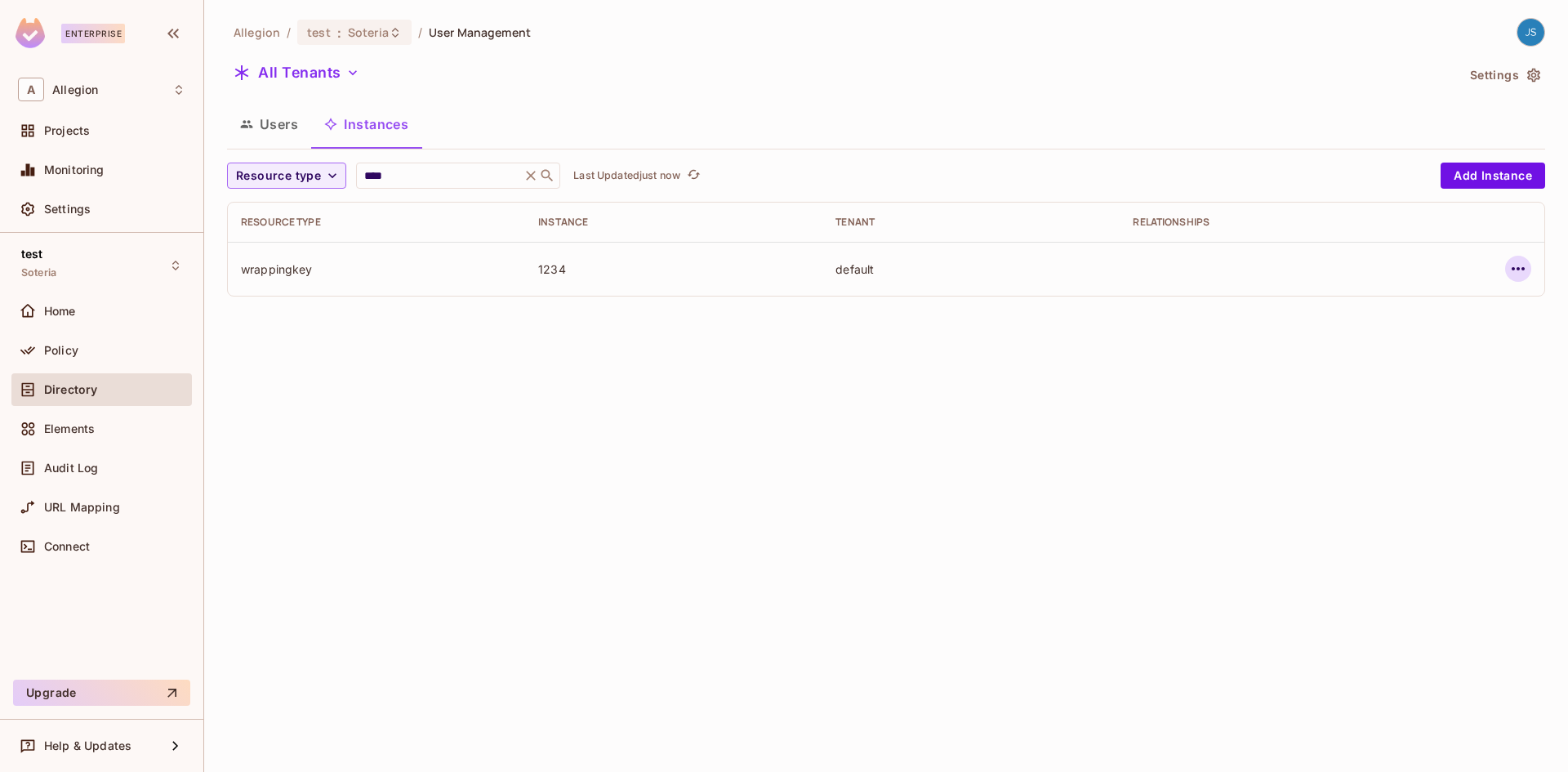
click at [1518, 265] on icon "button" at bounding box center [1518, 269] width 20 height 20
click at [1437, 372] on div "Delete Resource Instance" at bounding box center [1429, 378] width 141 height 16
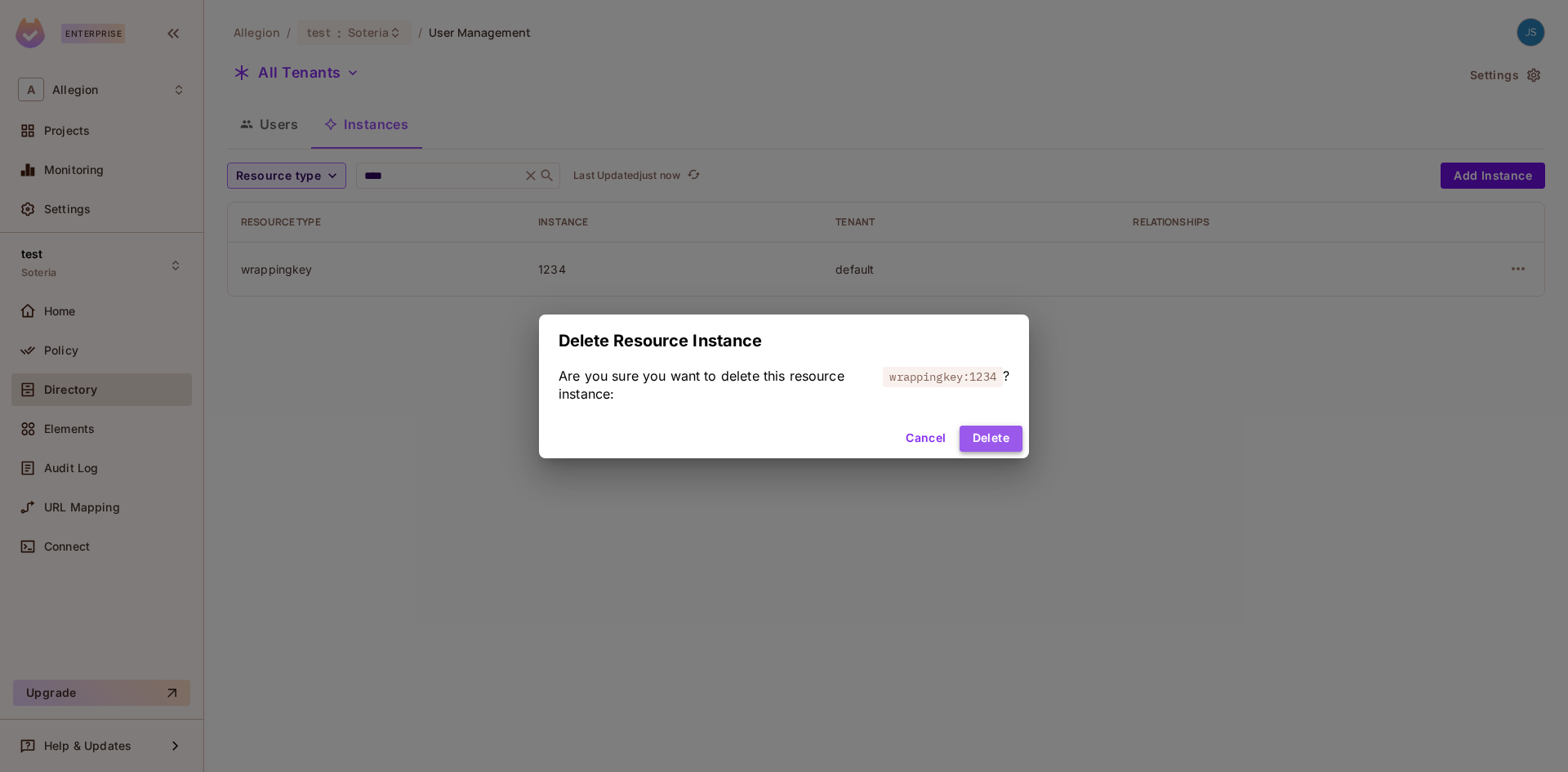
click at [1000, 439] on button "Delete" at bounding box center [991, 439] width 63 height 26
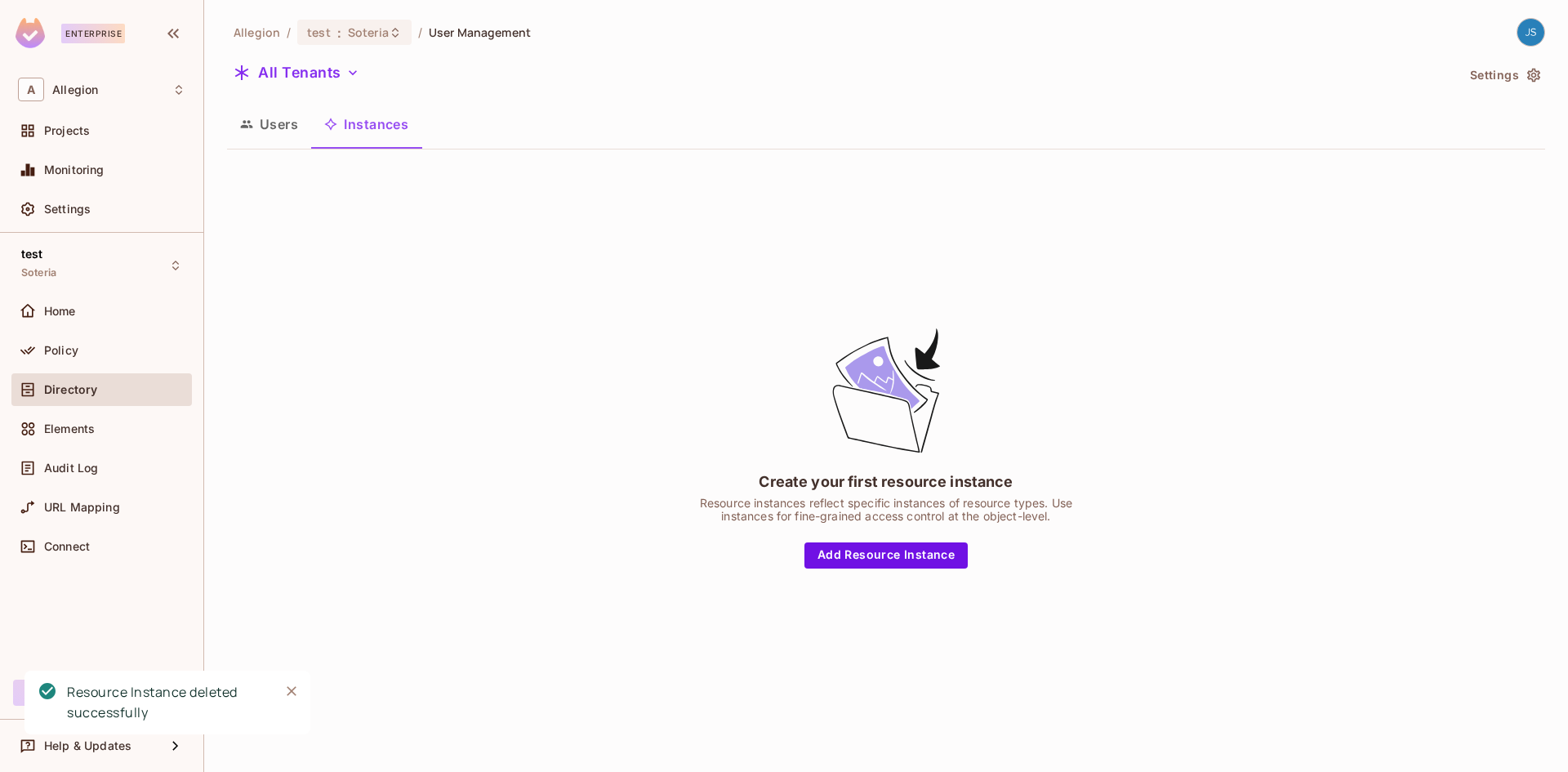
click at [650, 378] on div "Create your first resource instance Resource instances reflect specific instanc…" at bounding box center [886, 446] width 1318 height 568
click at [296, 125] on button "Users" at bounding box center [269, 123] width 85 height 40
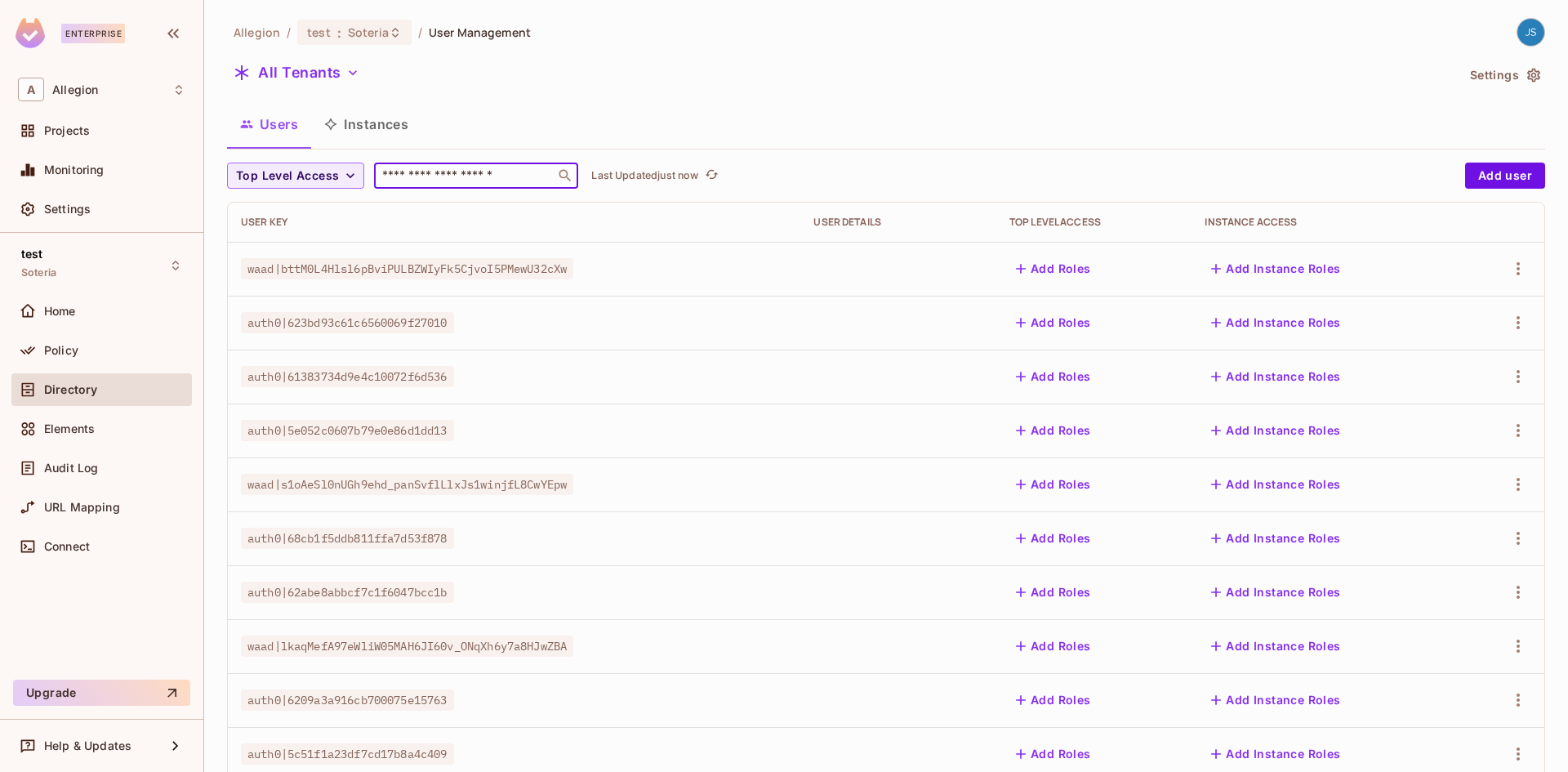
click at [458, 172] on input "text" at bounding box center [465, 175] width 172 height 16
paste input "**********"
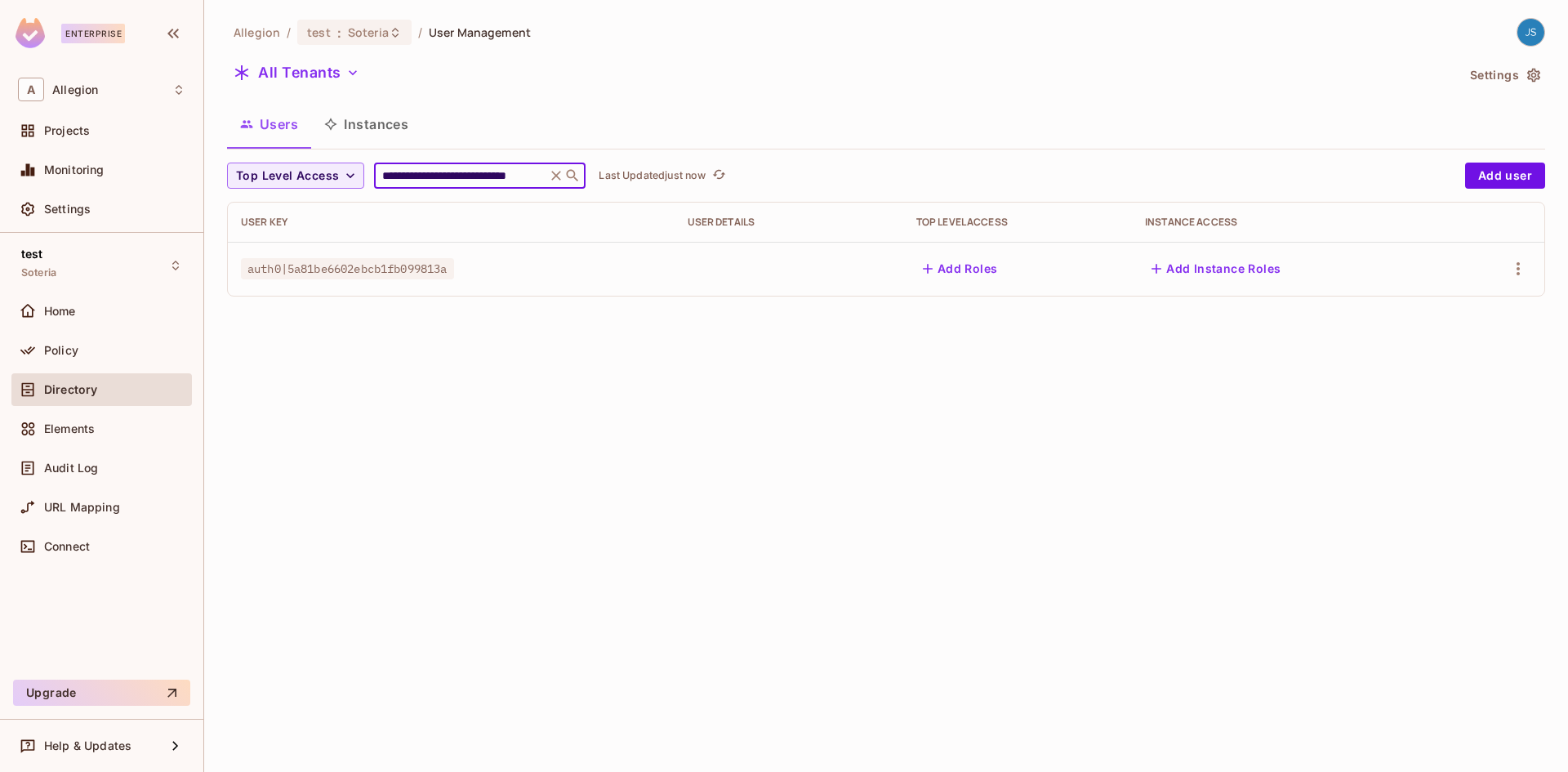
type input "**********"
click at [883, 347] on div "**********" at bounding box center [885, 386] width 1364 height 772
click at [394, 124] on button "Instances" at bounding box center [365, 123] width 110 height 40
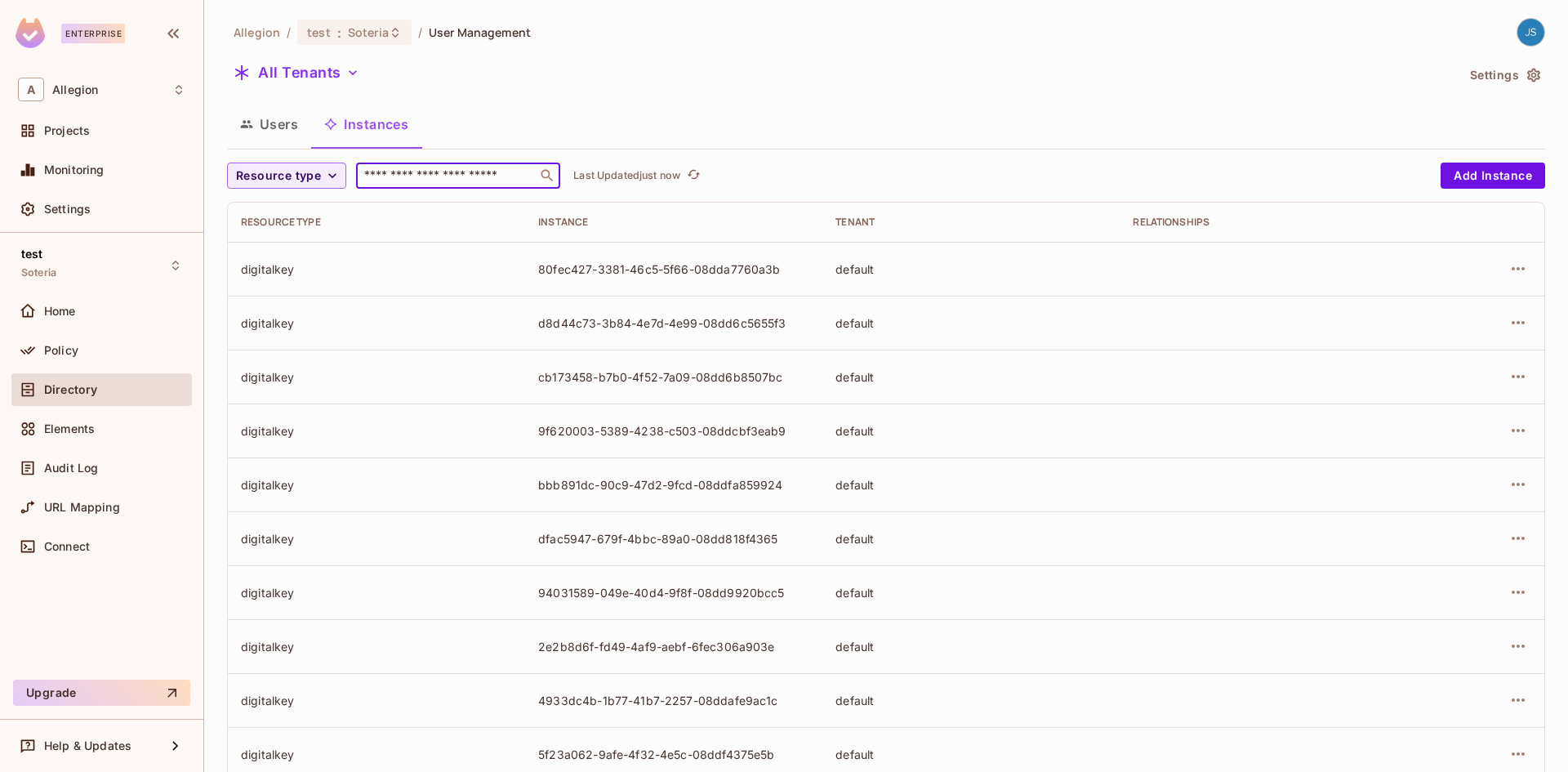
click at [382, 180] on input "text" at bounding box center [447, 175] width 172 height 16
type input "****"
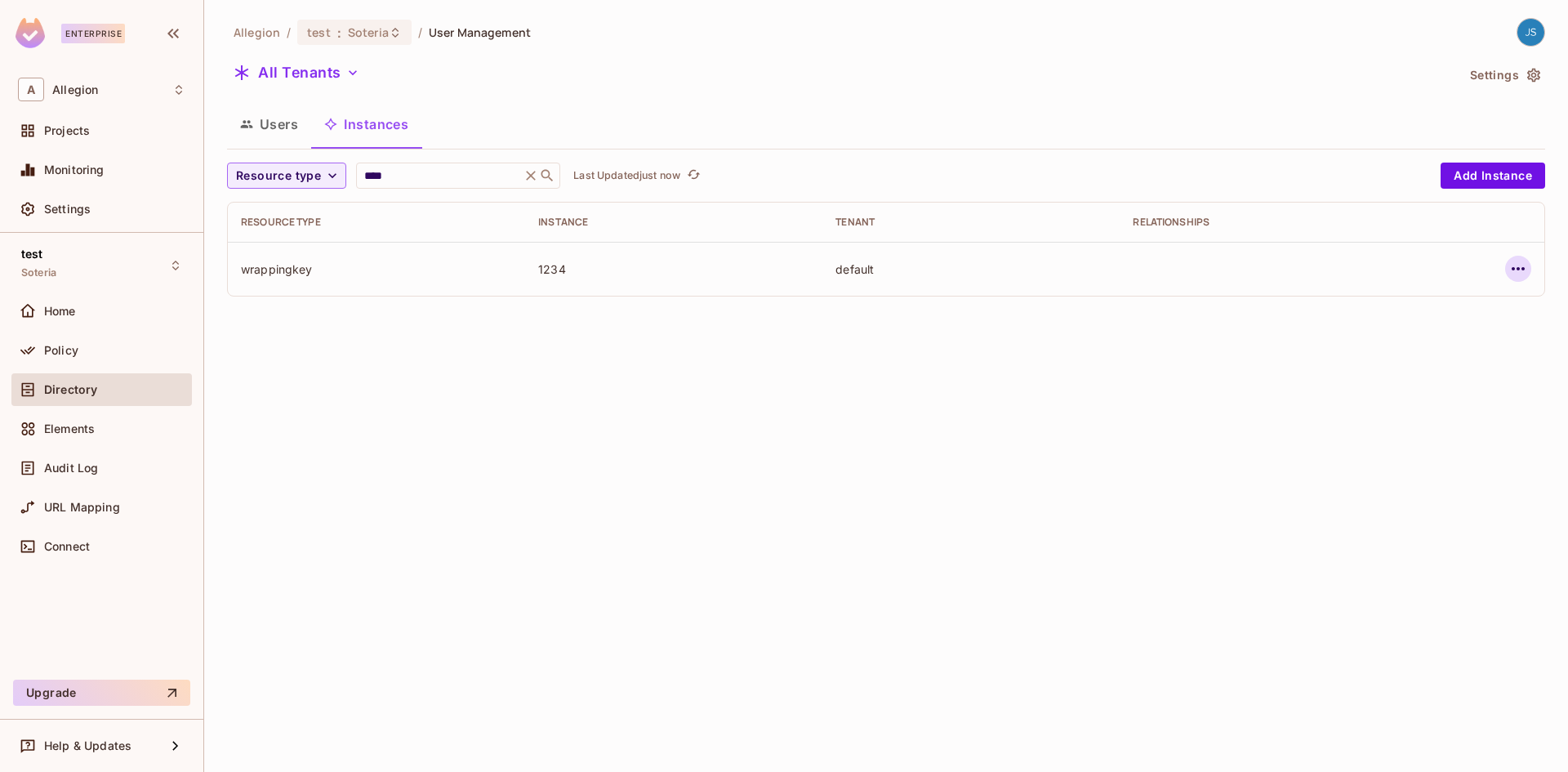
click at [1527, 273] on icon "button" at bounding box center [1518, 269] width 20 height 20
click at [957, 307] on div at bounding box center [784, 386] width 1568 height 772
click at [262, 131] on button "Users" at bounding box center [269, 123] width 85 height 40
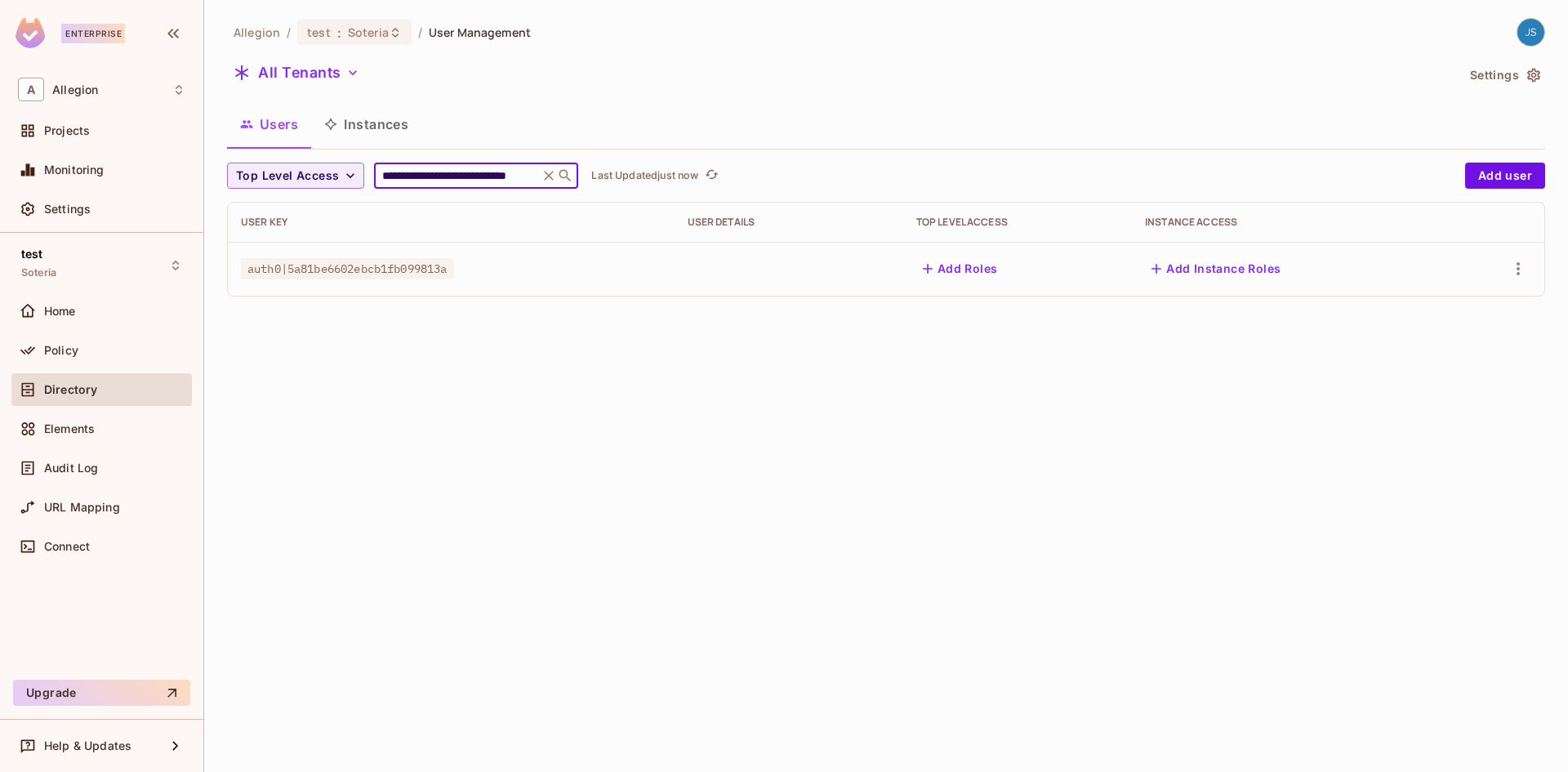
click at [432, 169] on input "**********" at bounding box center [456, 175] width 155 height 16
click at [375, 123] on button "Instances" at bounding box center [365, 123] width 110 height 40
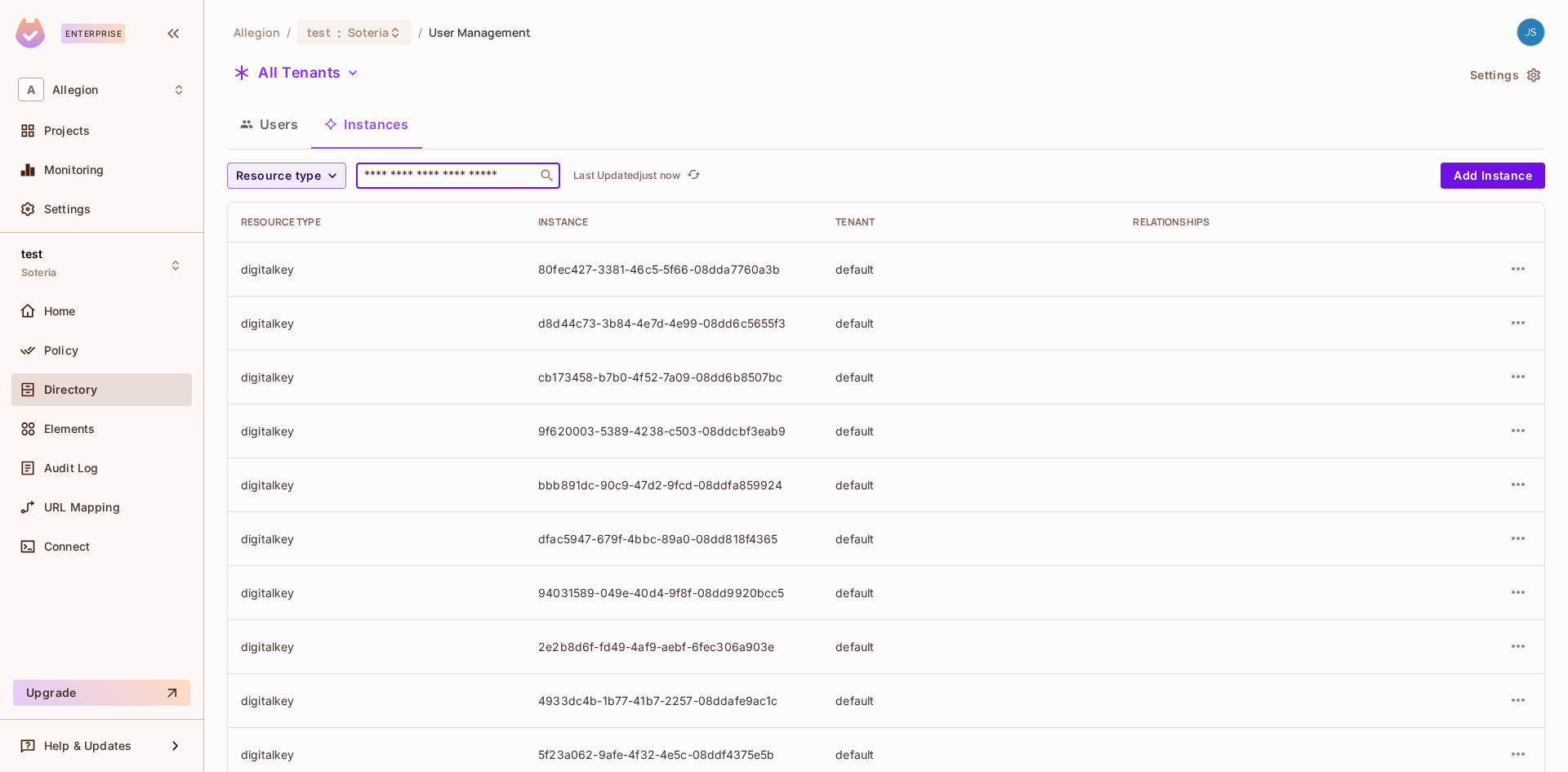
click at [405, 168] on input "text" at bounding box center [447, 175] width 172 height 16
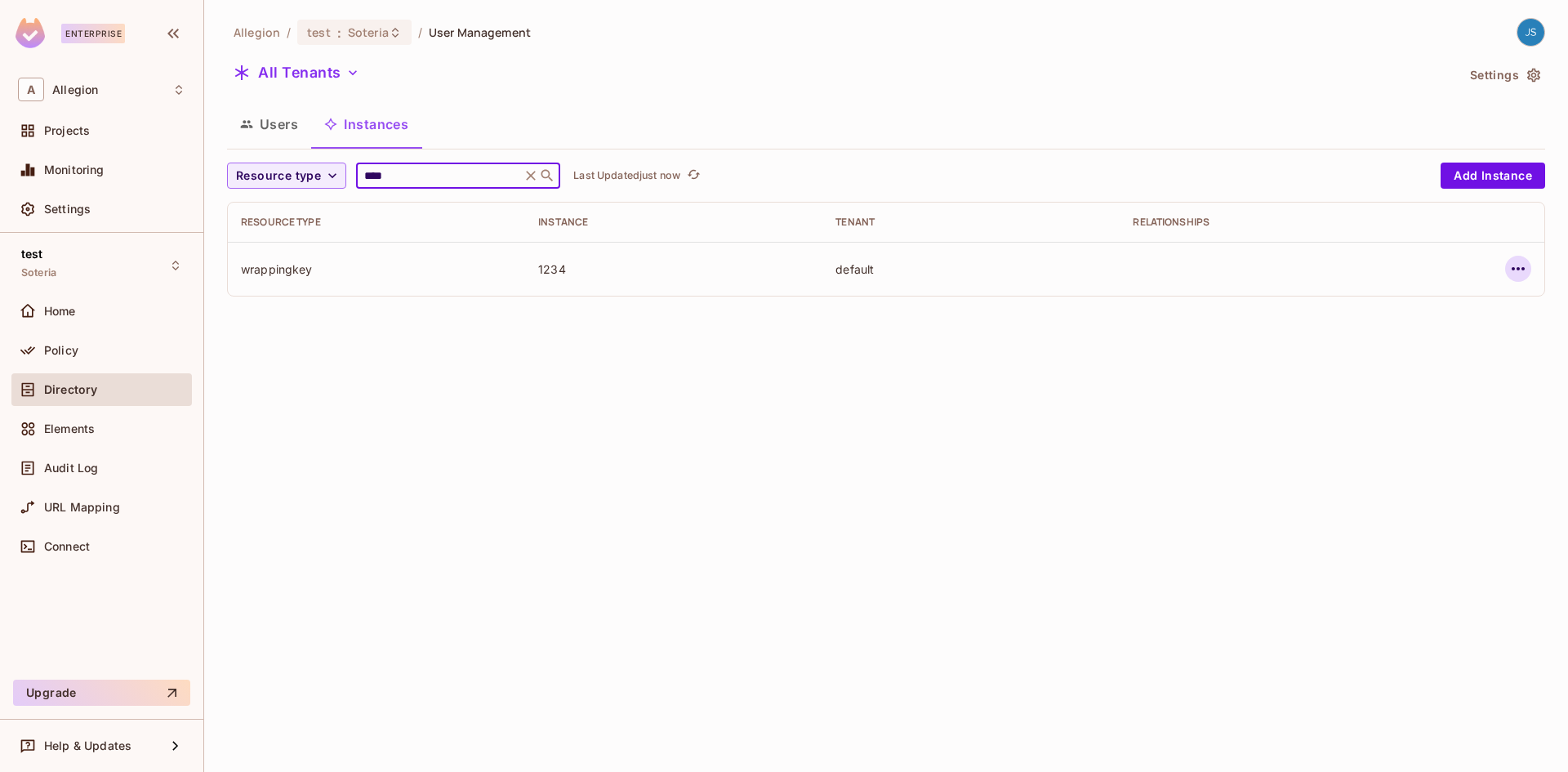
type input "****"
click at [1530, 270] on button "button" at bounding box center [1518, 269] width 26 height 26
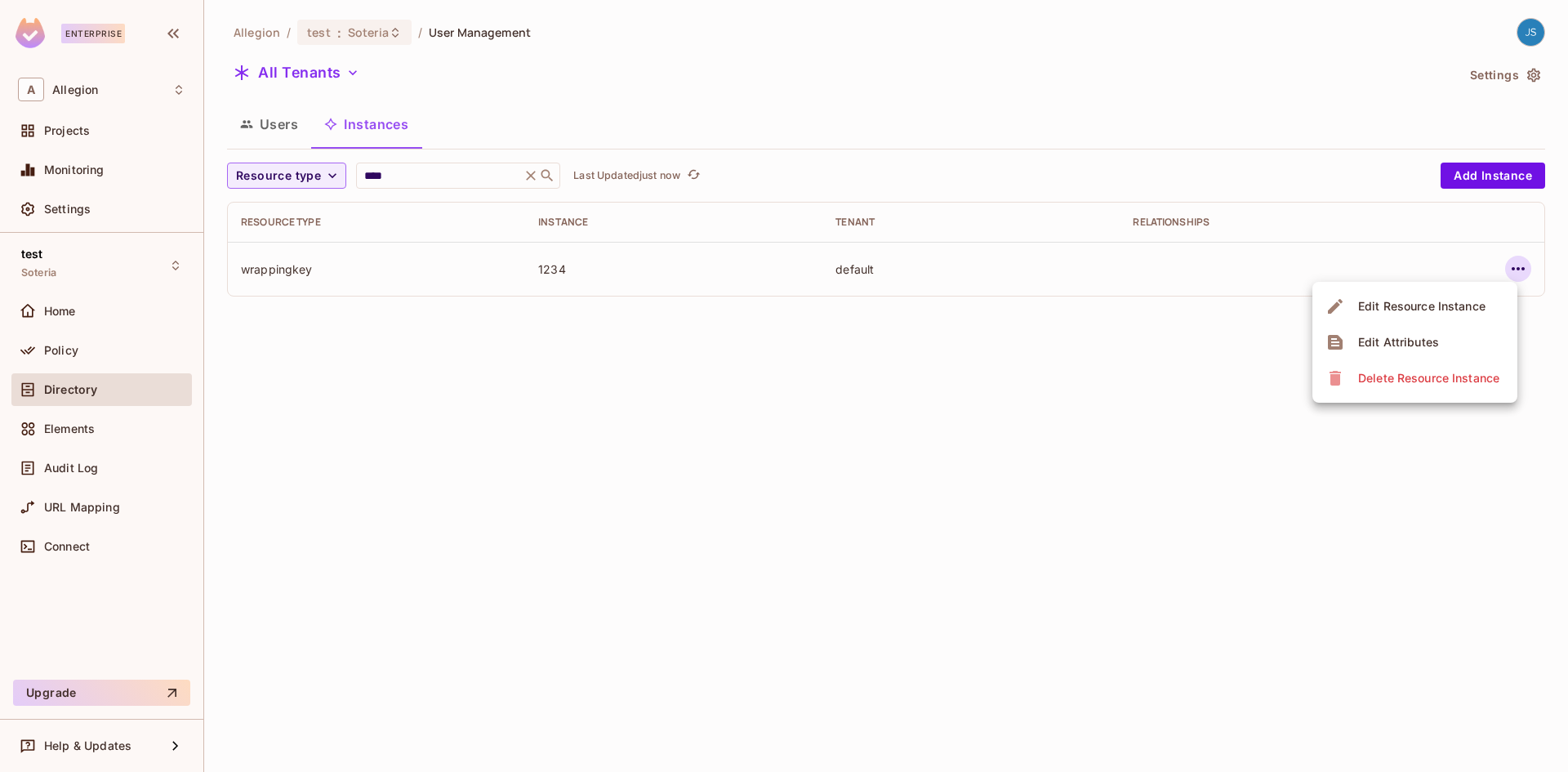
click at [1417, 375] on div "Delete Resource Instance" at bounding box center [1429, 378] width 141 height 16
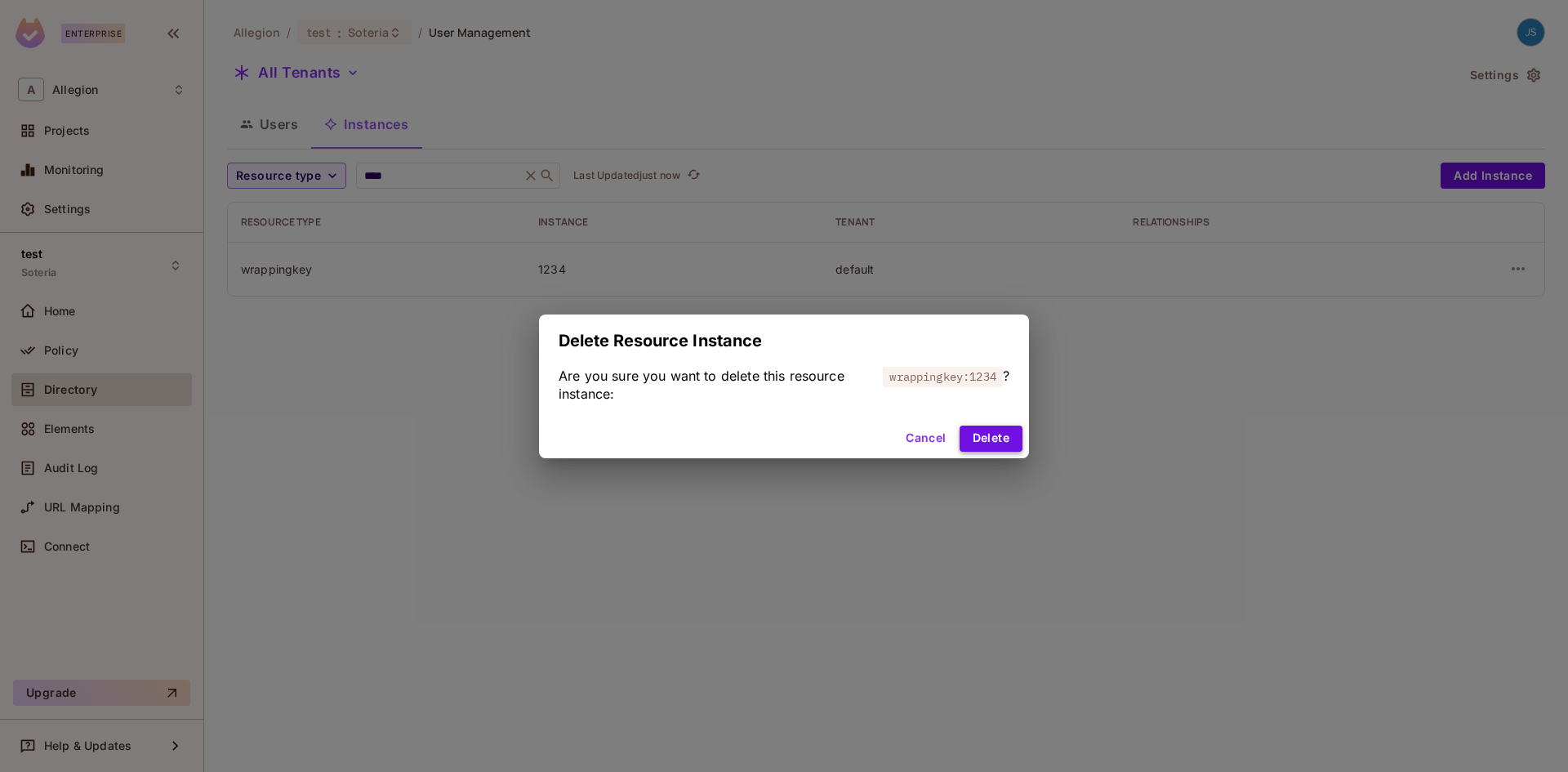
click at [1000, 430] on button "Delete" at bounding box center [991, 439] width 63 height 26
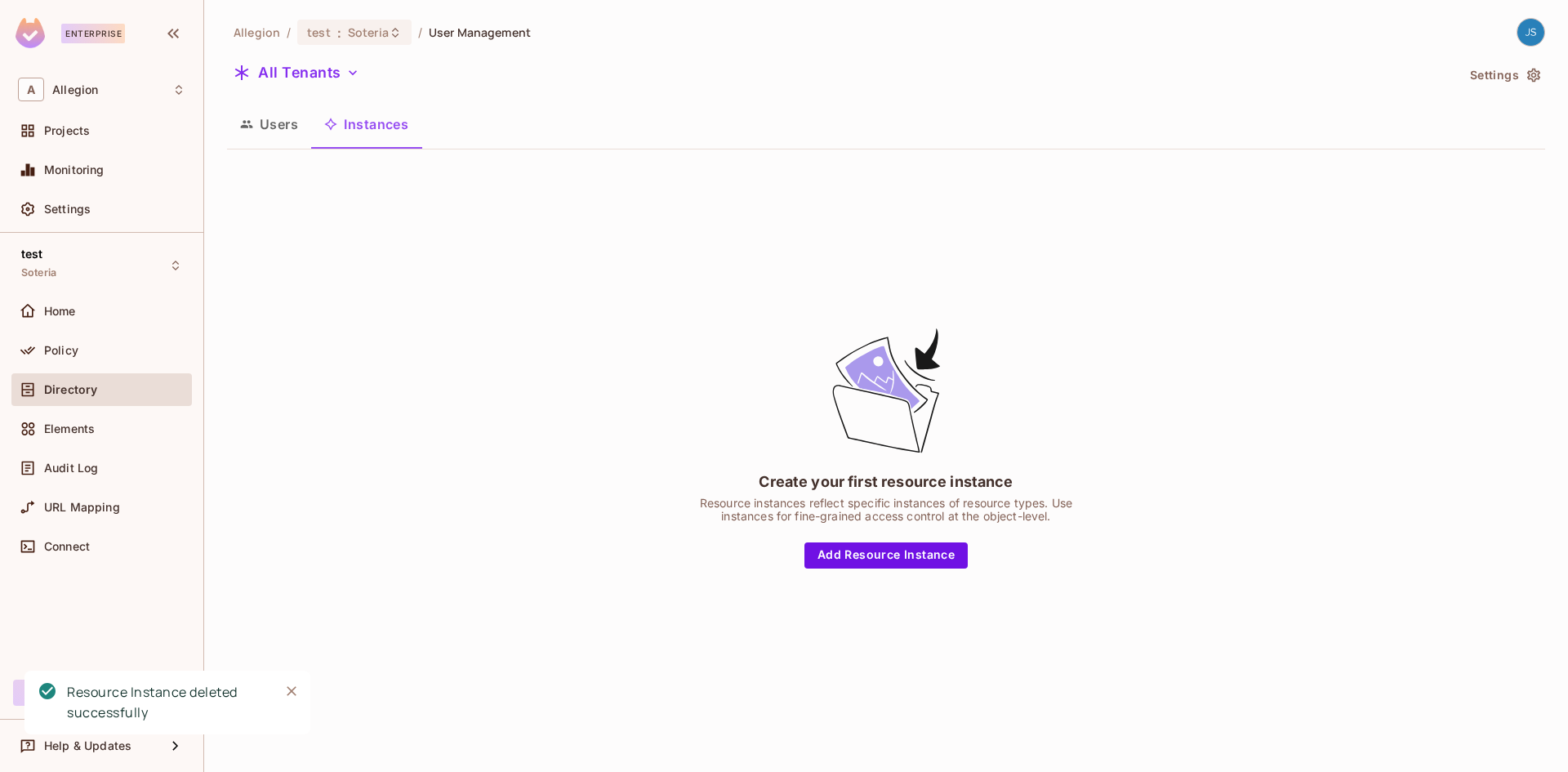
click at [291, 116] on button "Users" at bounding box center [269, 123] width 85 height 40
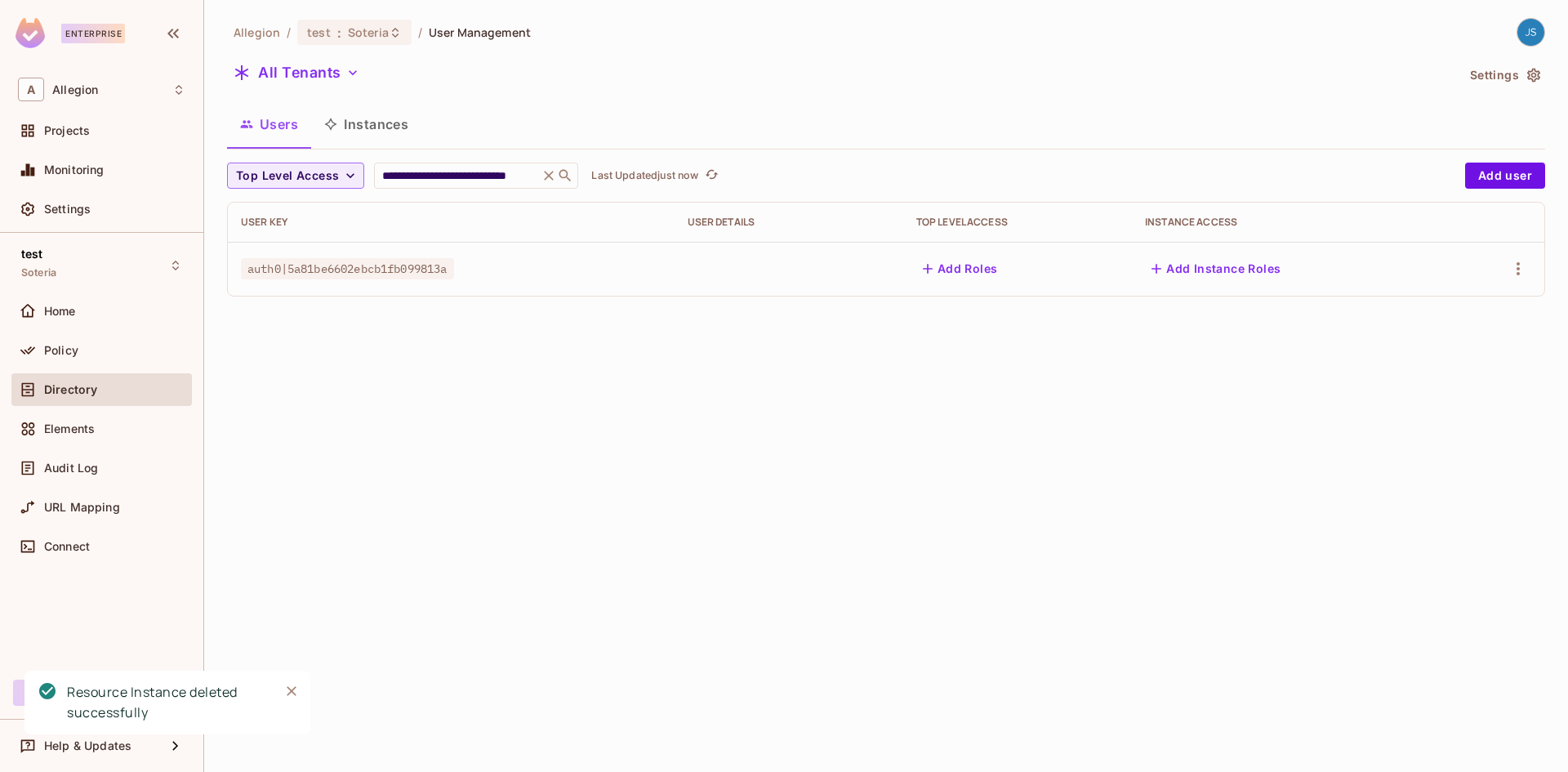
click at [367, 130] on button "Instances" at bounding box center [365, 123] width 110 height 40
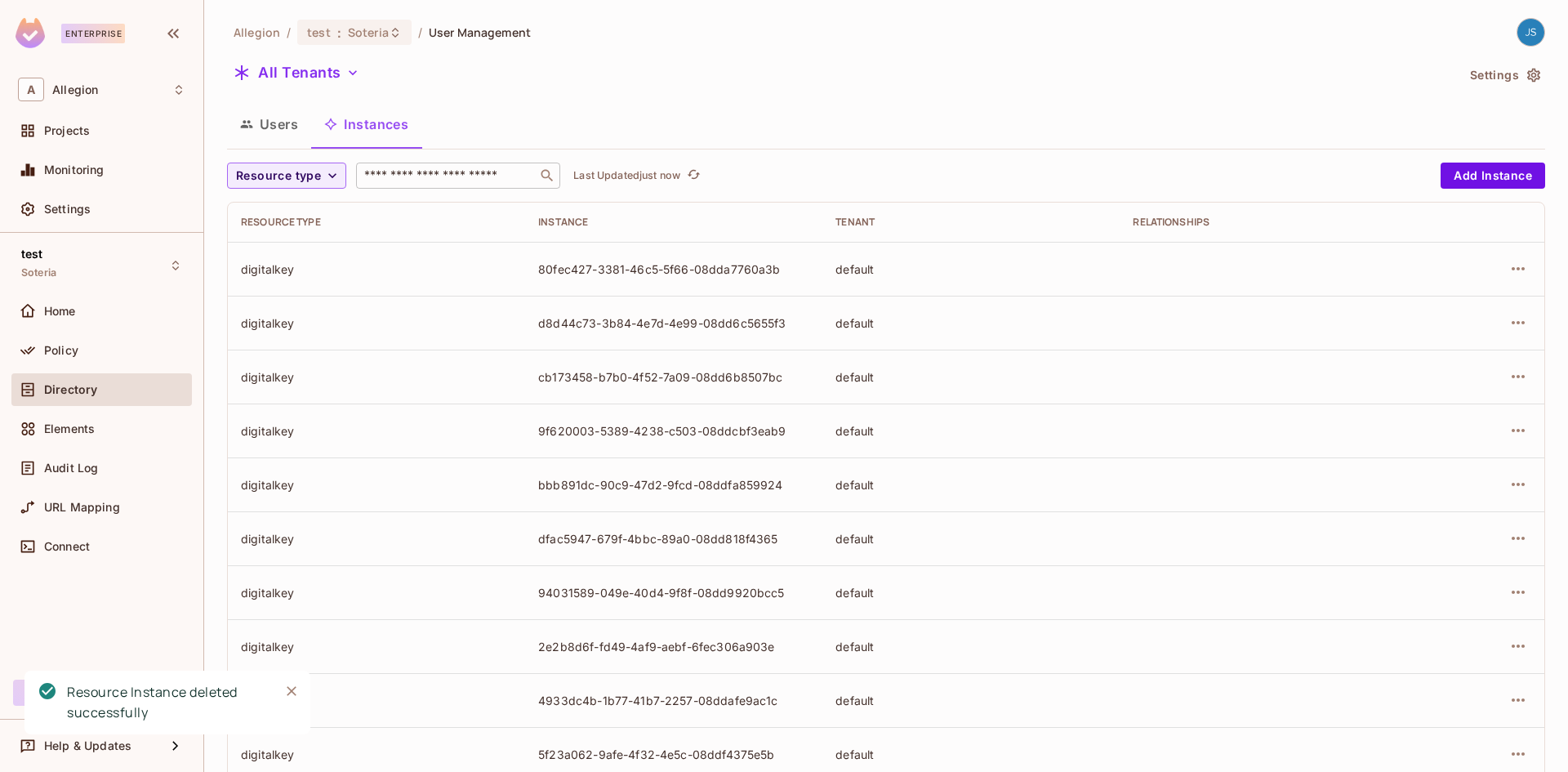
click at [387, 174] on input "text" at bounding box center [447, 175] width 172 height 16
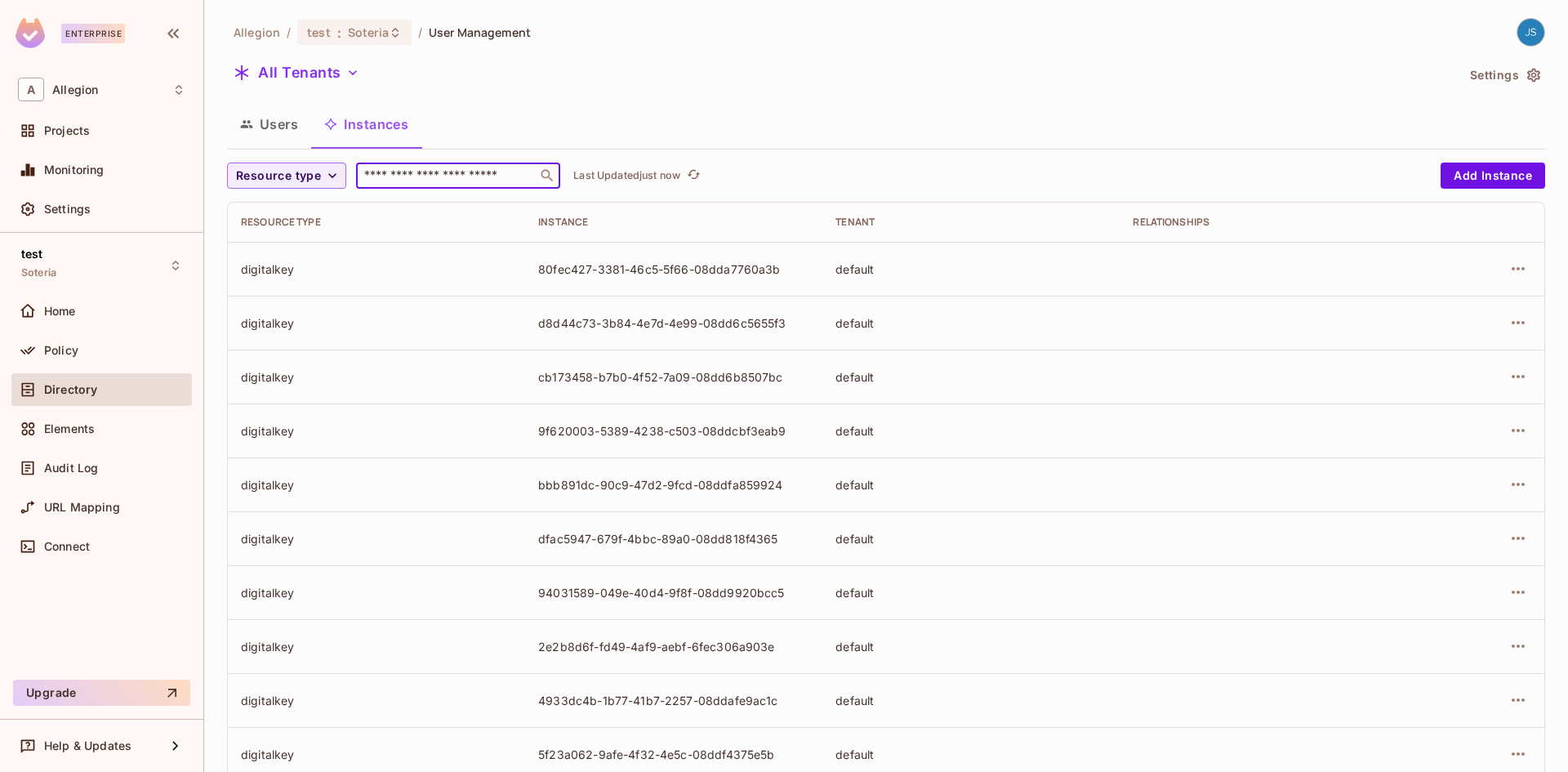
type input "*"
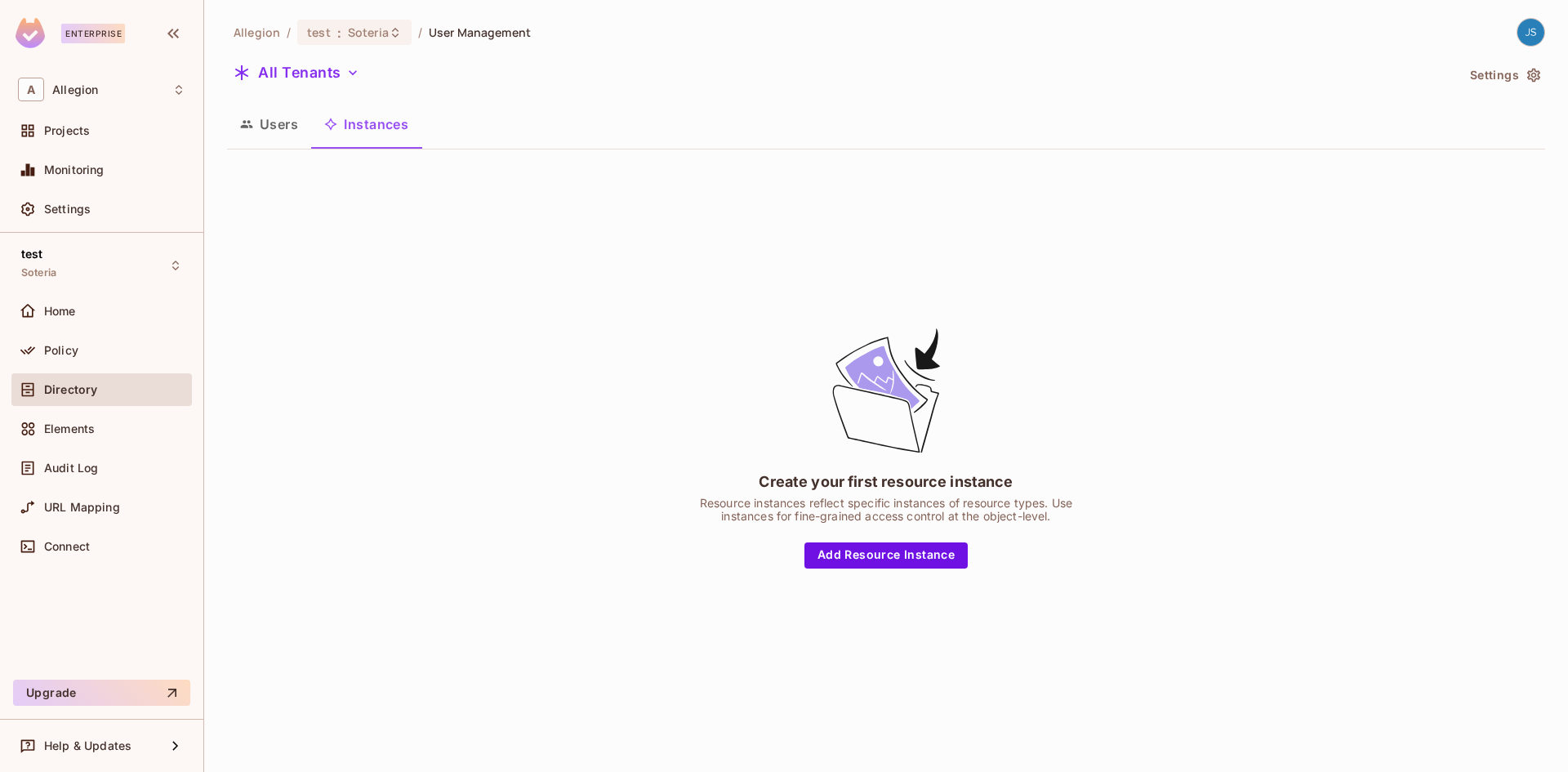
click at [281, 132] on button "Users" at bounding box center [269, 123] width 85 height 40
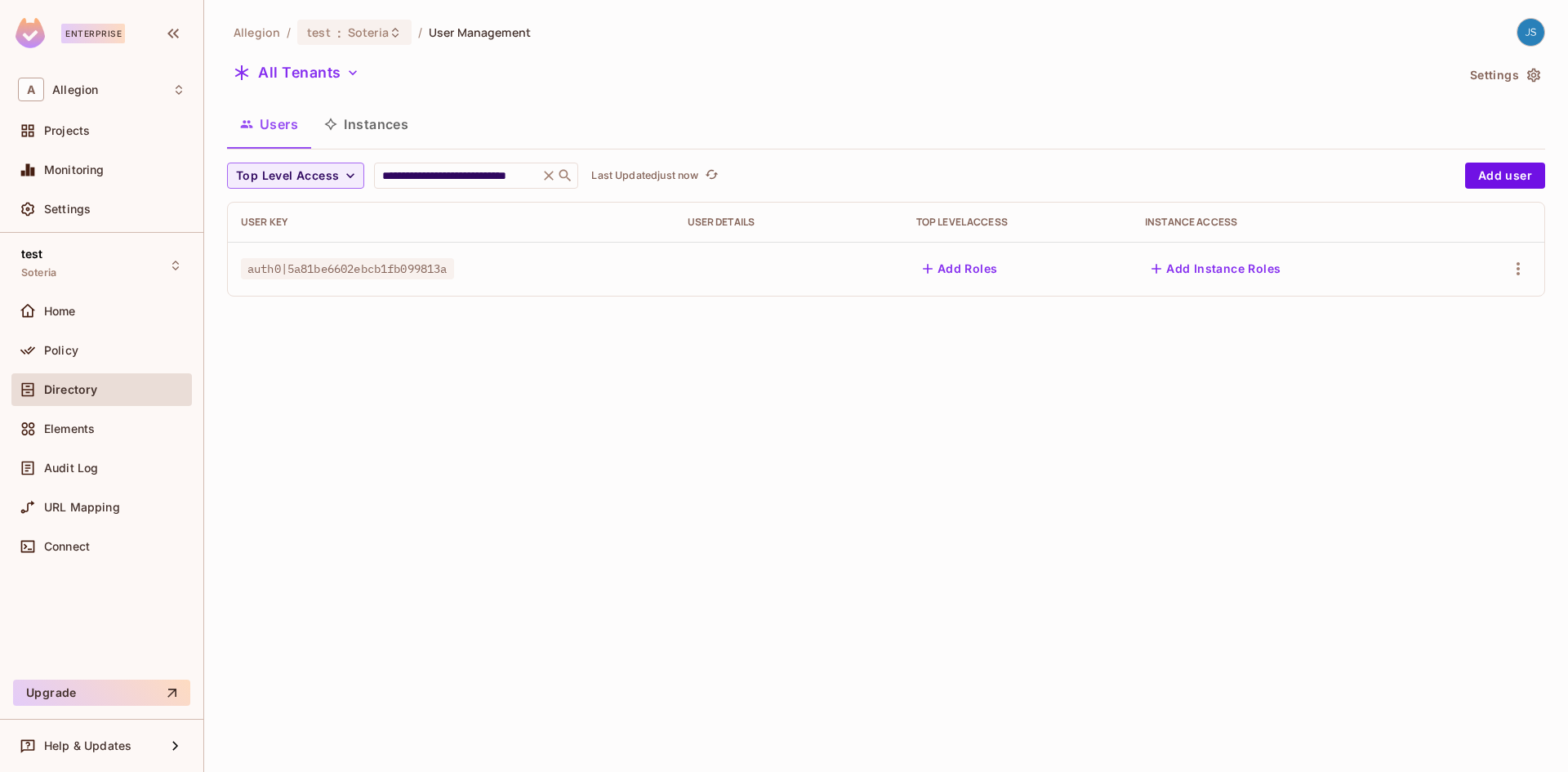
click at [357, 142] on button "Instances" at bounding box center [365, 123] width 110 height 40
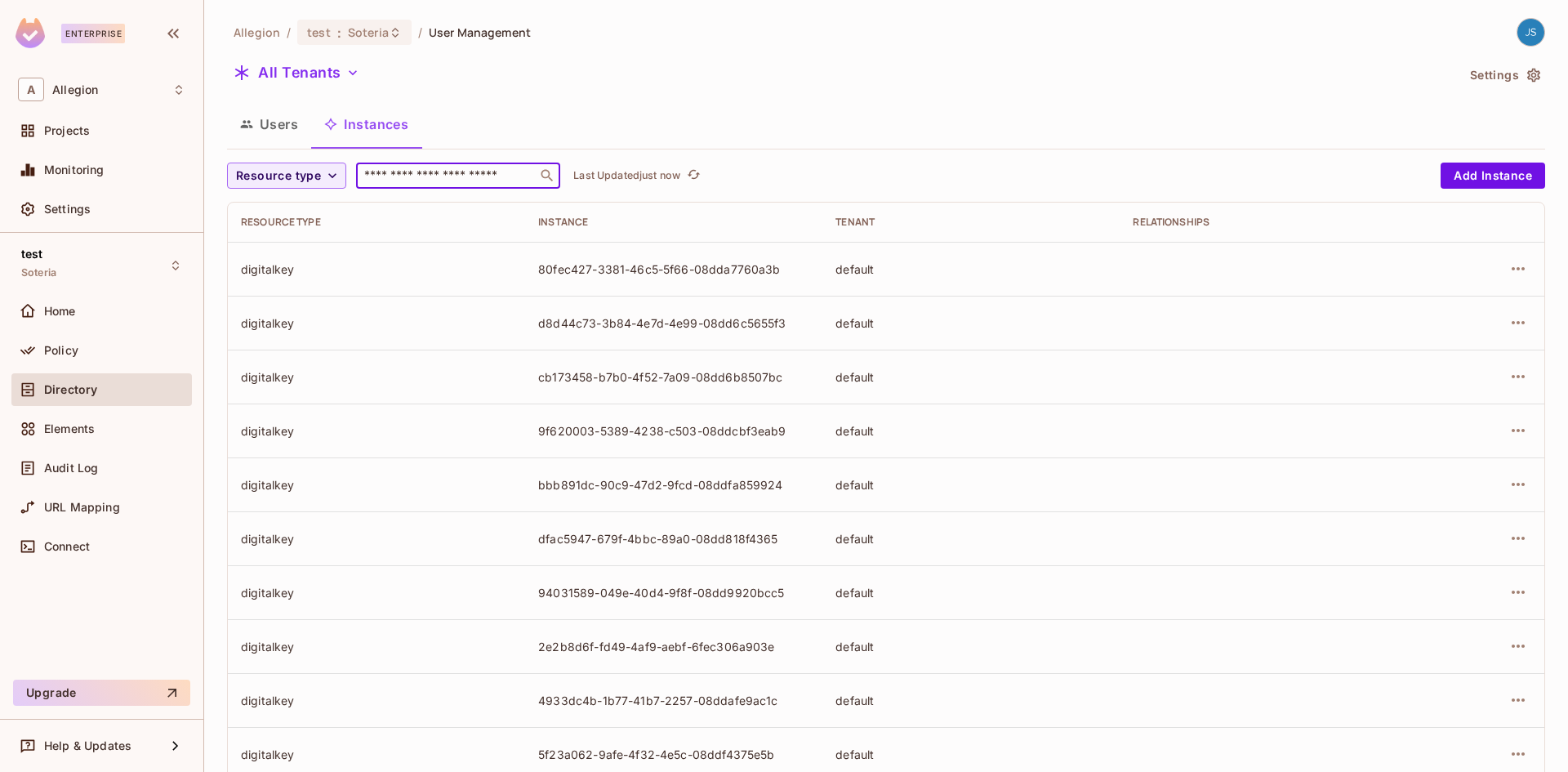
click at [386, 178] on input "text" at bounding box center [447, 175] width 172 height 16
type input "****"
click at [392, 159] on div "Allegion / test : Soteria / User Management All Tenants Settings Users Instance…" at bounding box center [886, 568] width 1318 height 1101
click at [393, 171] on input "text" at bounding box center [447, 175] width 172 height 16
type input "****"
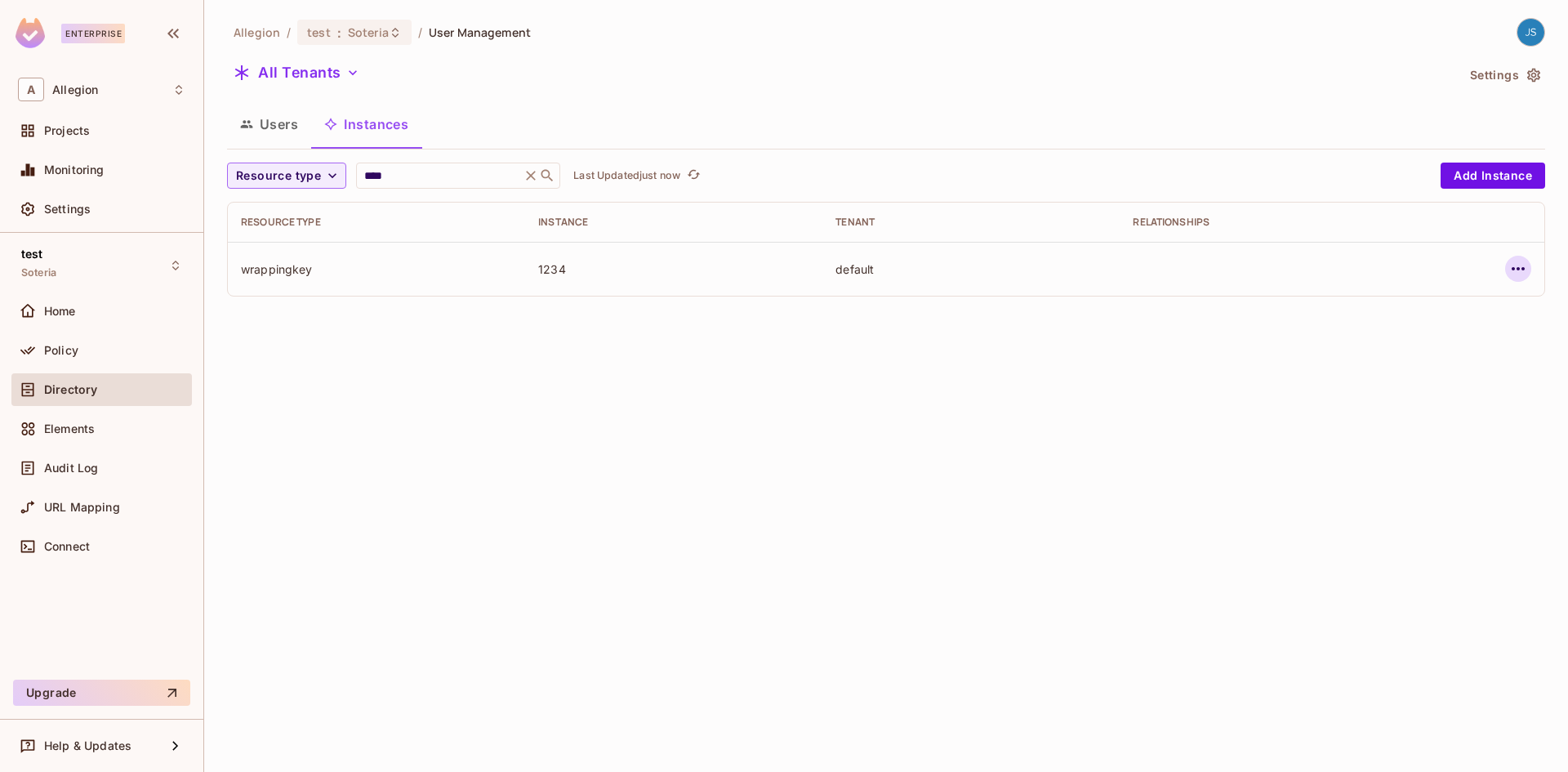
click at [1505, 264] on button "button" at bounding box center [1518, 269] width 26 height 26
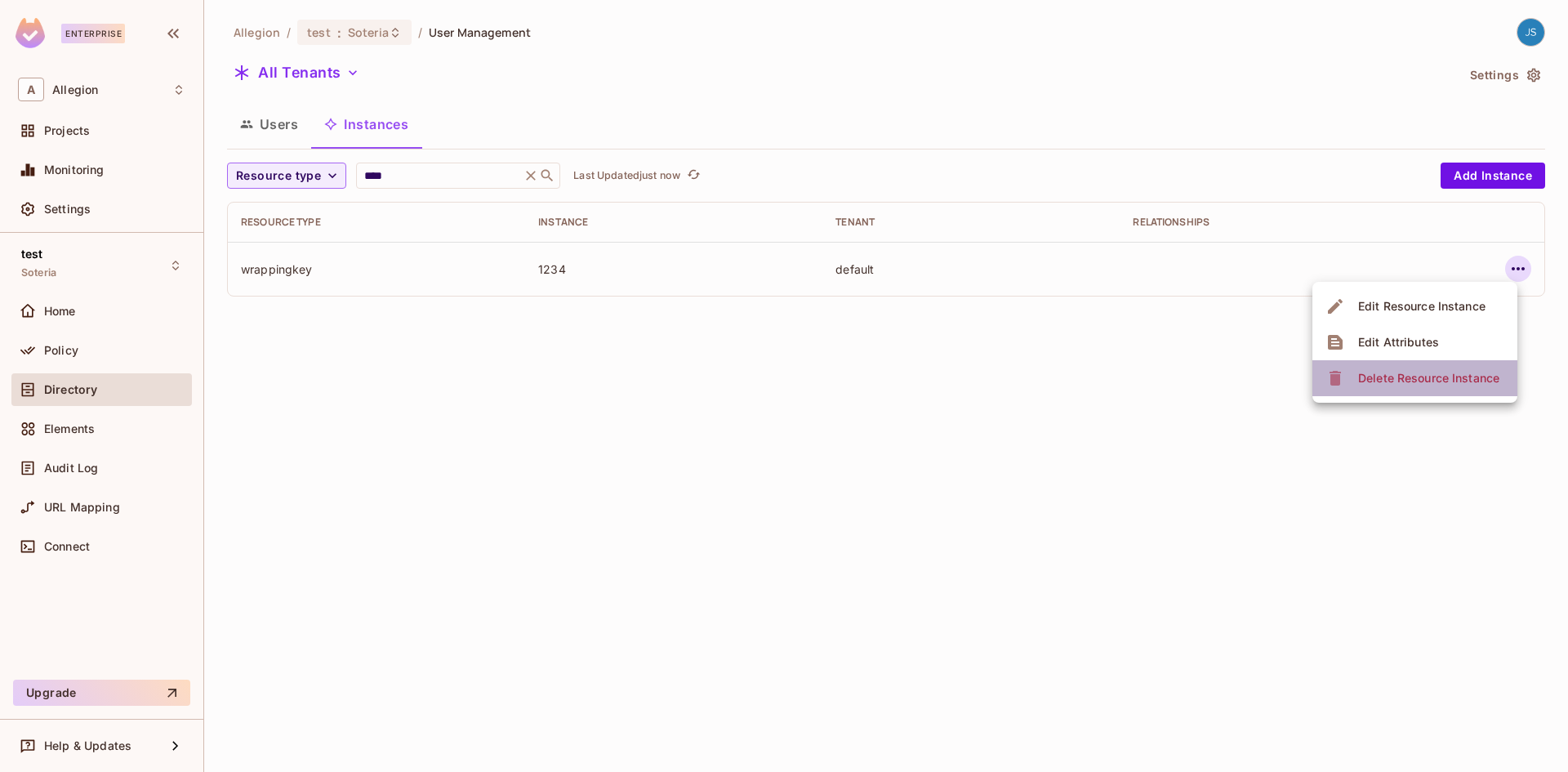
click at [1437, 380] on div "Delete Resource Instance" at bounding box center [1429, 378] width 141 height 16
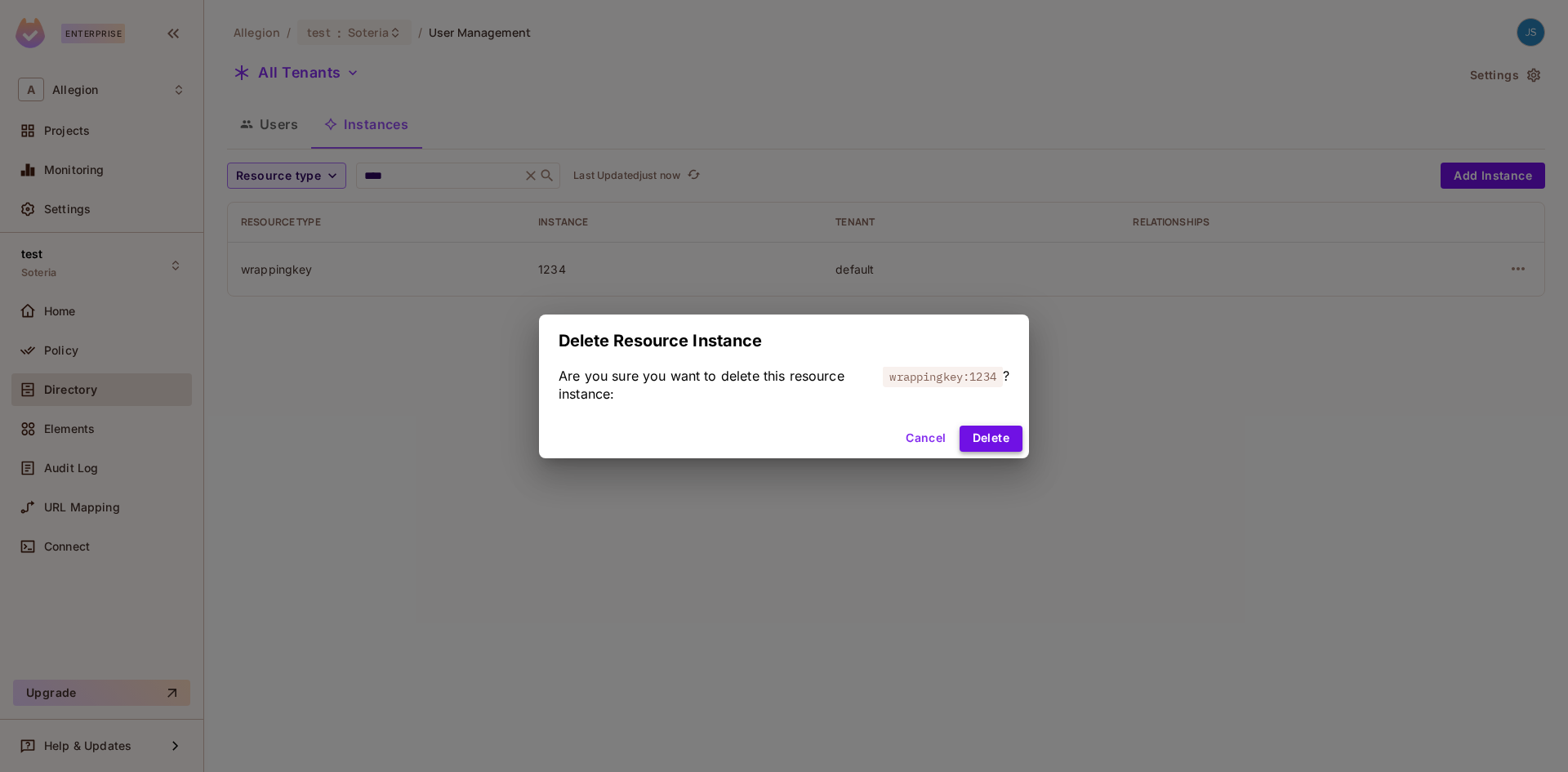
click at [1010, 437] on button "Delete" at bounding box center [991, 439] width 63 height 26
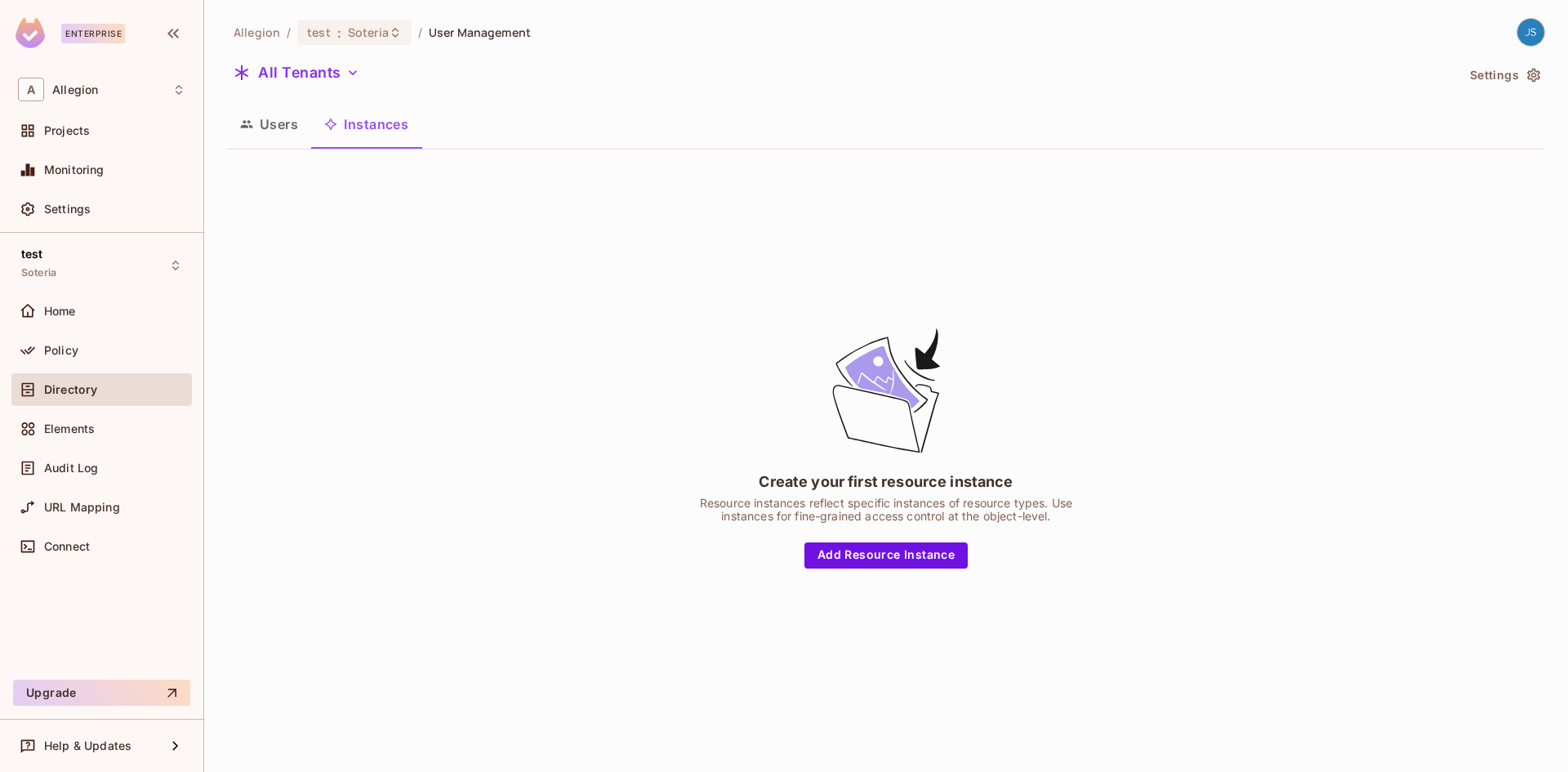
click at [263, 131] on button "Users" at bounding box center [269, 123] width 85 height 40
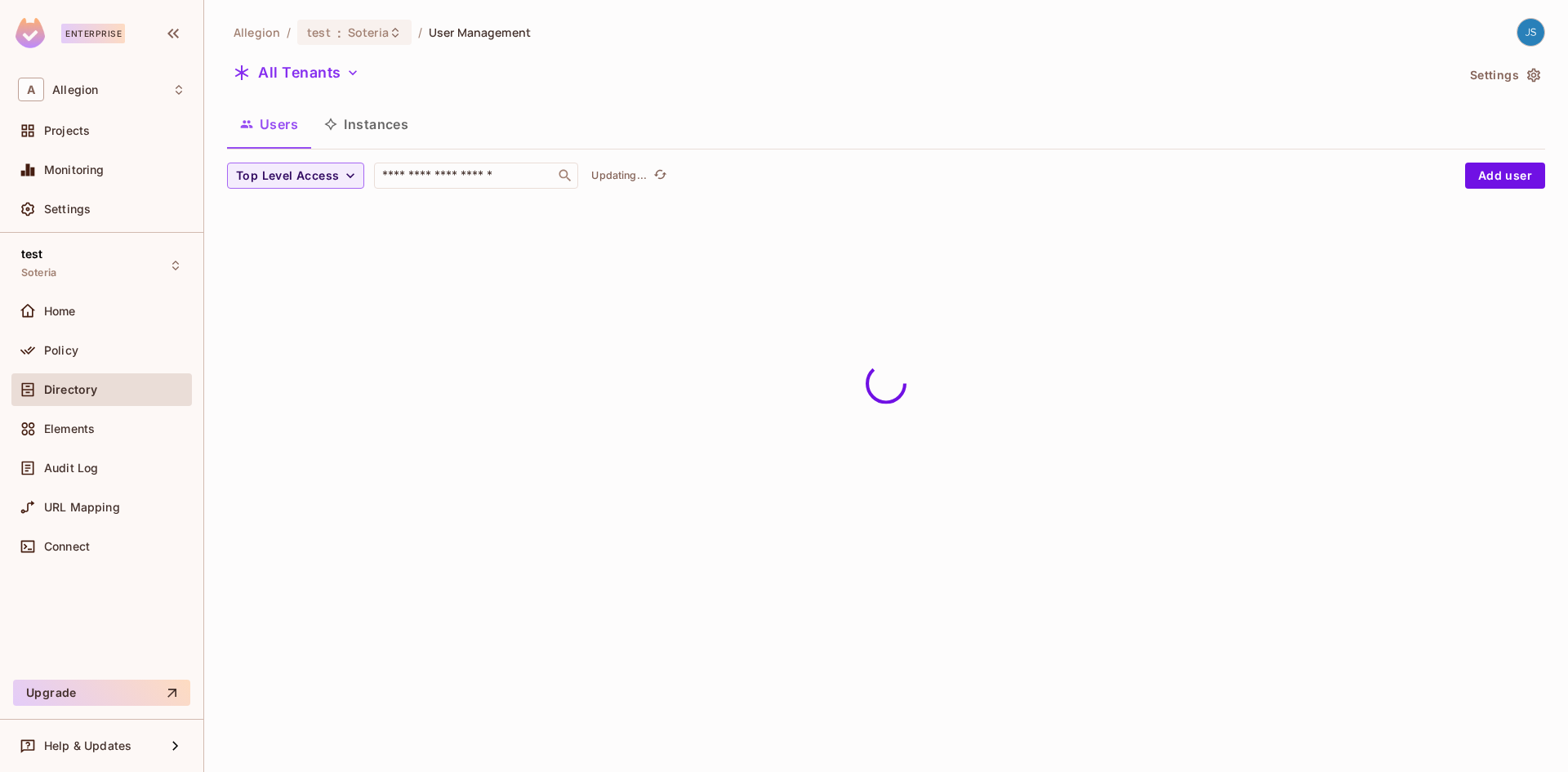
click at [338, 131] on button "Instances" at bounding box center [365, 123] width 110 height 40
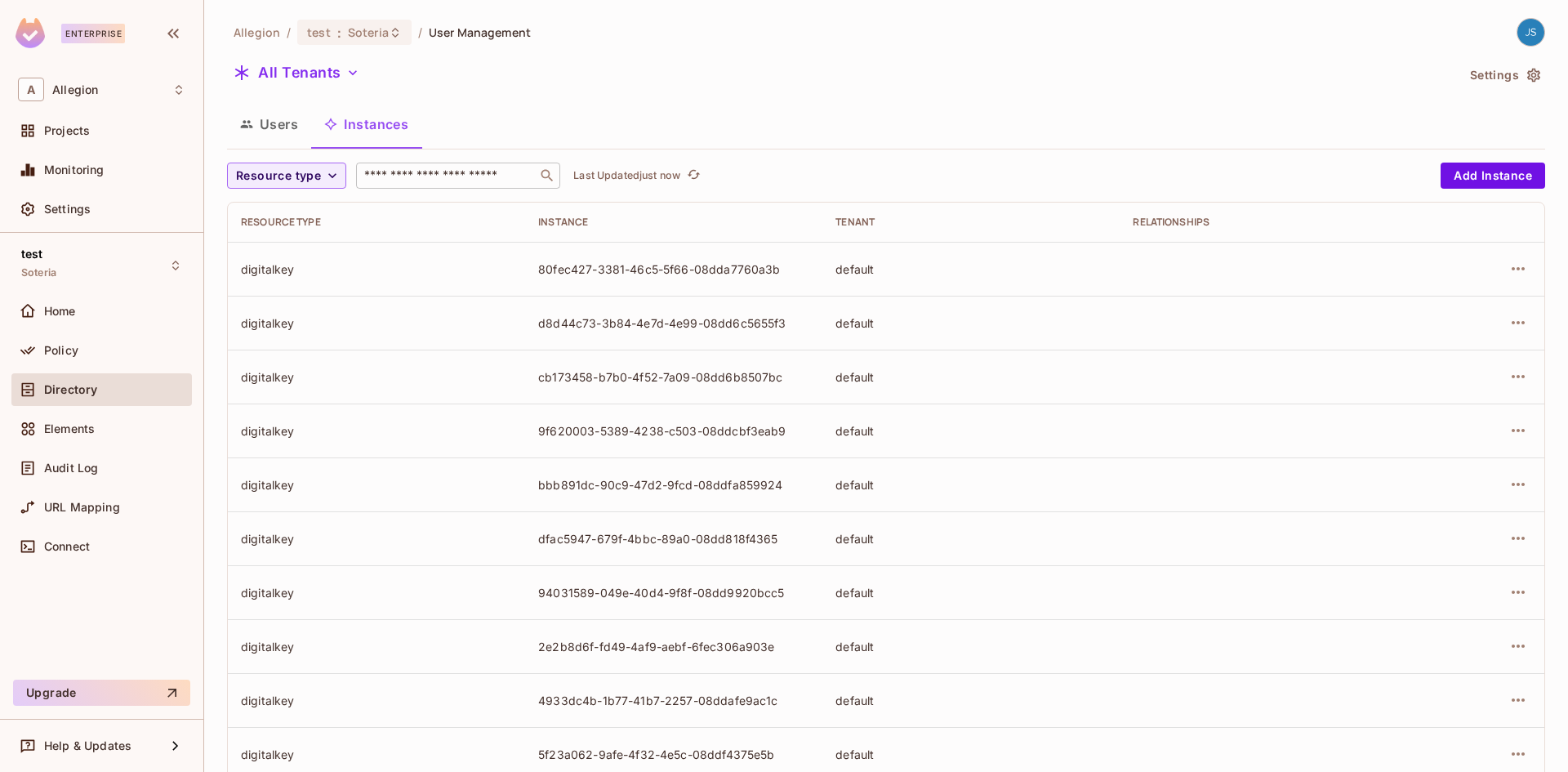
click at [412, 174] on input "text" at bounding box center [447, 175] width 172 height 16
type input "****"
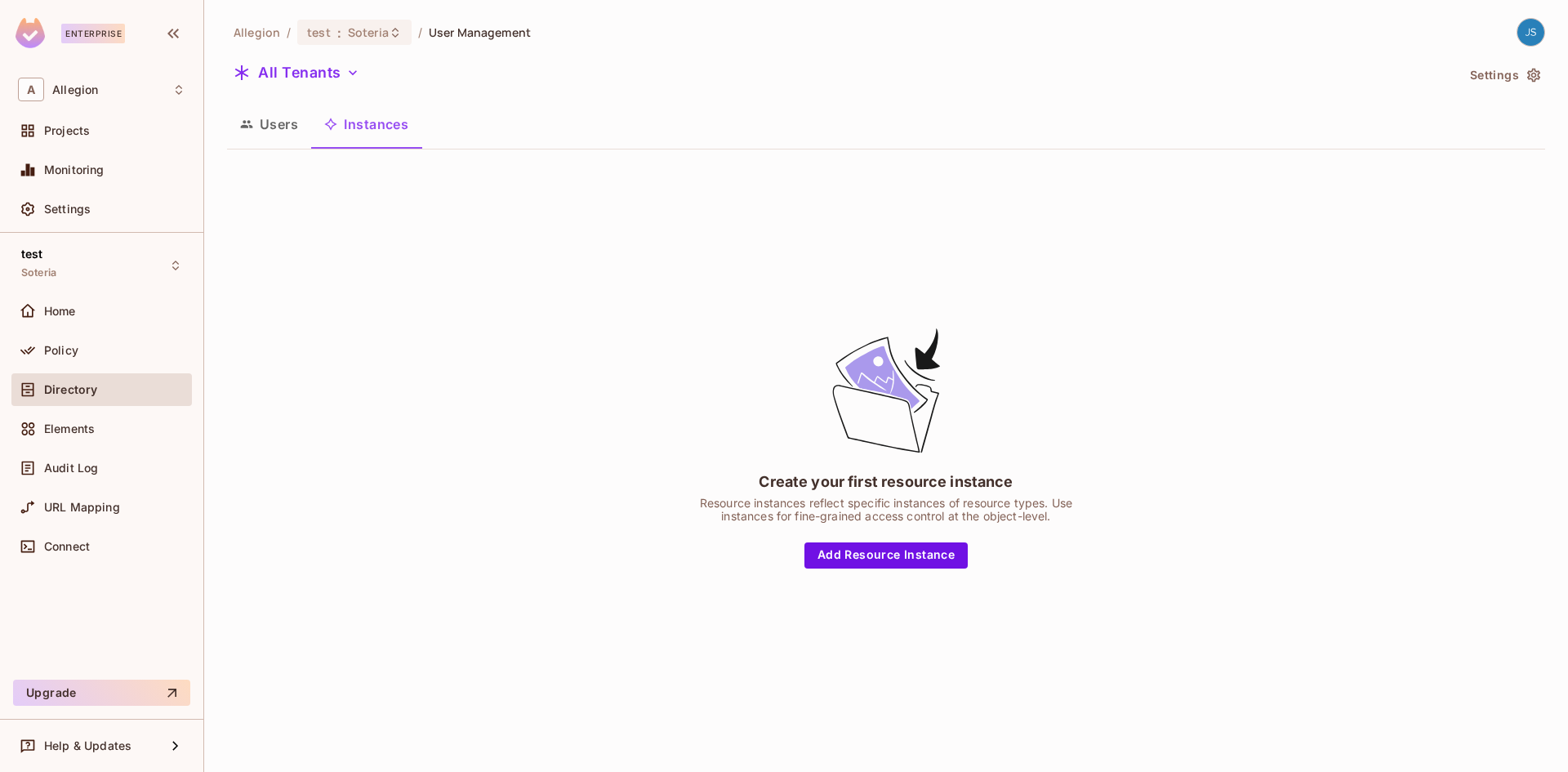
click at [279, 126] on button "Users" at bounding box center [269, 123] width 85 height 40
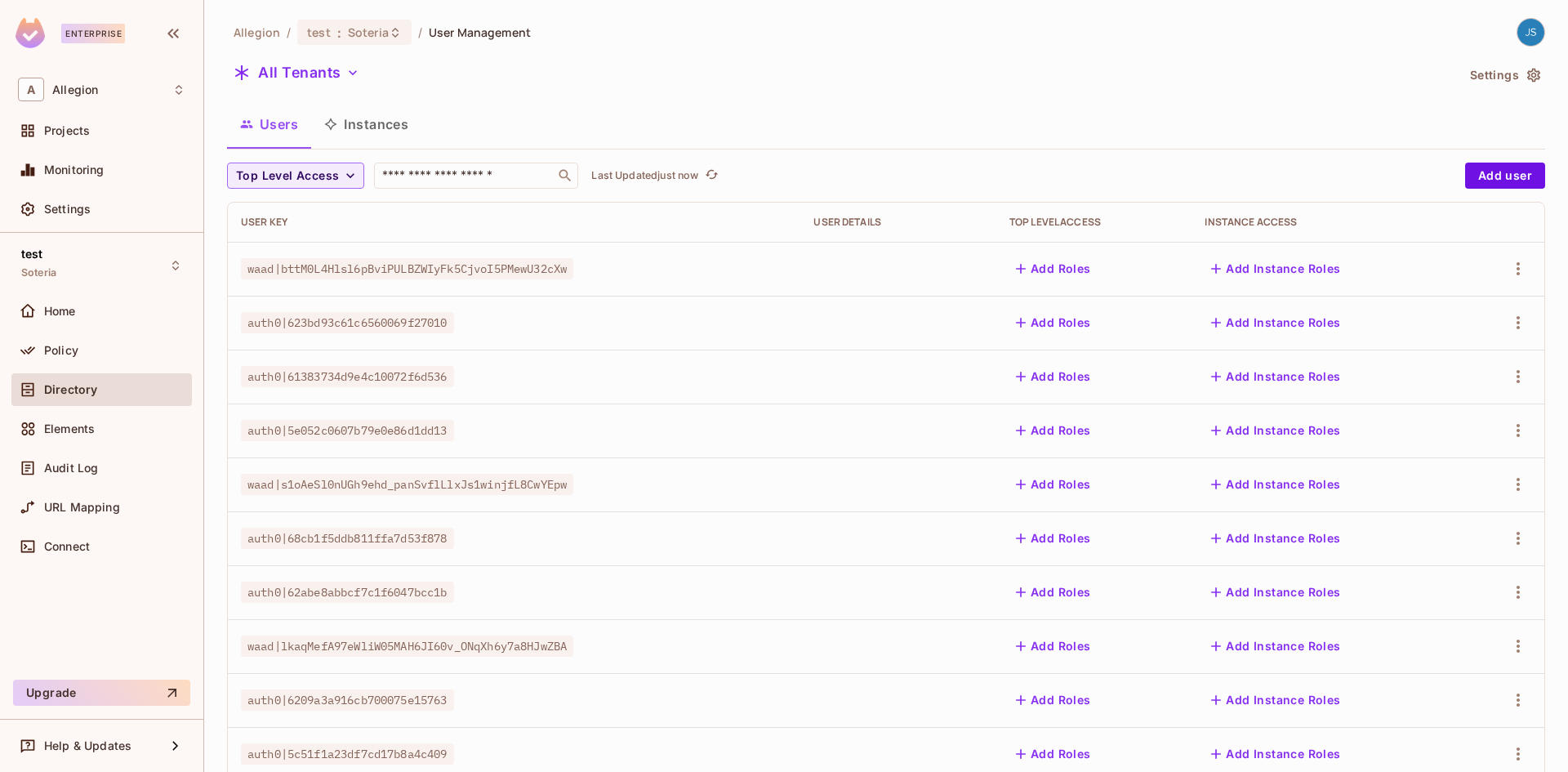
click at [373, 136] on button "Instances" at bounding box center [365, 123] width 110 height 40
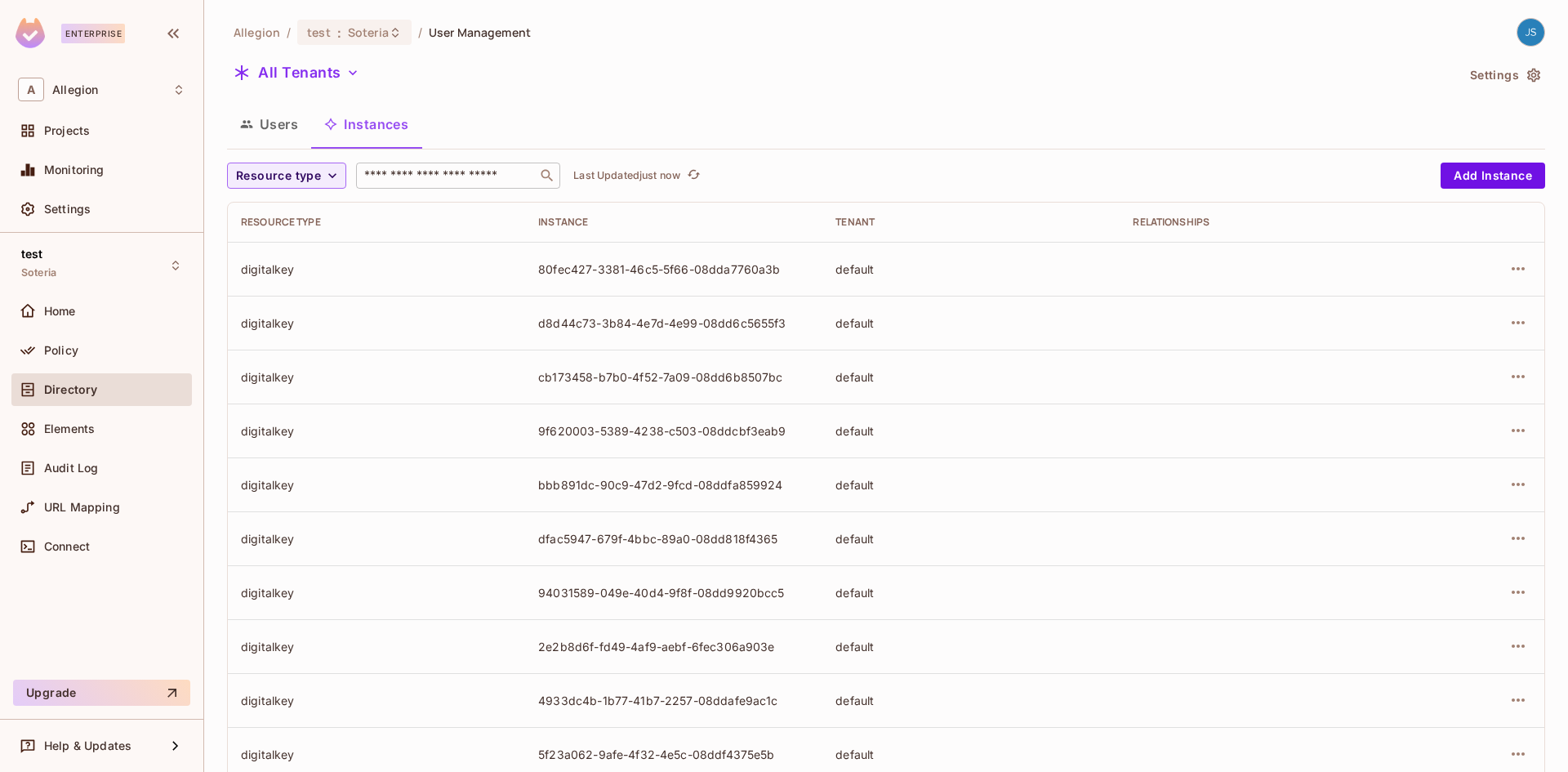
click at [388, 182] on input "text" at bounding box center [447, 175] width 172 height 16
type input "**"
click at [381, 178] on input "text" at bounding box center [447, 175] width 172 height 16
type input "****"
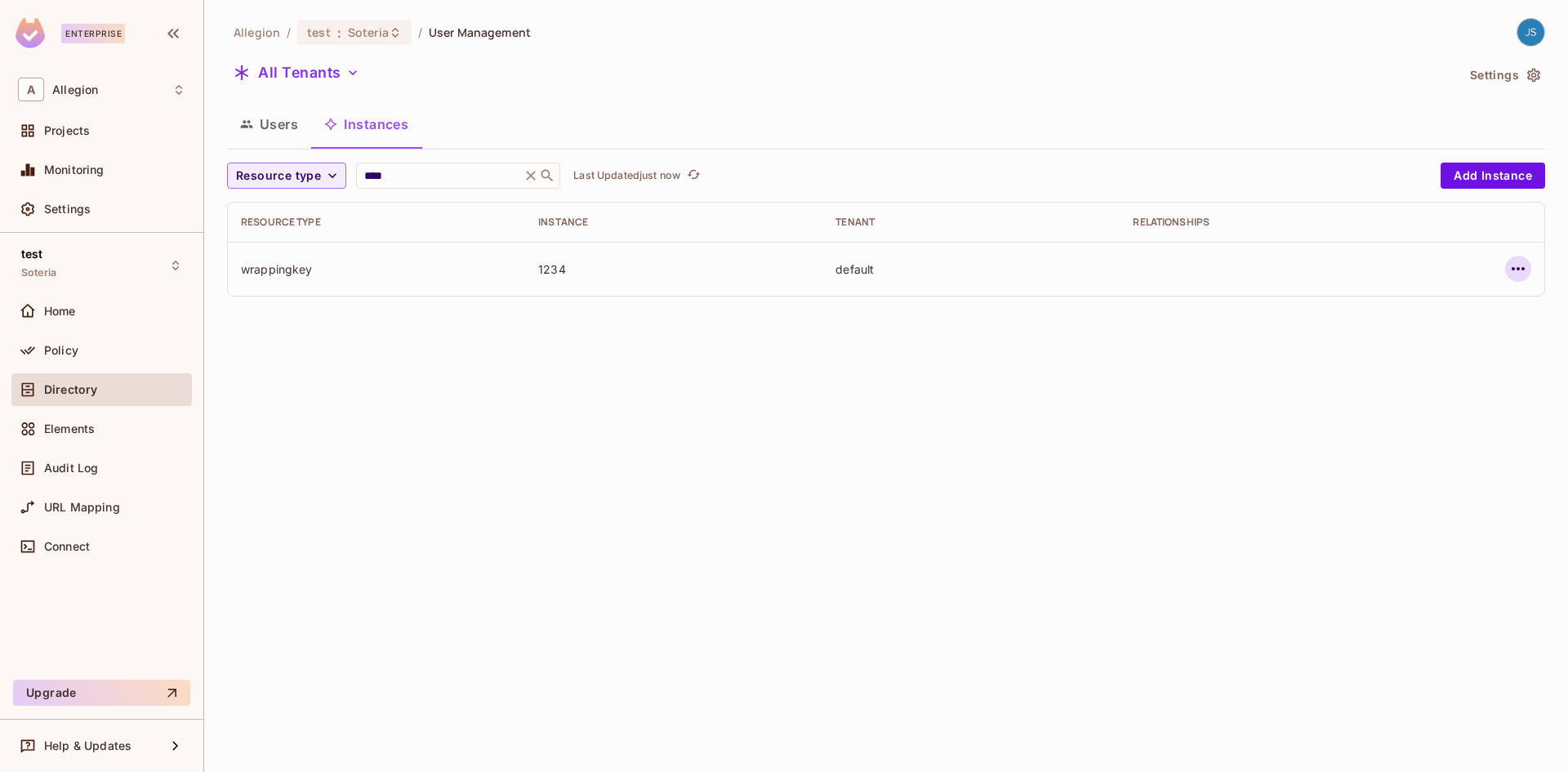
click at [1521, 270] on icon "button" at bounding box center [1518, 269] width 20 height 20
click at [1441, 377] on div "Delete Resource Instance" at bounding box center [1429, 378] width 141 height 16
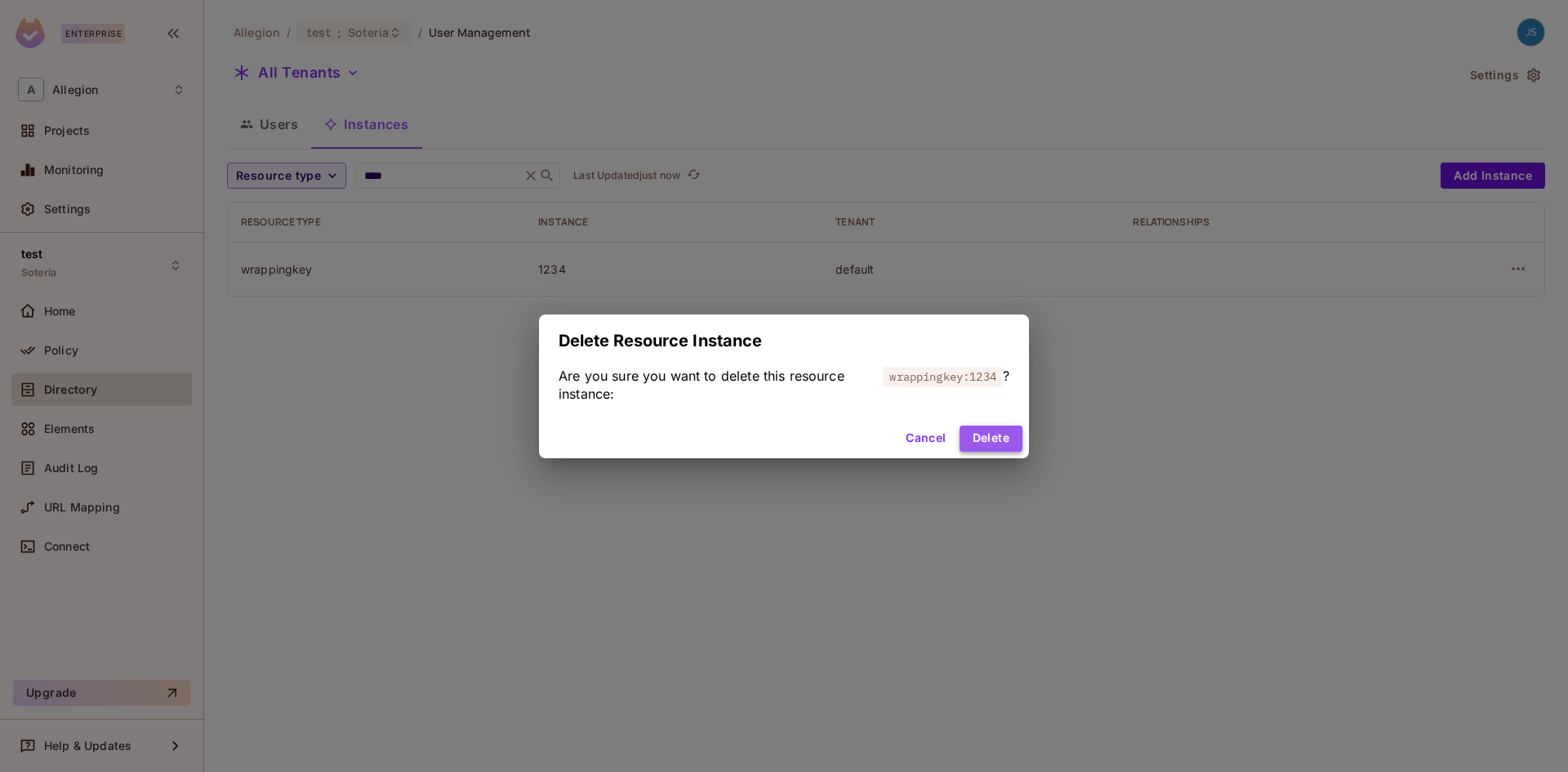
click at [1000, 436] on button "Delete" at bounding box center [991, 439] width 63 height 26
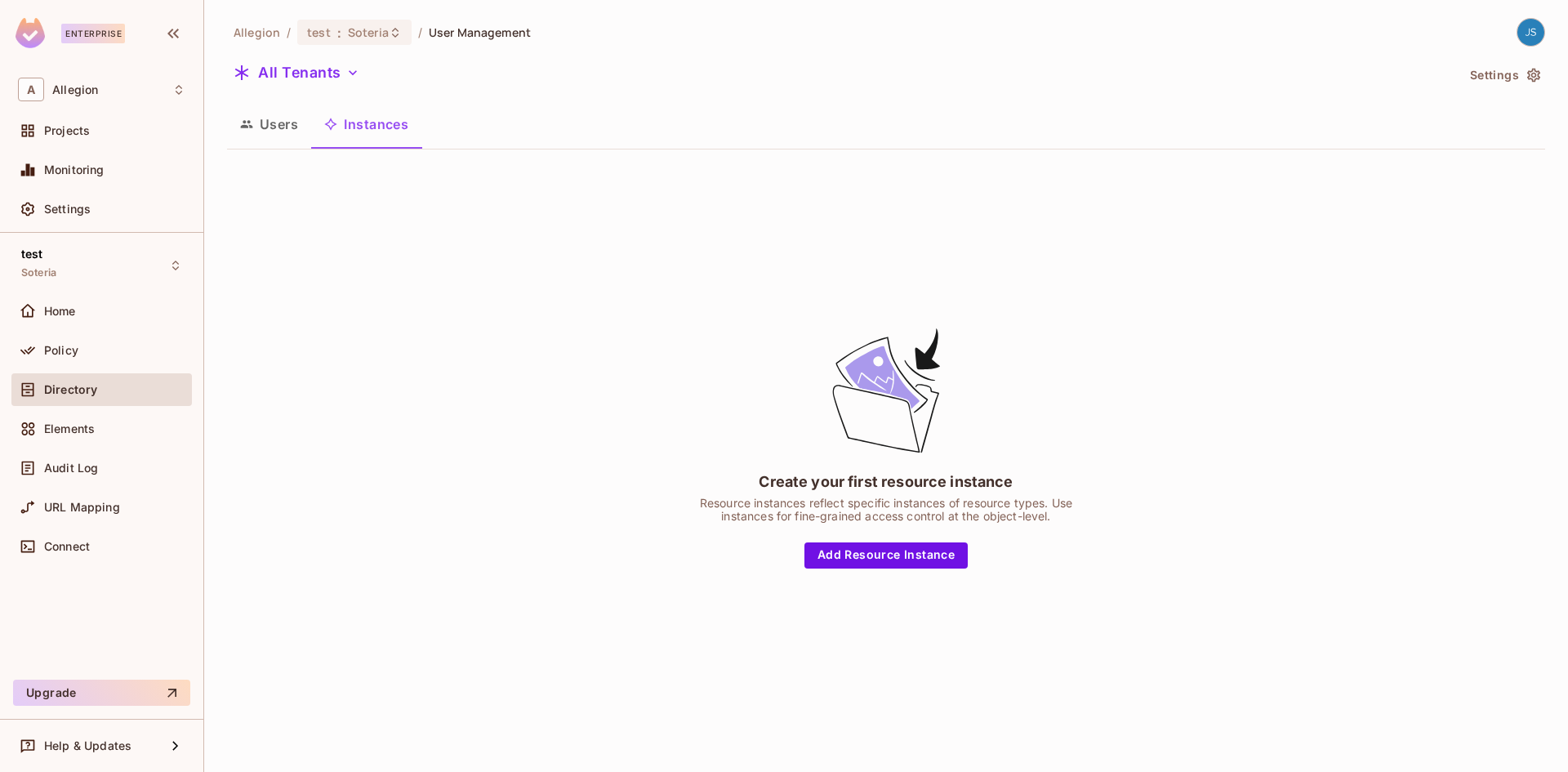
click at [1532, 20] on img at bounding box center [1530, 32] width 27 height 27
click at [1465, 131] on span "Copy Environment Key" at bounding box center [1479, 130] width 121 height 16
